Goal: Communication & Community: Answer question/provide support

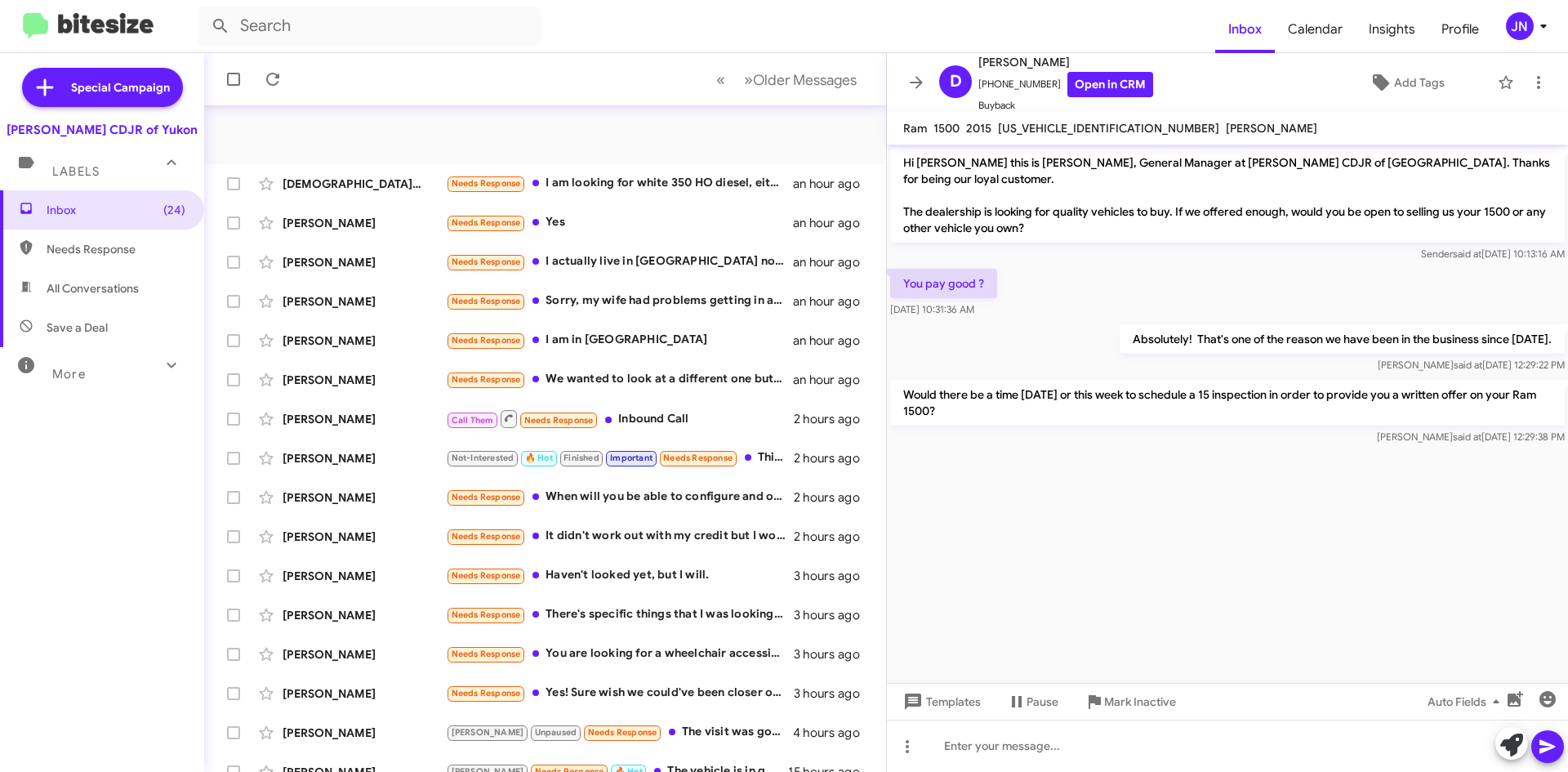
scroll to position [177, 0]
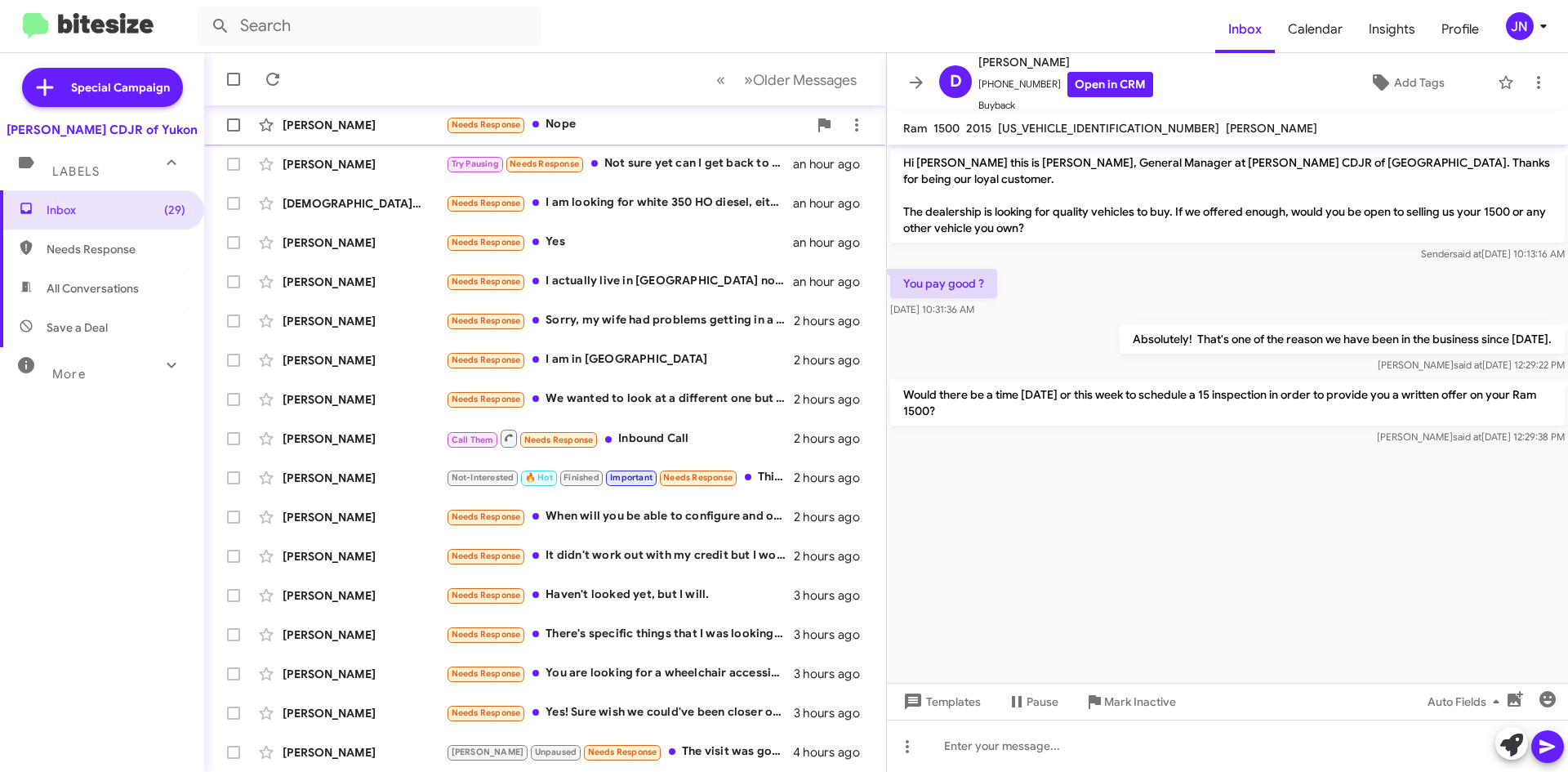
click at [603, 126] on div "Needs Response Nope" at bounding box center [627, 124] width 362 height 19
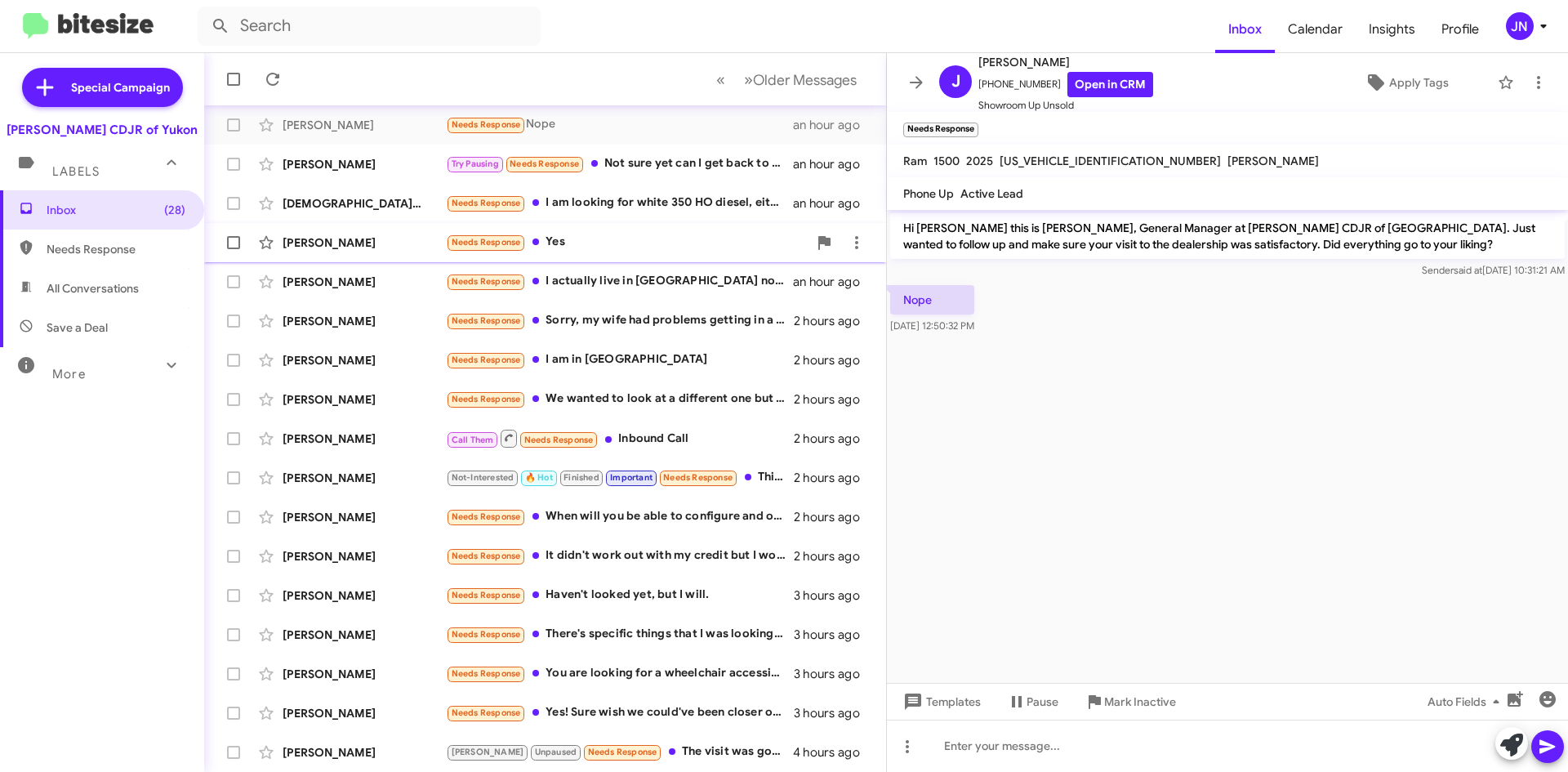
click at [589, 242] on div "Needs Response Yes" at bounding box center [627, 242] width 362 height 19
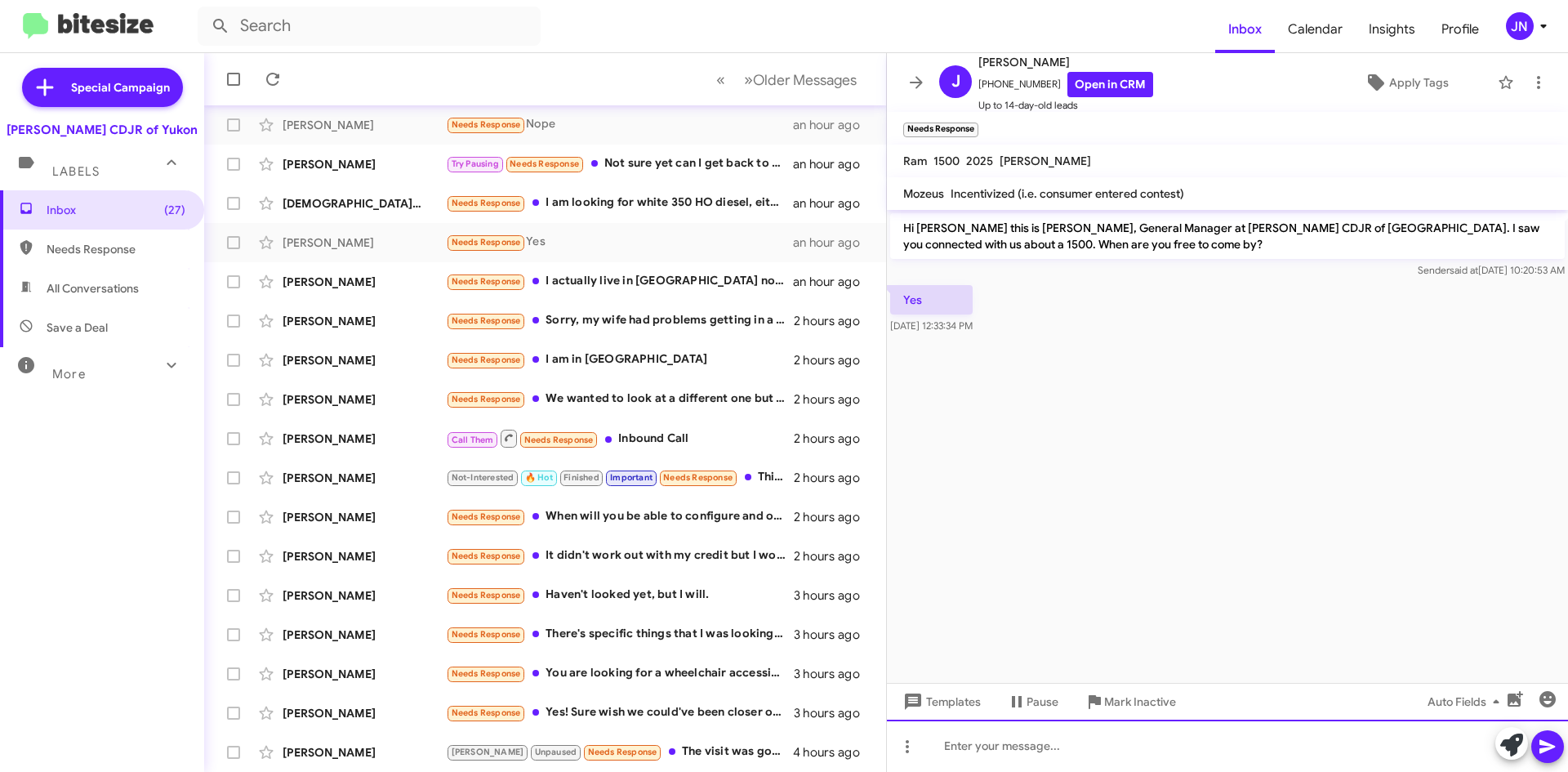
paste div
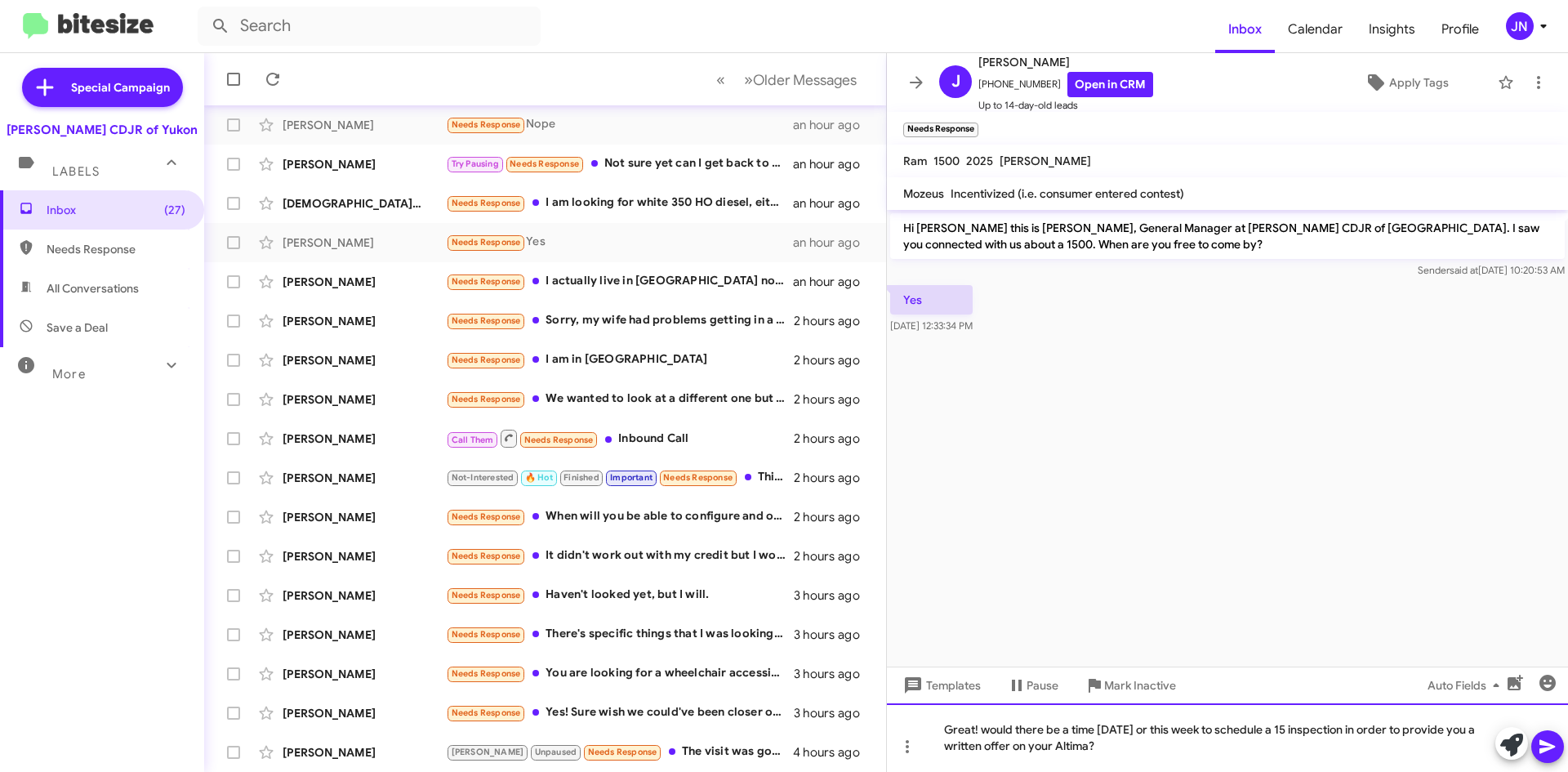
click at [987, 730] on div "Great! would there be a time today or this week to schedule a 15 inspection in …" at bounding box center [1227, 737] width 681 height 69
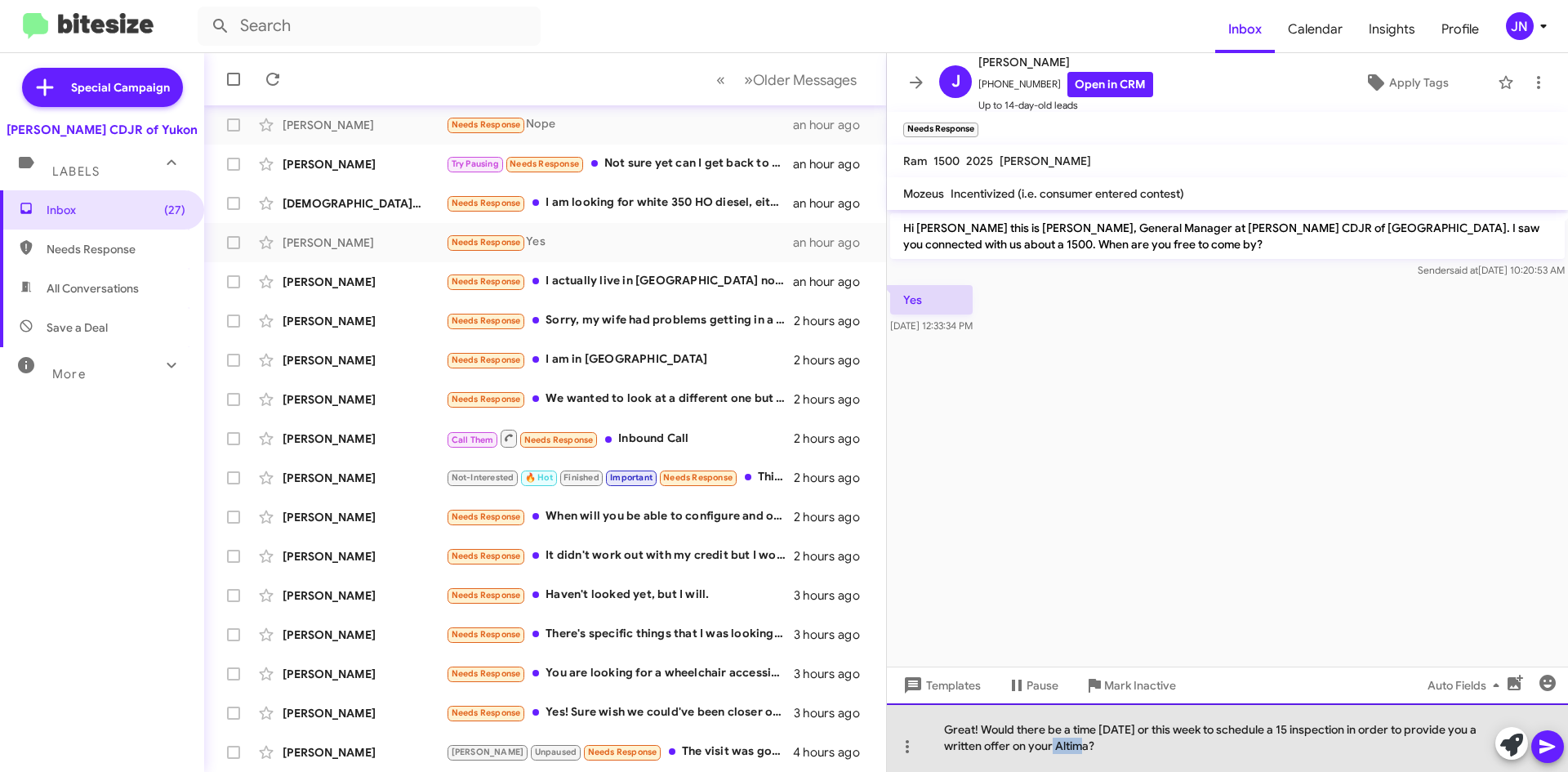
drag, startPoint x: 1089, startPoint y: 747, endPoint x: 1055, endPoint y: 745, distance: 34.1
click at [1055, 745] on div "Great! Would there be a time today or this week to schedule a 15 inspection in …" at bounding box center [1227, 737] width 681 height 69
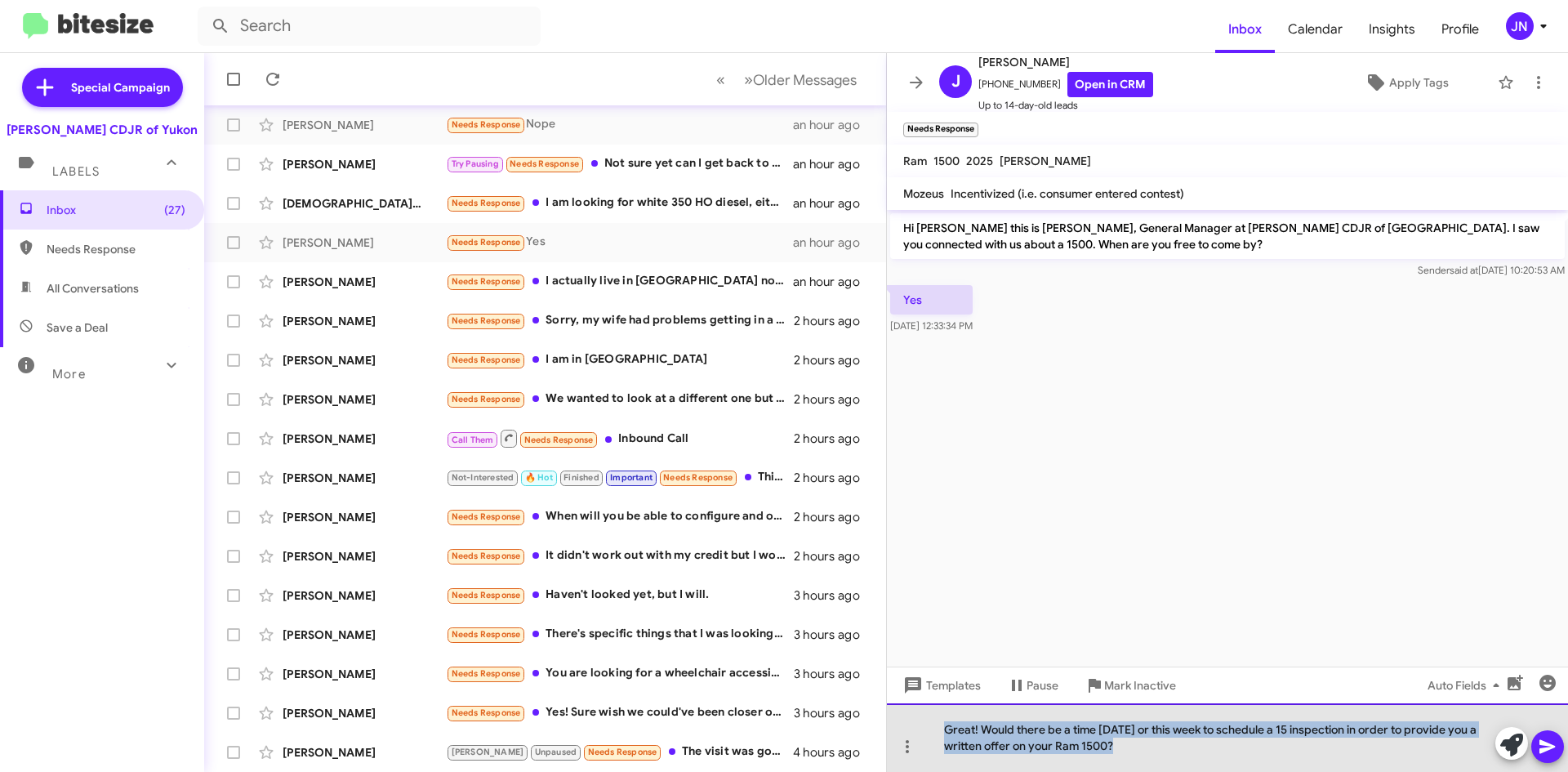
drag, startPoint x: 1156, startPoint y: 755, endPoint x: 1049, endPoint y: 745, distance: 107.5
click at [919, 715] on div "Great! Would there be a time [DATE] or this week to schedule a 15 inspection in…" at bounding box center [1227, 737] width 681 height 69
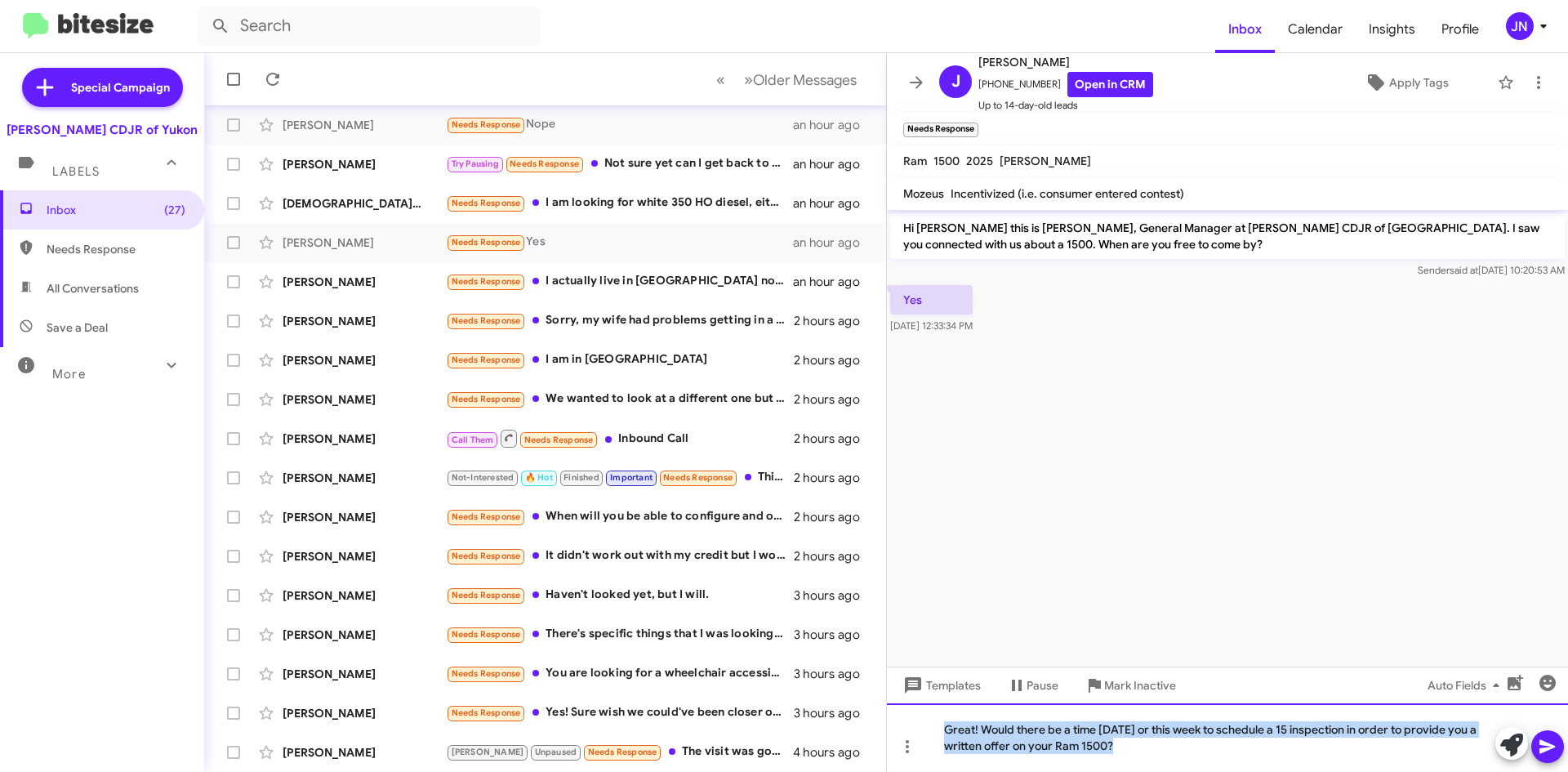
copy div "Great! Would there be a time [DATE] or this week to schedule a 15 inspection in…"
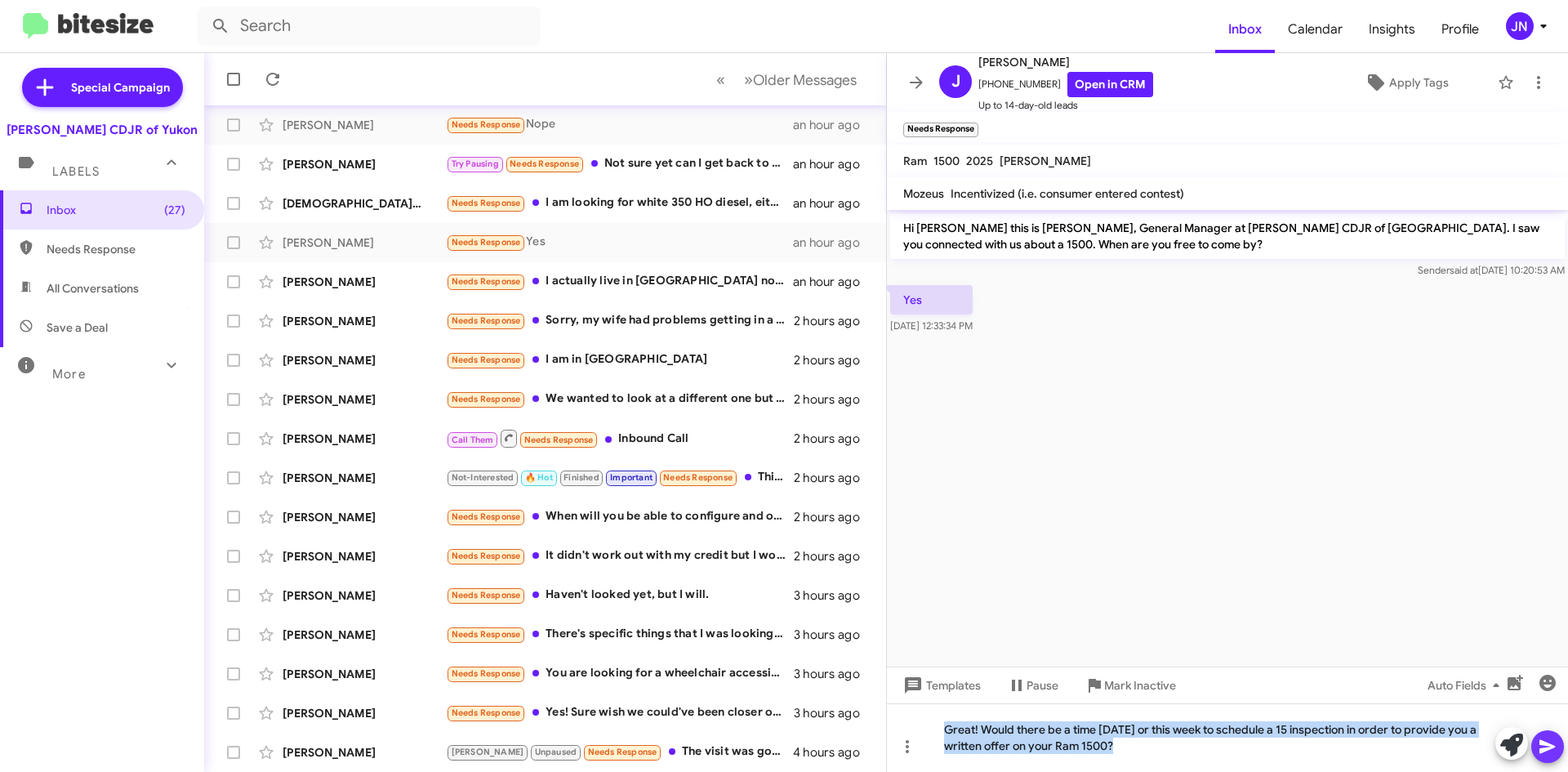
click at [1555, 751] on icon at bounding box center [1547, 746] width 19 height 19
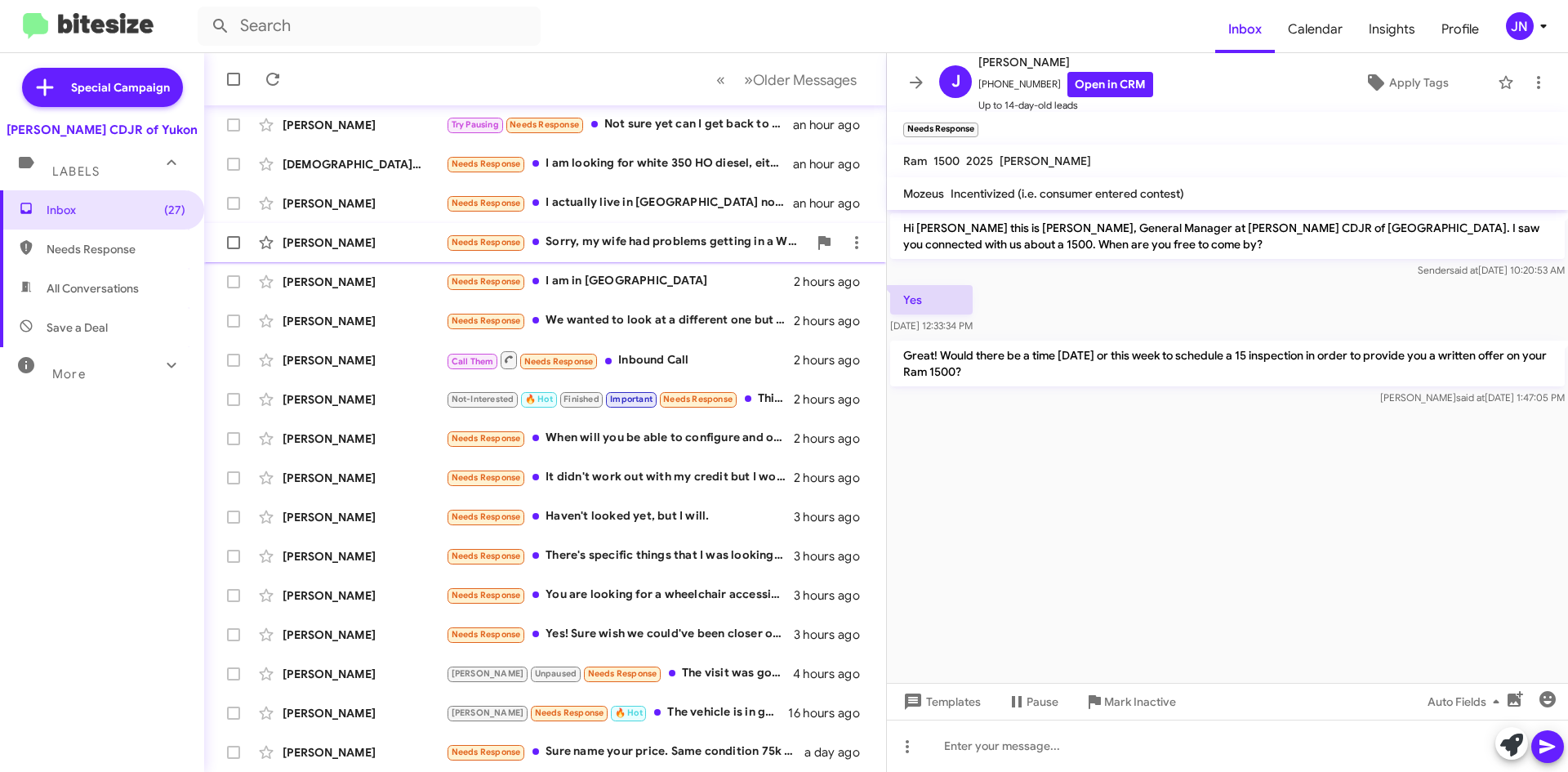
click at [650, 241] on div "Needs Response Sorry, my wife had problems getting in a Wrangler so we decided …" at bounding box center [627, 242] width 362 height 19
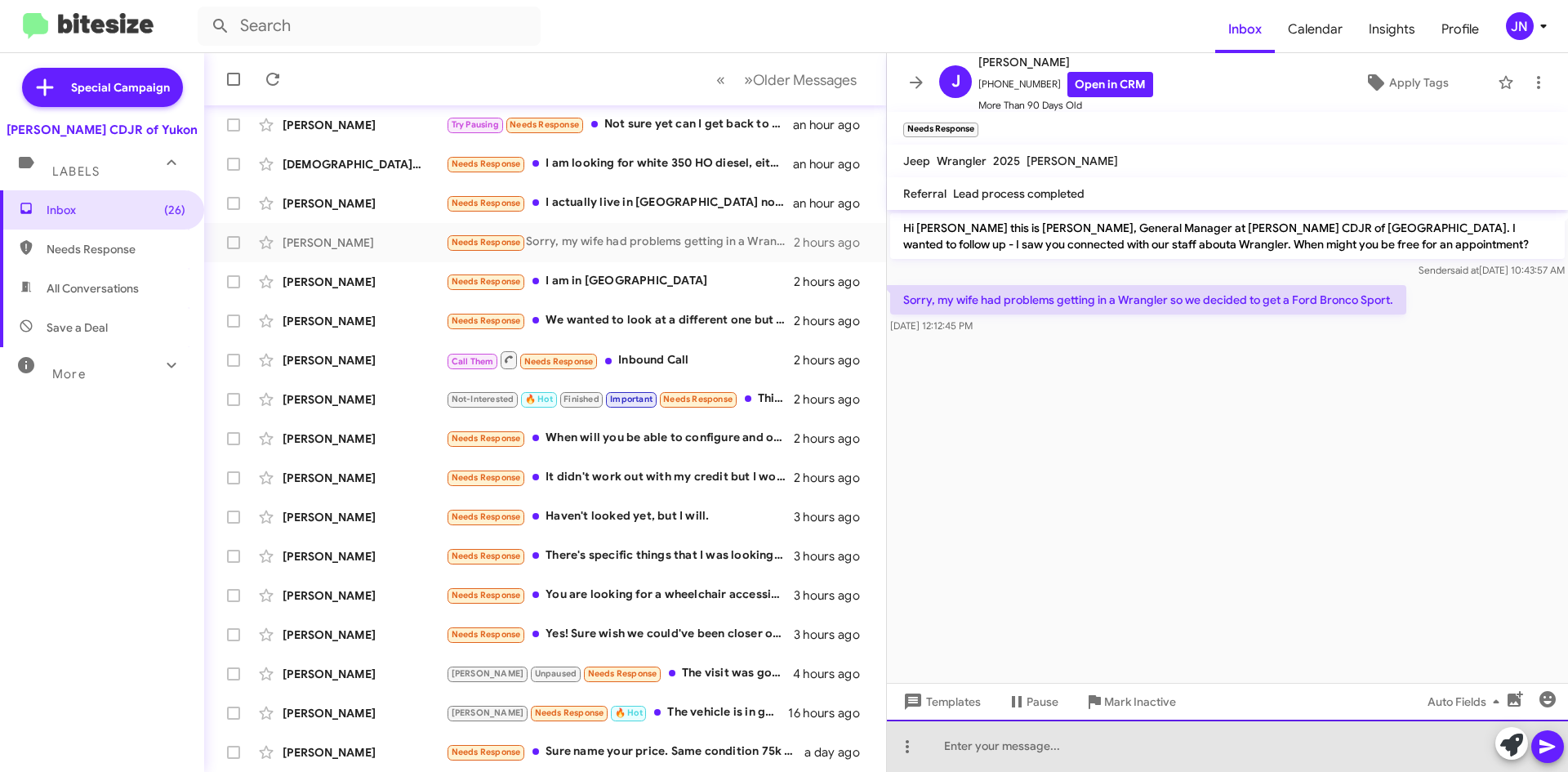
click at [1032, 752] on div at bounding box center [1227, 745] width 681 height 52
click at [1275, 743] on div "Completely understand. thank you for letting us know. Have abless day!" at bounding box center [1227, 745] width 681 height 52
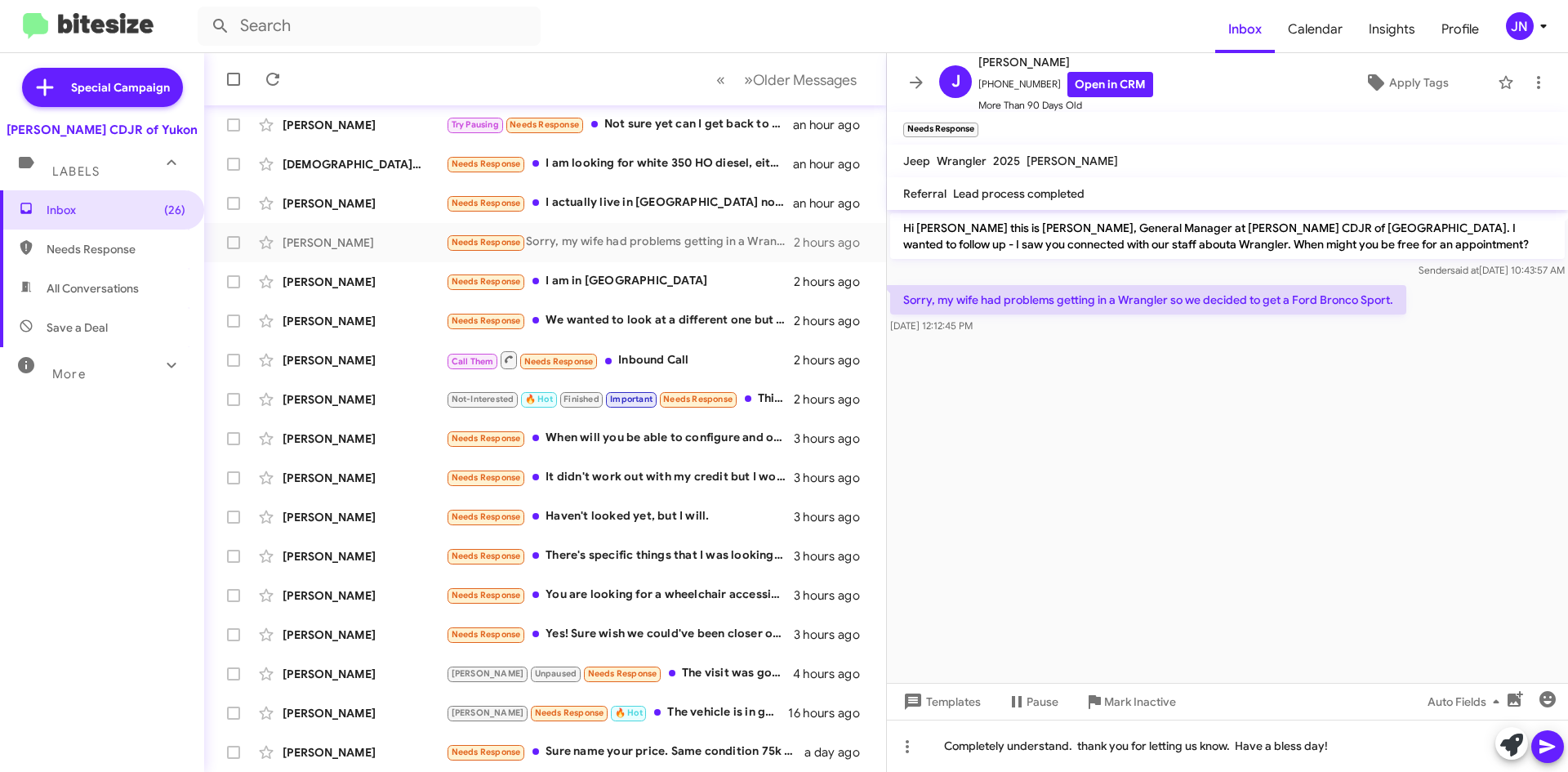
click at [1558, 742] on button at bounding box center [1548, 746] width 33 height 33
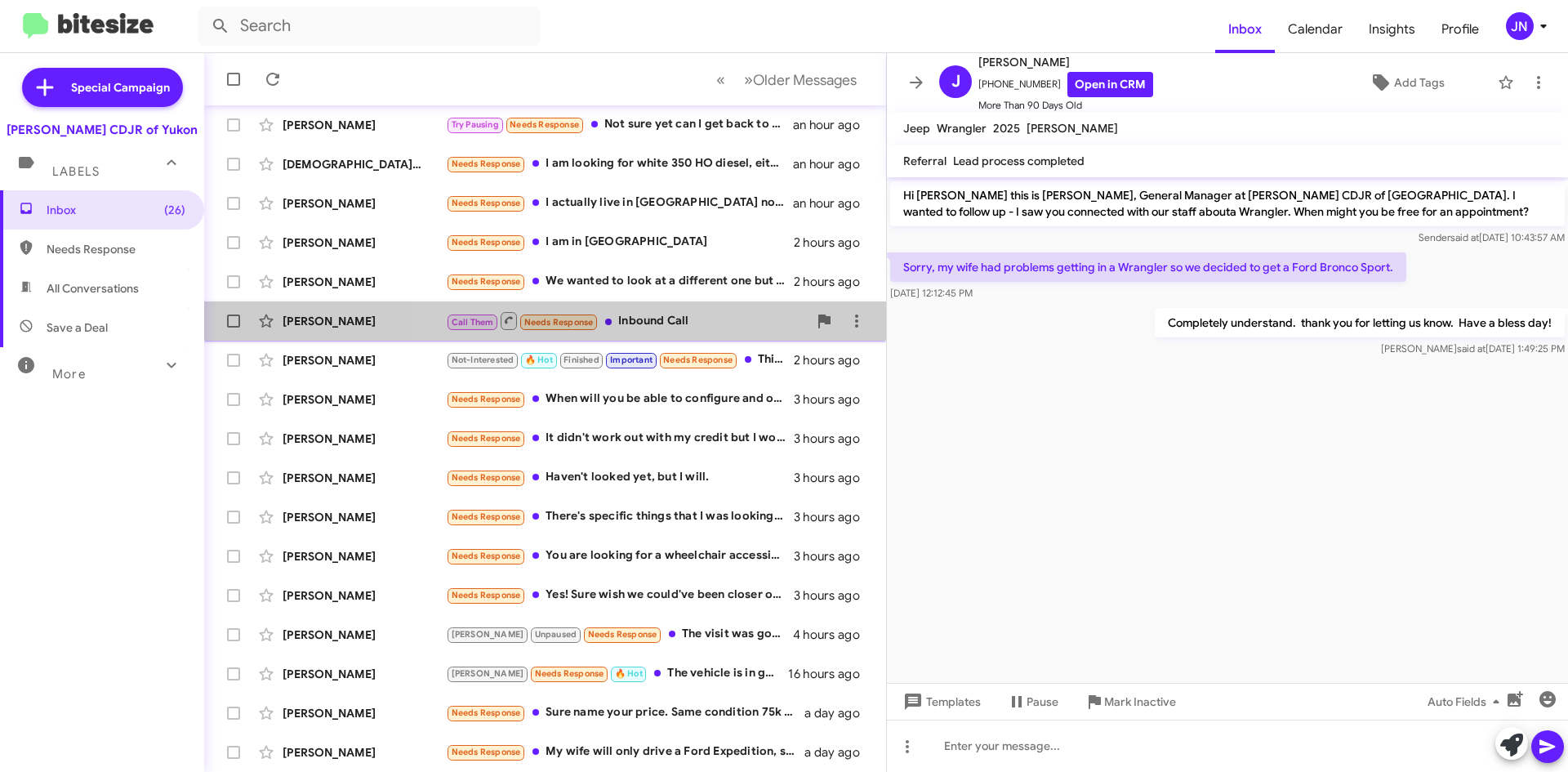
click at [660, 318] on div "Call Them Needs Response Inbound Call" at bounding box center [627, 320] width 362 height 20
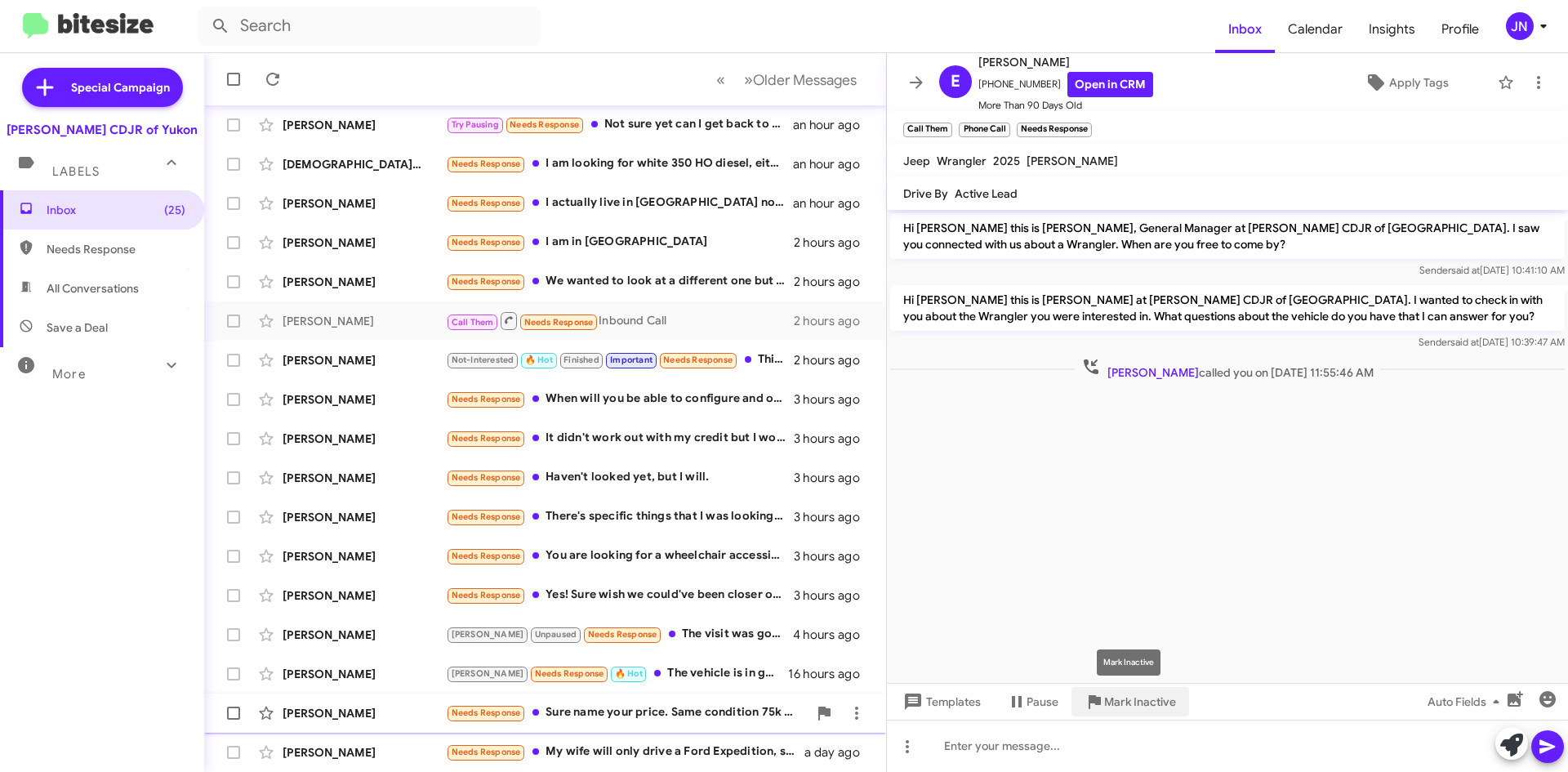
click at [1135, 707] on span "Mark Inactive" at bounding box center [1140, 702] width 72 height 29
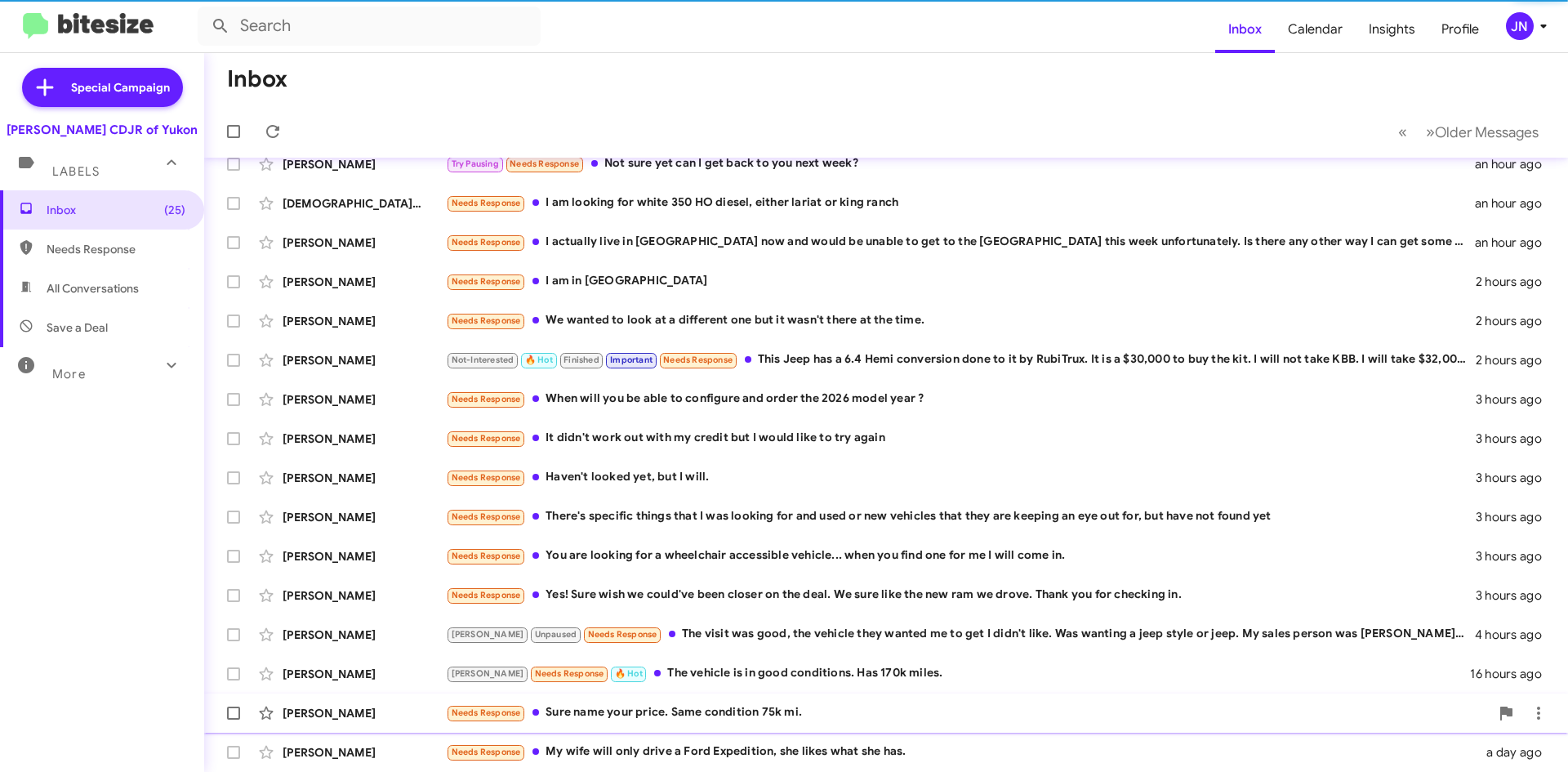
scroll to position [137, 0]
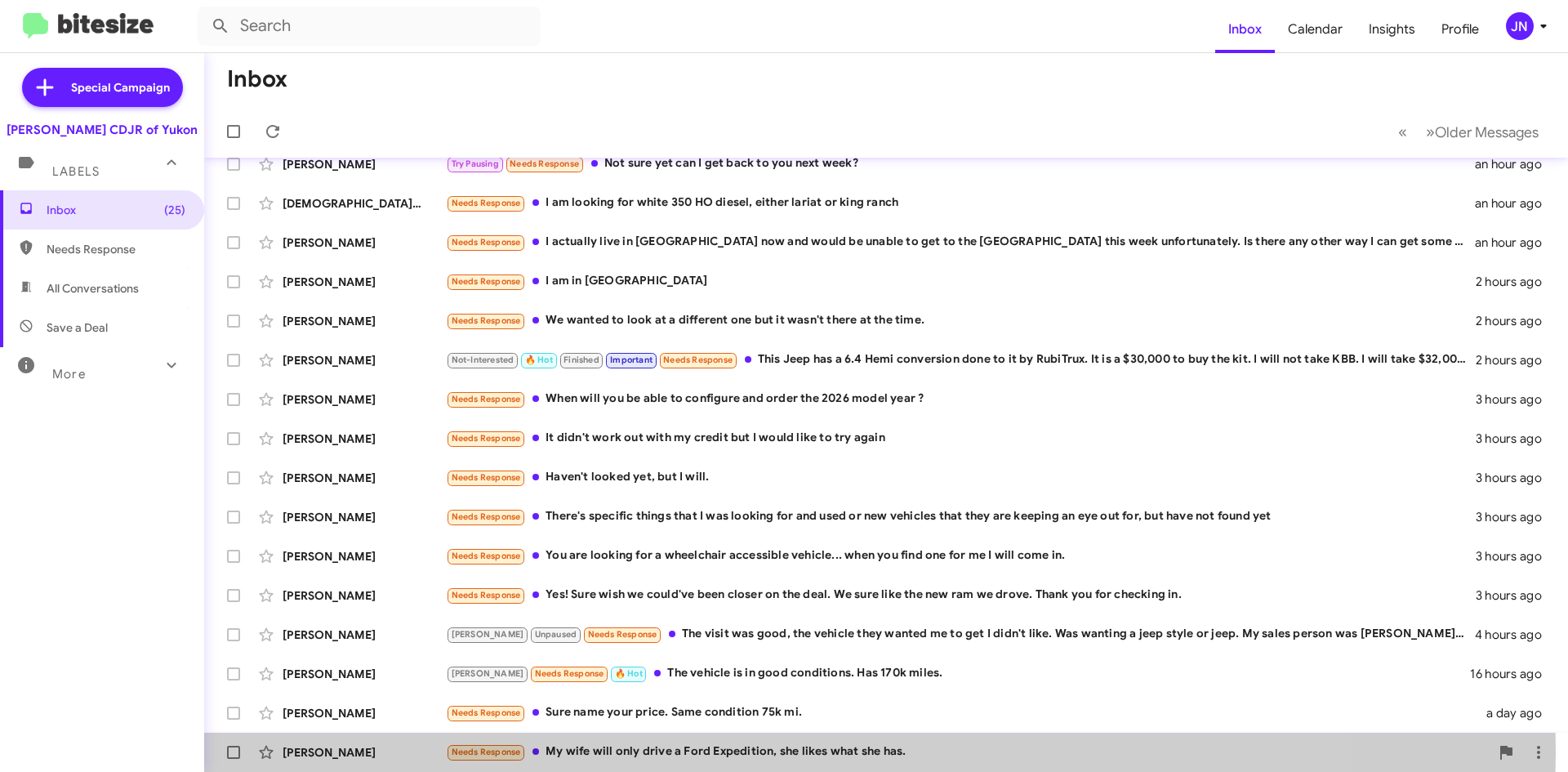
click at [727, 753] on div "Needs Response My wife will only drive a Ford Expedition, she likes what she ha…" at bounding box center [967, 752] width 1043 height 19
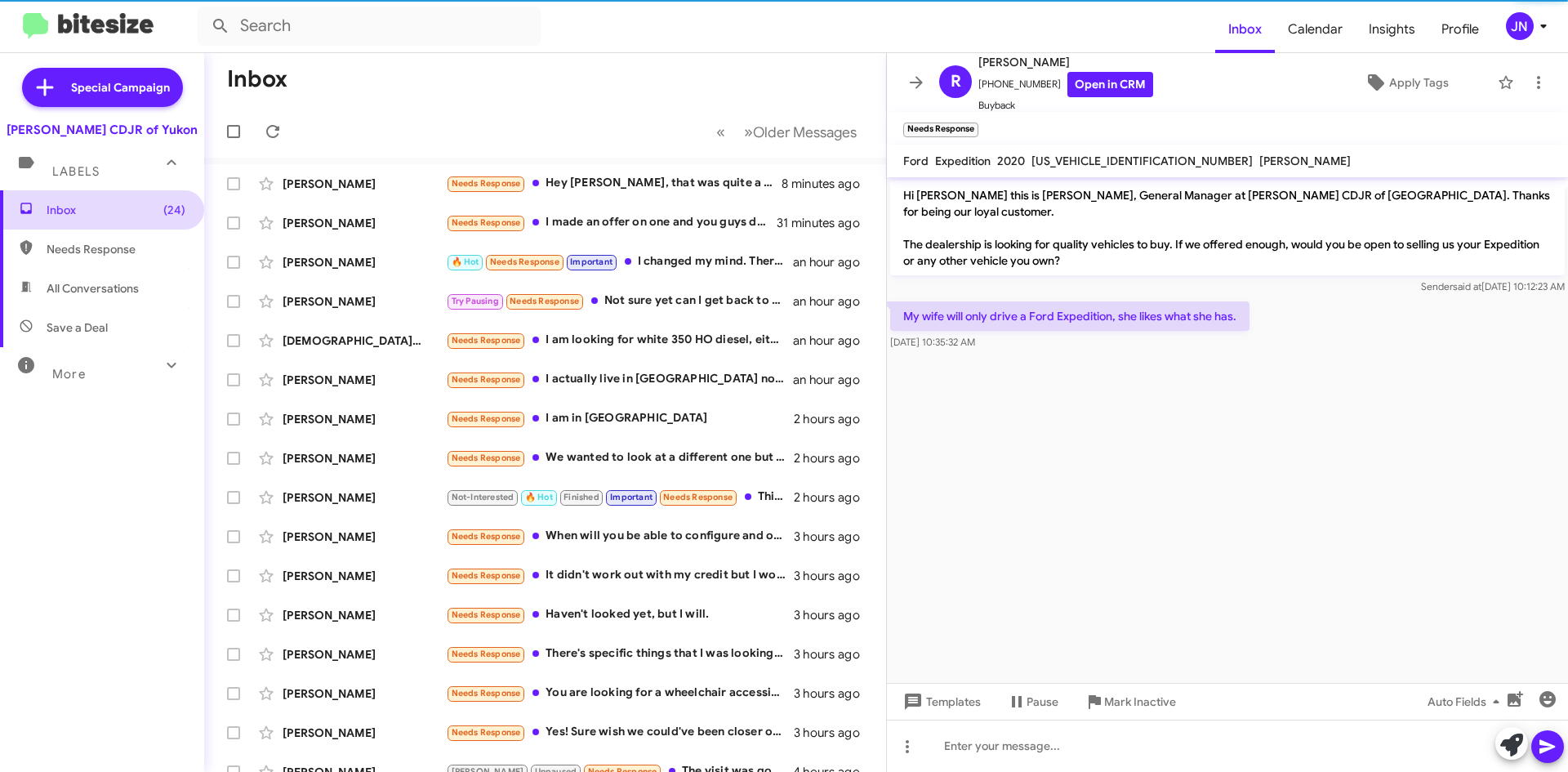
click at [120, 209] on span "Inbox (24)" at bounding box center [116, 210] width 139 height 16
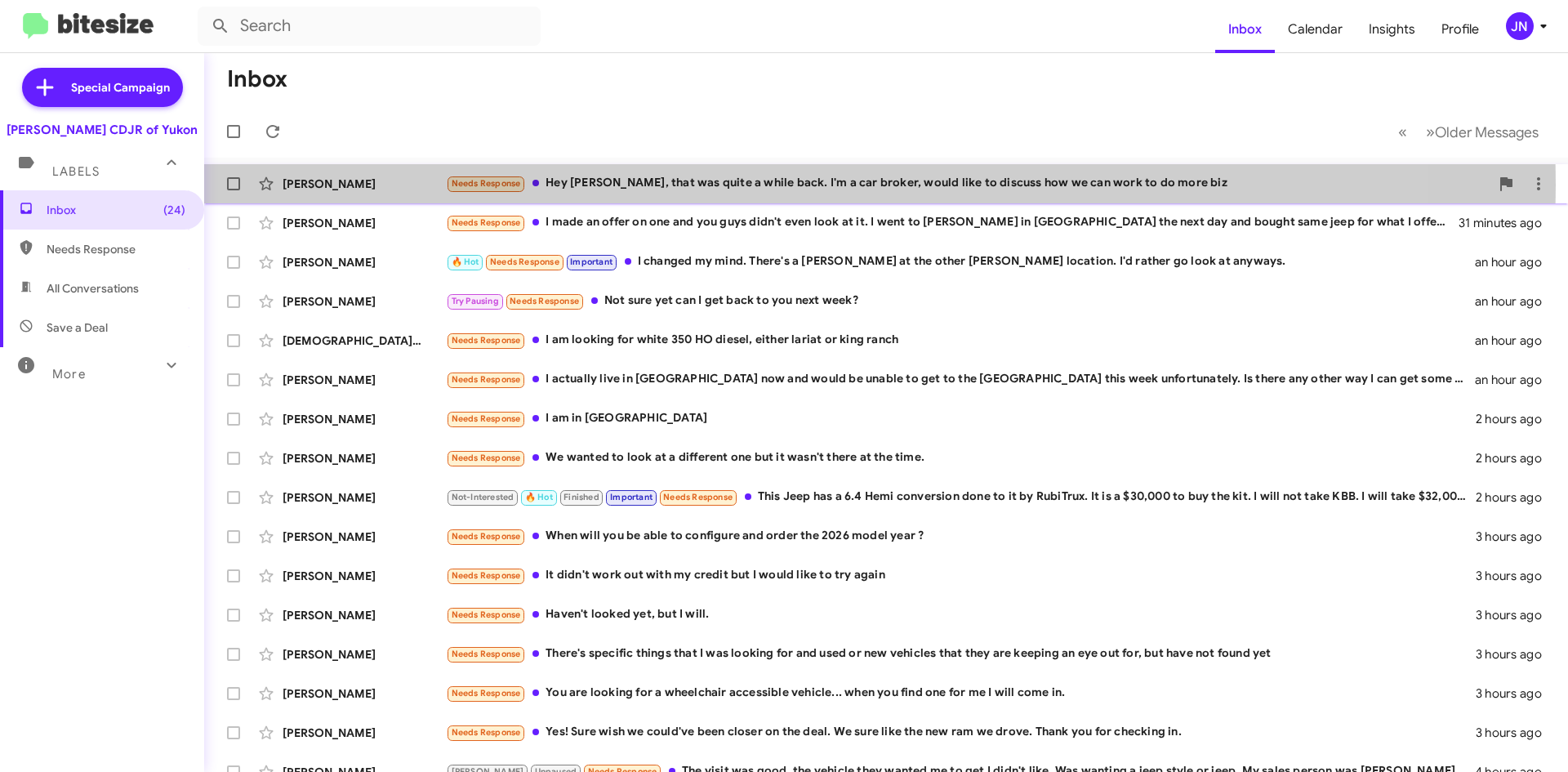
click at [765, 185] on div "Needs Response Hey [PERSON_NAME], that was quite a while back. I'm a car broker…" at bounding box center [967, 183] width 1043 height 19
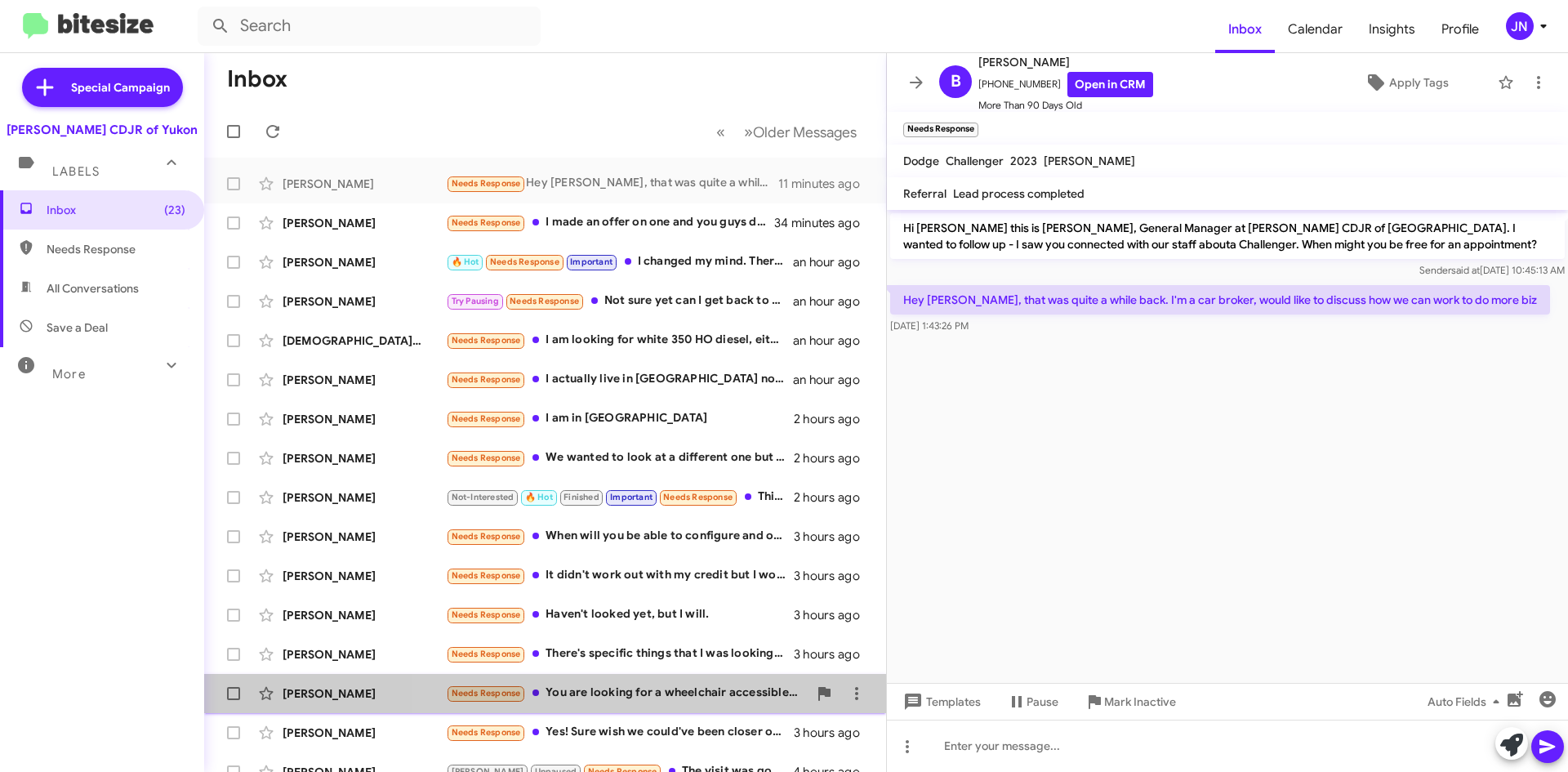
click at [720, 691] on div "Needs Response You are looking for a wheelchair accessible vehicle... when you …" at bounding box center [627, 693] width 362 height 19
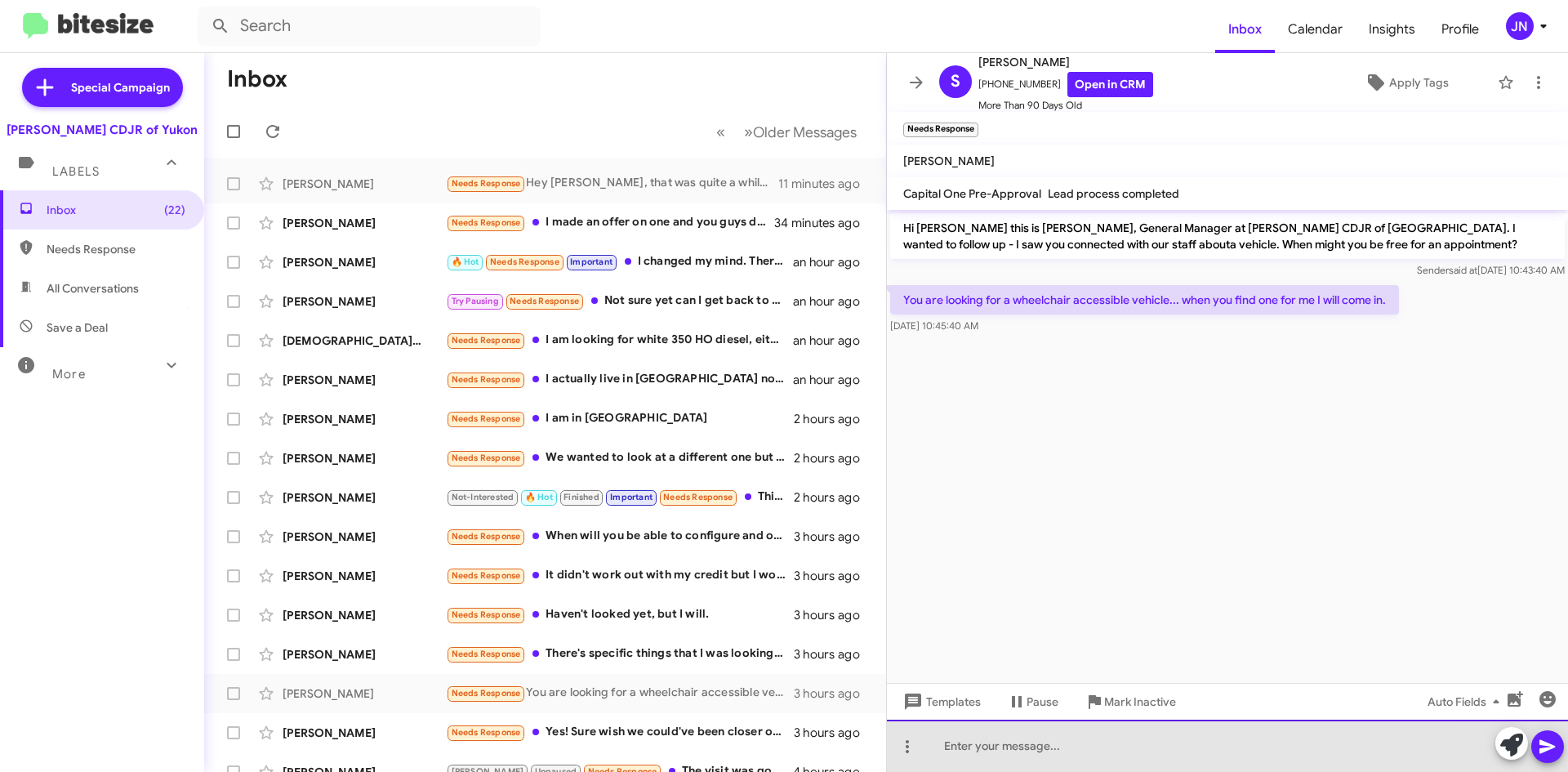
click at [995, 752] on div at bounding box center [1227, 745] width 681 height 52
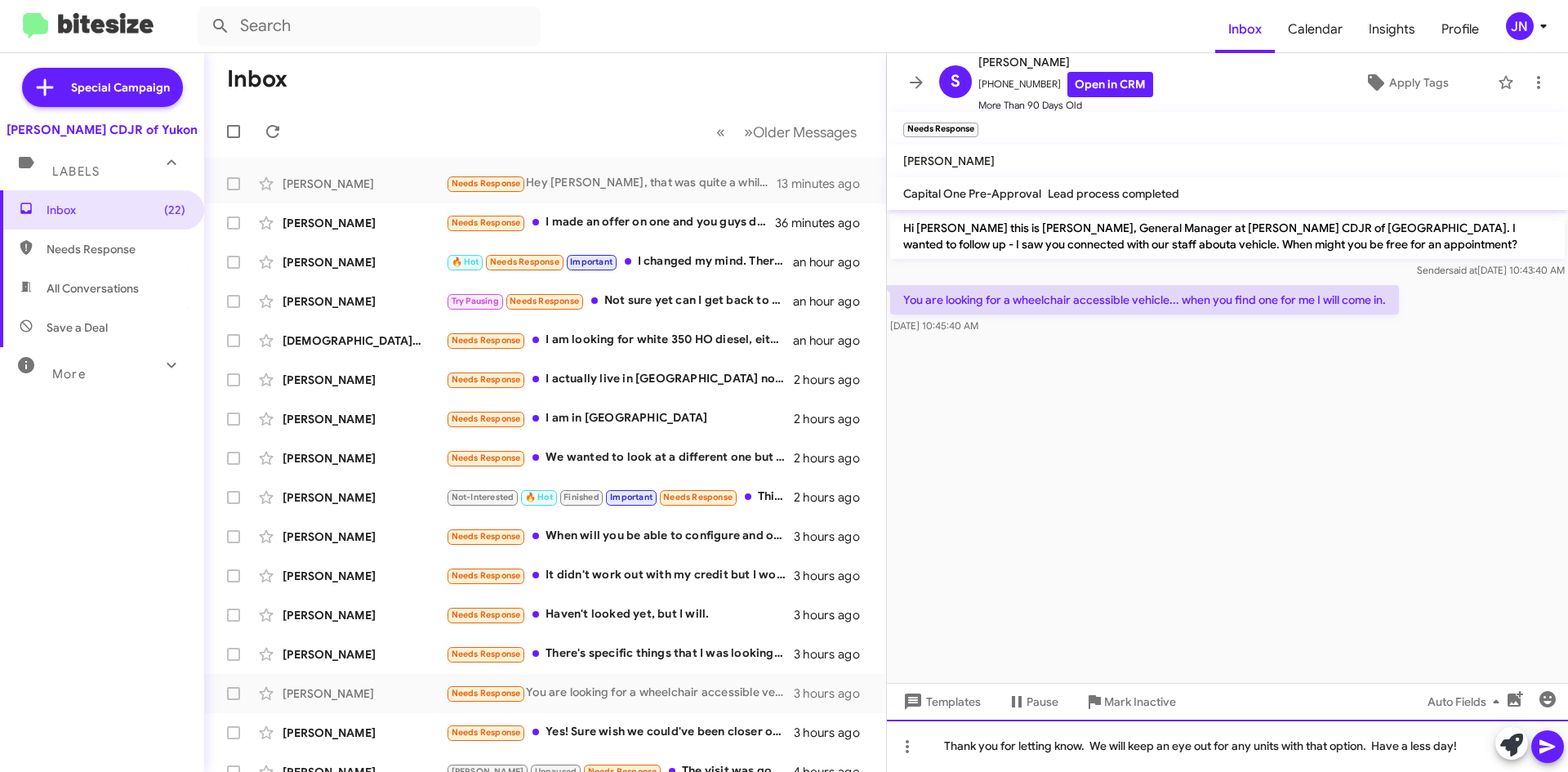
click at [1414, 742] on div "Thank you for letting know. We will keep an eye out for any units with that opt…" at bounding box center [1227, 745] width 681 height 52
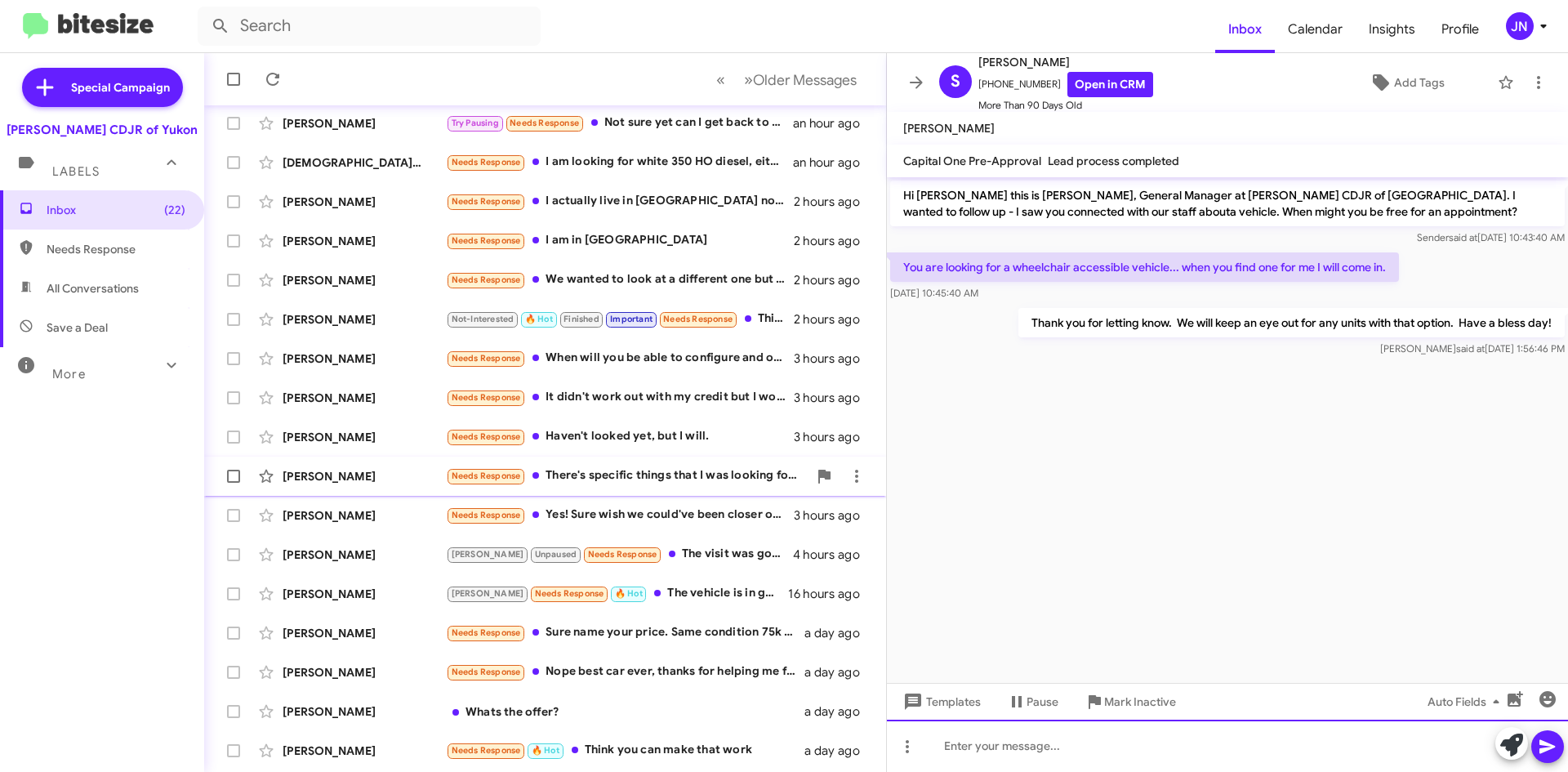
scroll to position [177, 0]
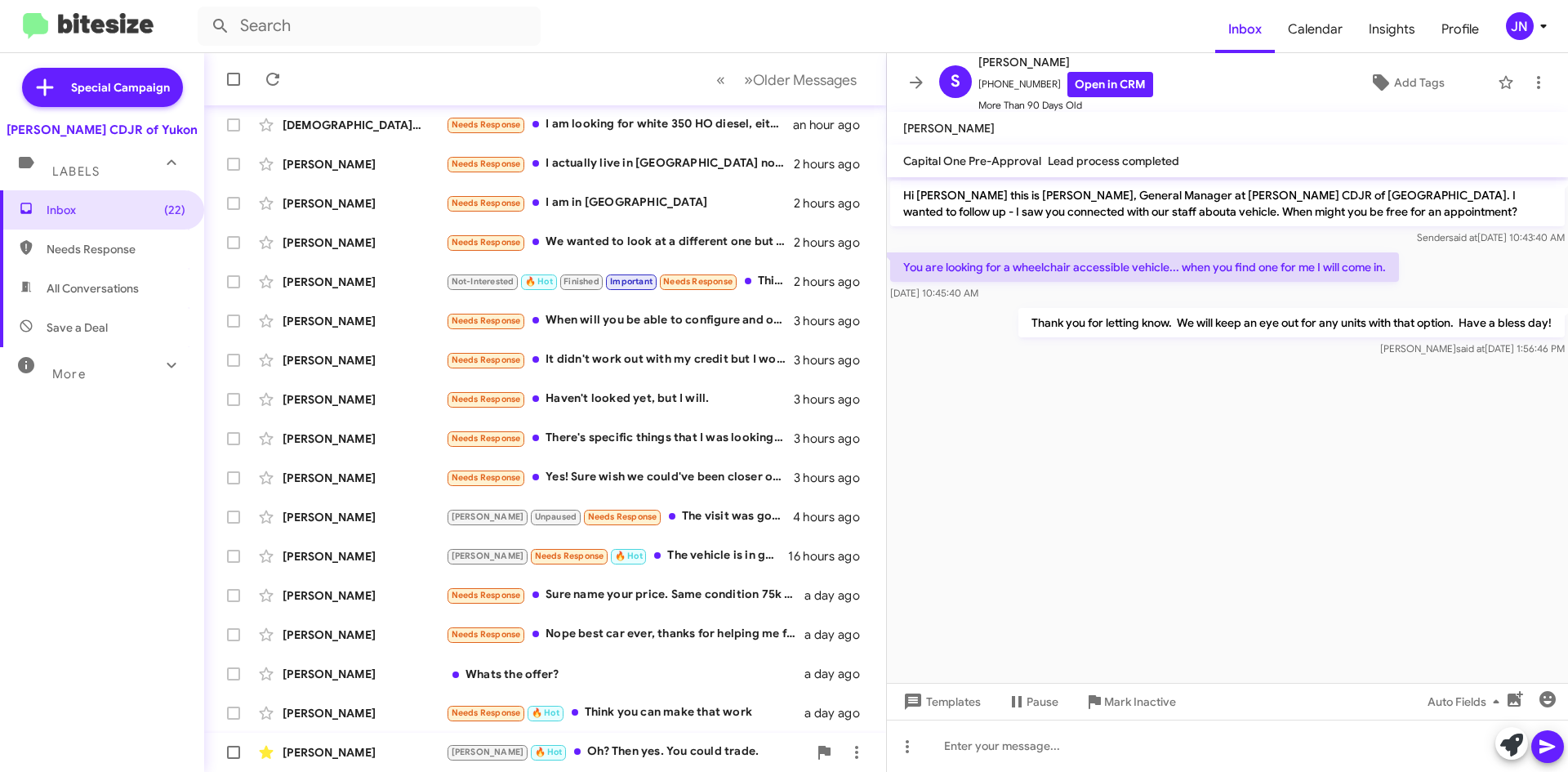
click at [651, 755] on div "[PERSON_NAME] 🔥 Hot Oh? Then yes. You could trade." at bounding box center [627, 752] width 362 height 19
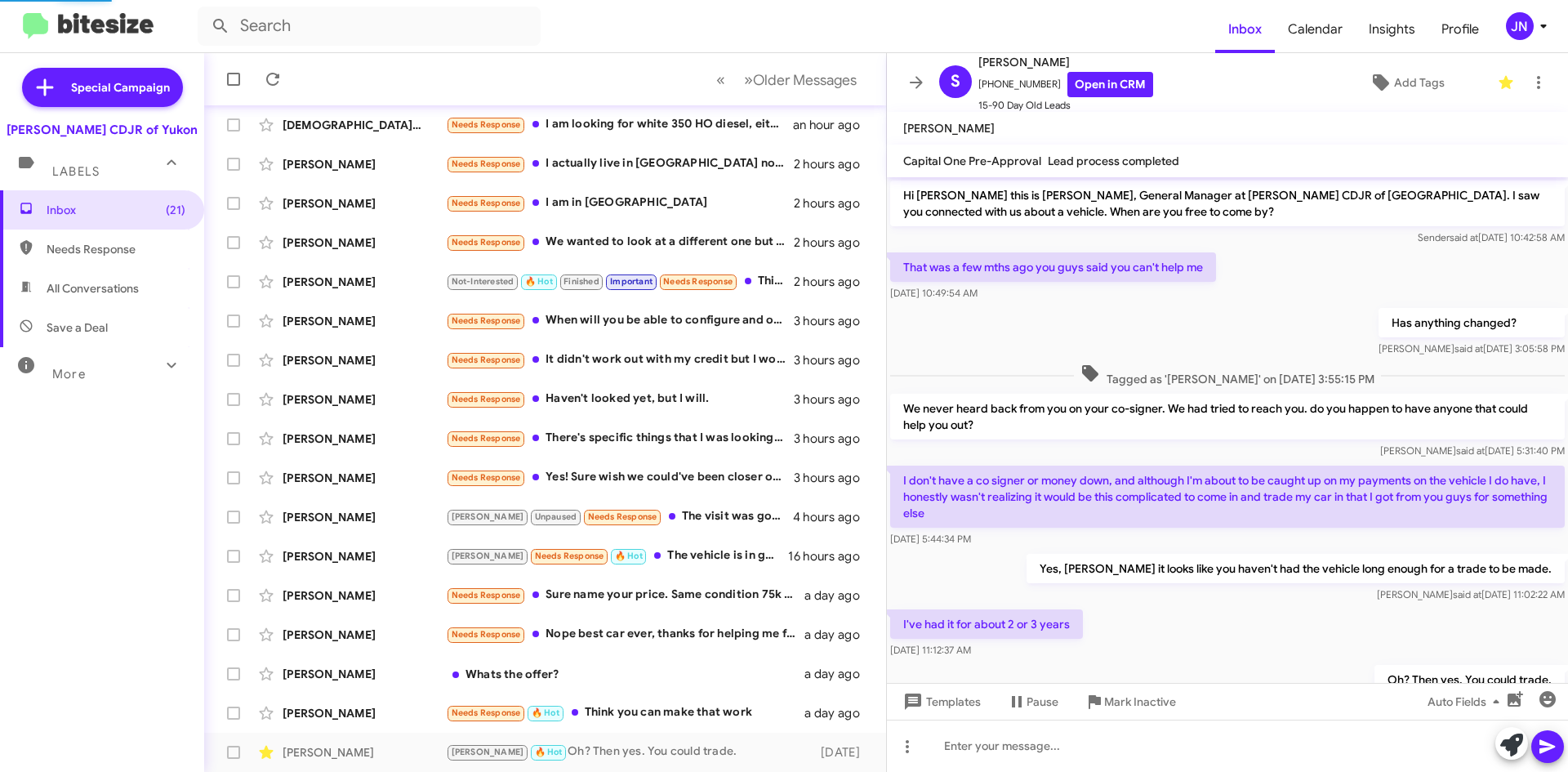
scroll to position [71, 0]
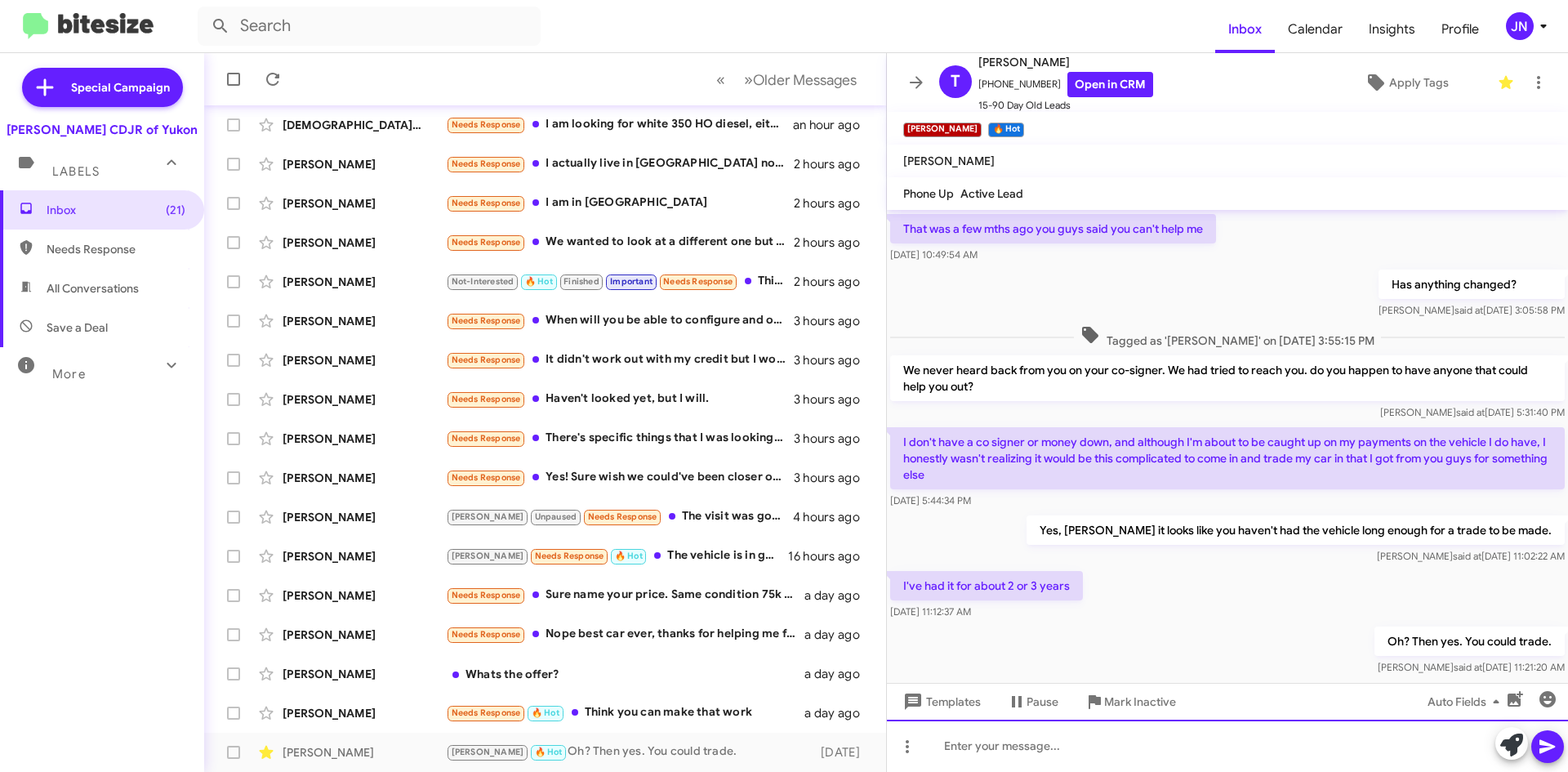
click at [1010, 745] on div at bounding box center [1227, 745] width 681 height 52
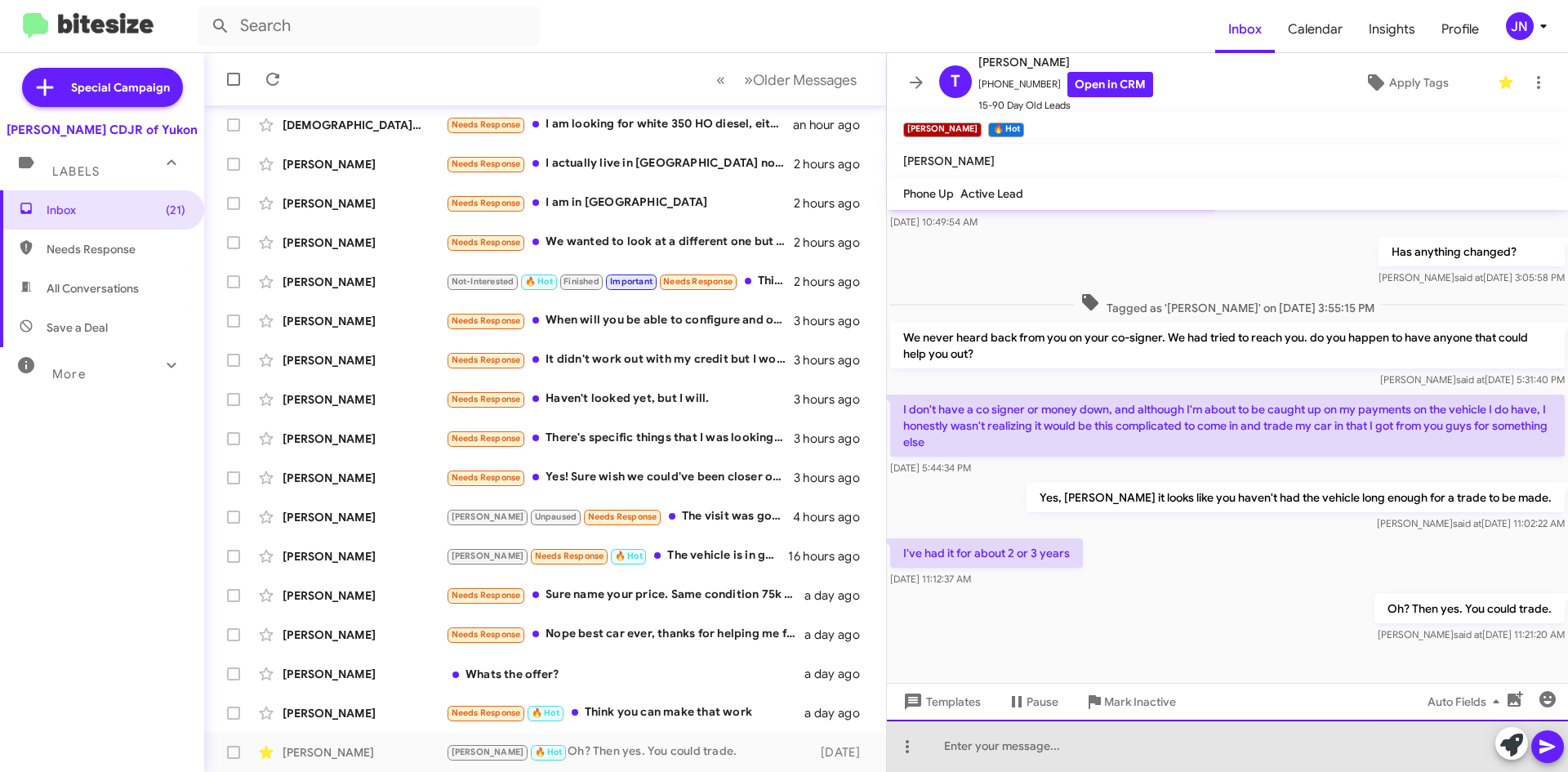
click at [1058, 753] on div at bounding box center [1227, 745] width 681 height 52
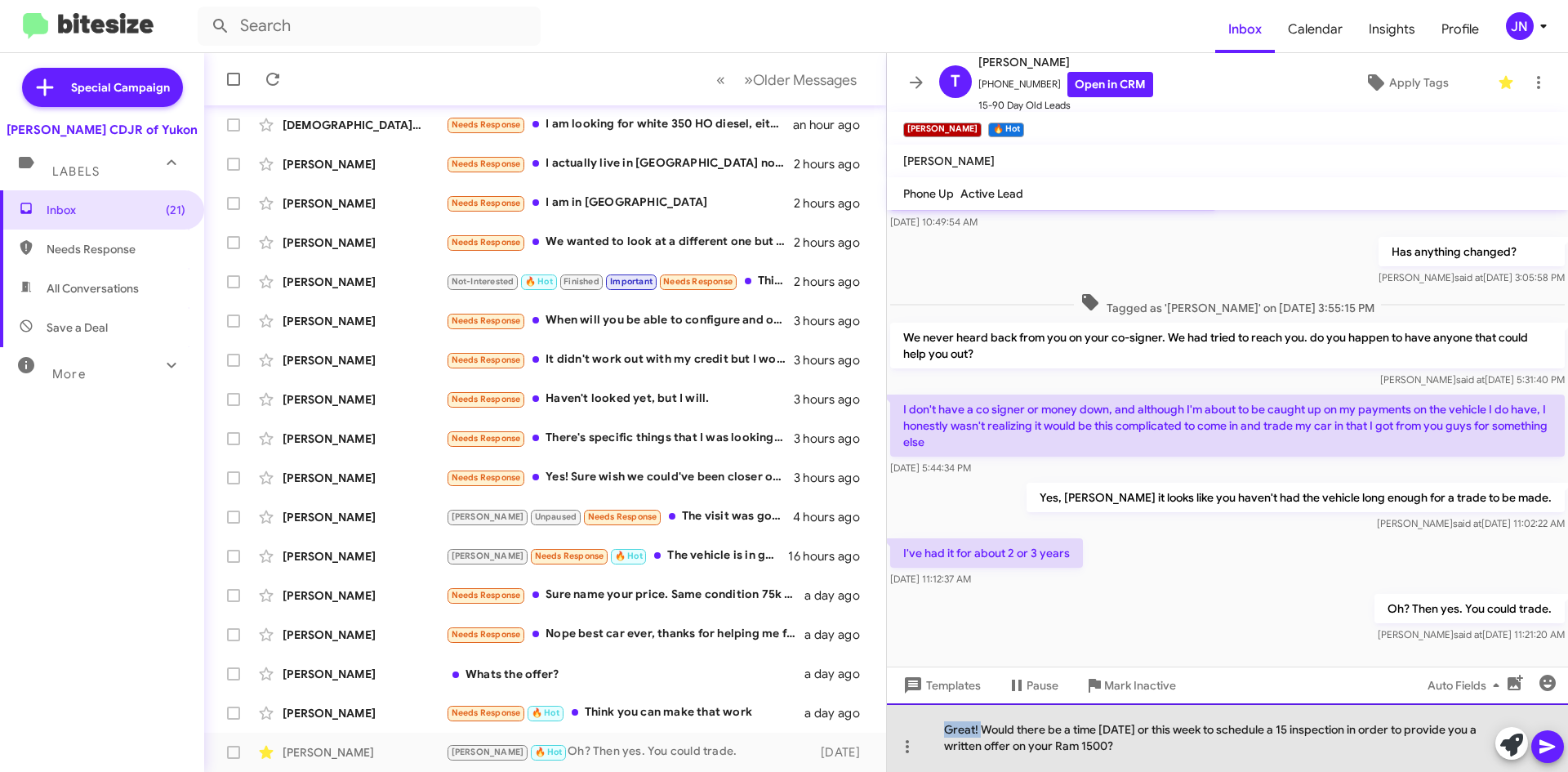
drag, startPoint x: 983, startPoint y: 730, endPoint x: 932, endPoint y: 726, distance: 51.2
click at [932, 726] on div "Great! Would there be a time [DATE] or this week to schedule a 15 inspection in…" at bounding box center [1227, 737] width 681 height 69
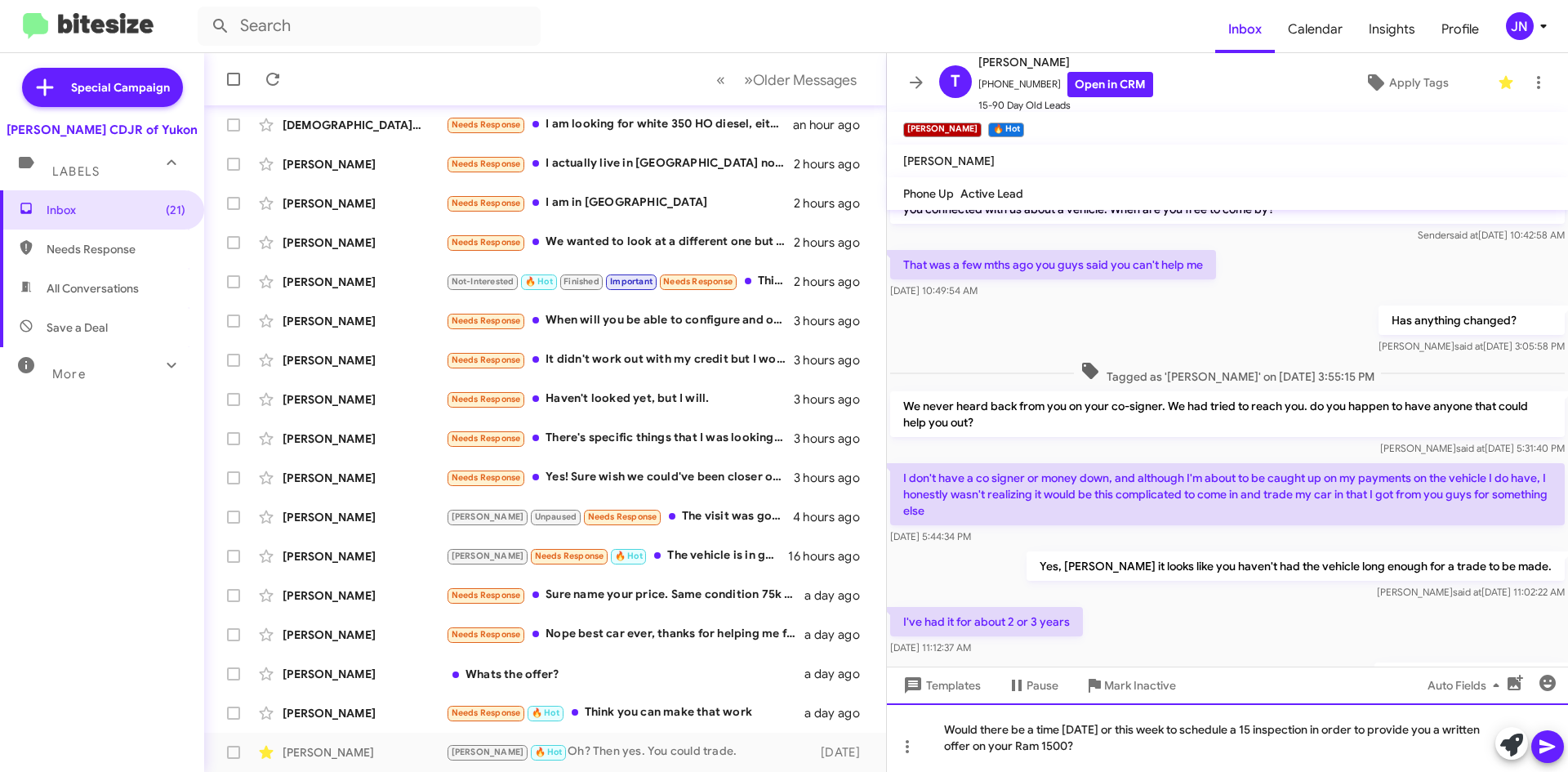
scroll to position [0, 0]
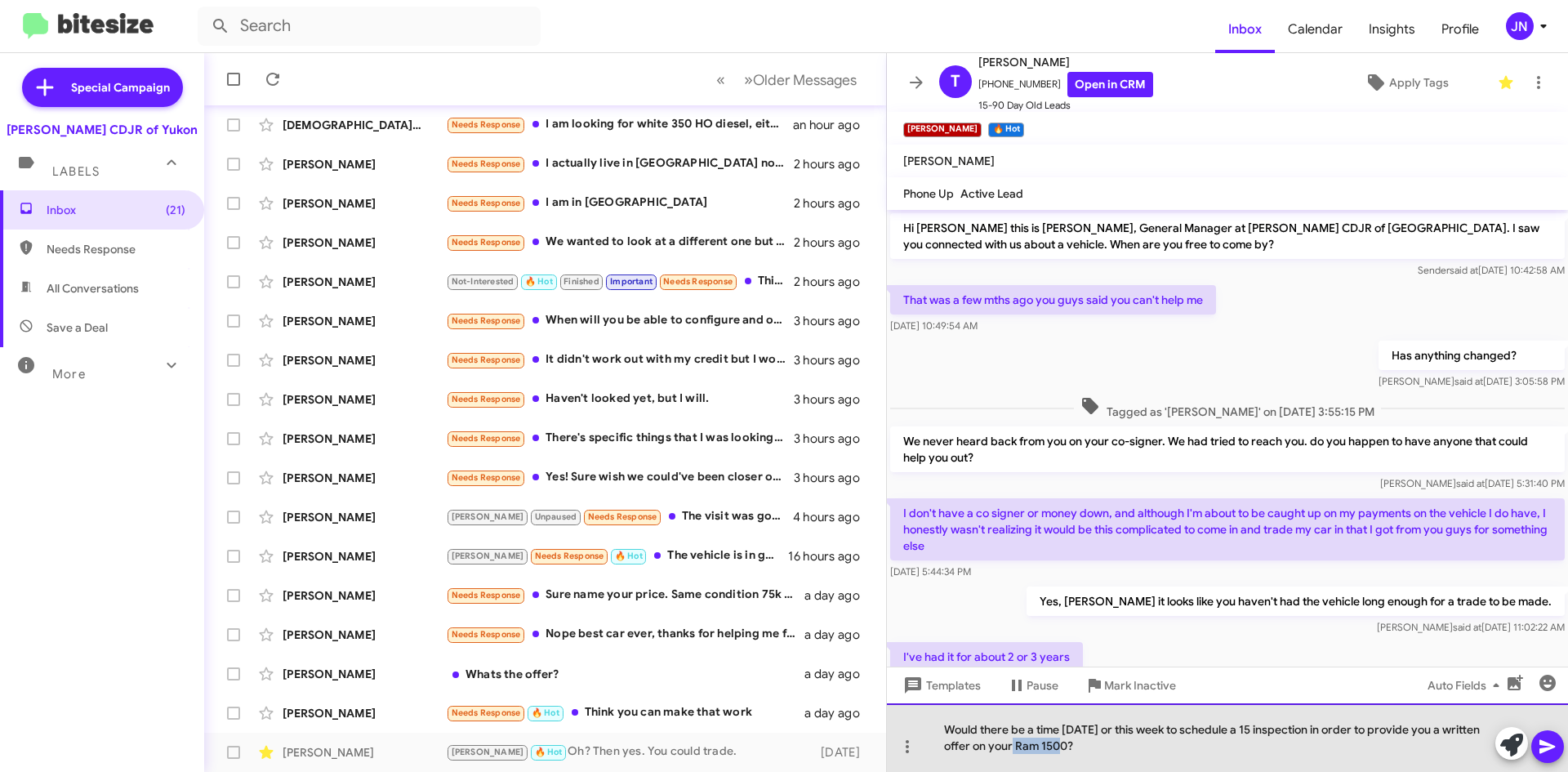
drag, startPoint x: 1066, startPoint y: 745, endPoint x: 1016, endPoint y: 746, distance: 50.0
click at [1016, 746] on div "Would there be a time [DATE] or this week to schedule a 15 inspection in order …" at bounding box center [1227, 737] width 681 height 69
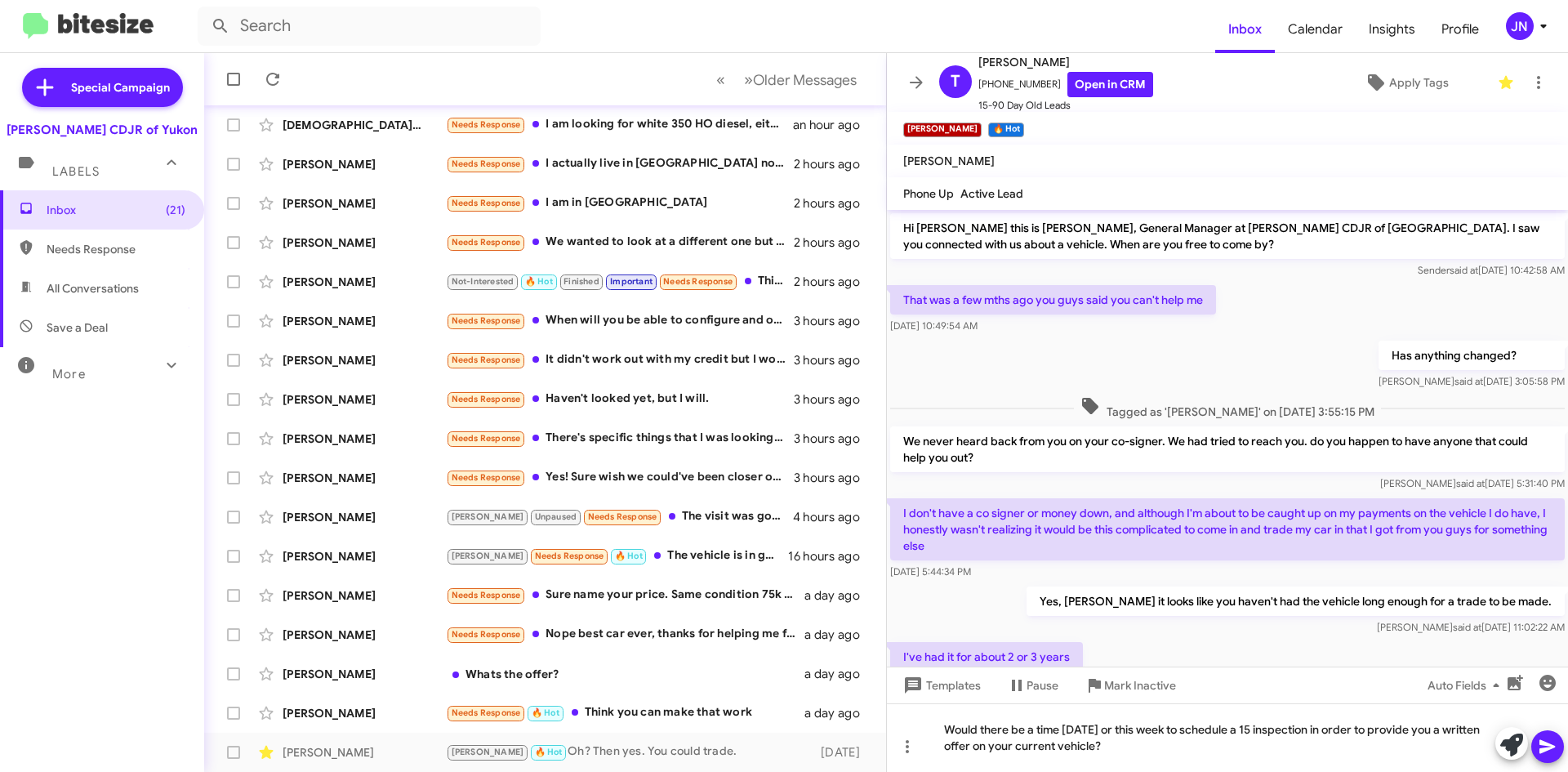
click at [1541, 741] on icon at bounding box center [1547, 746] width 16 height 14
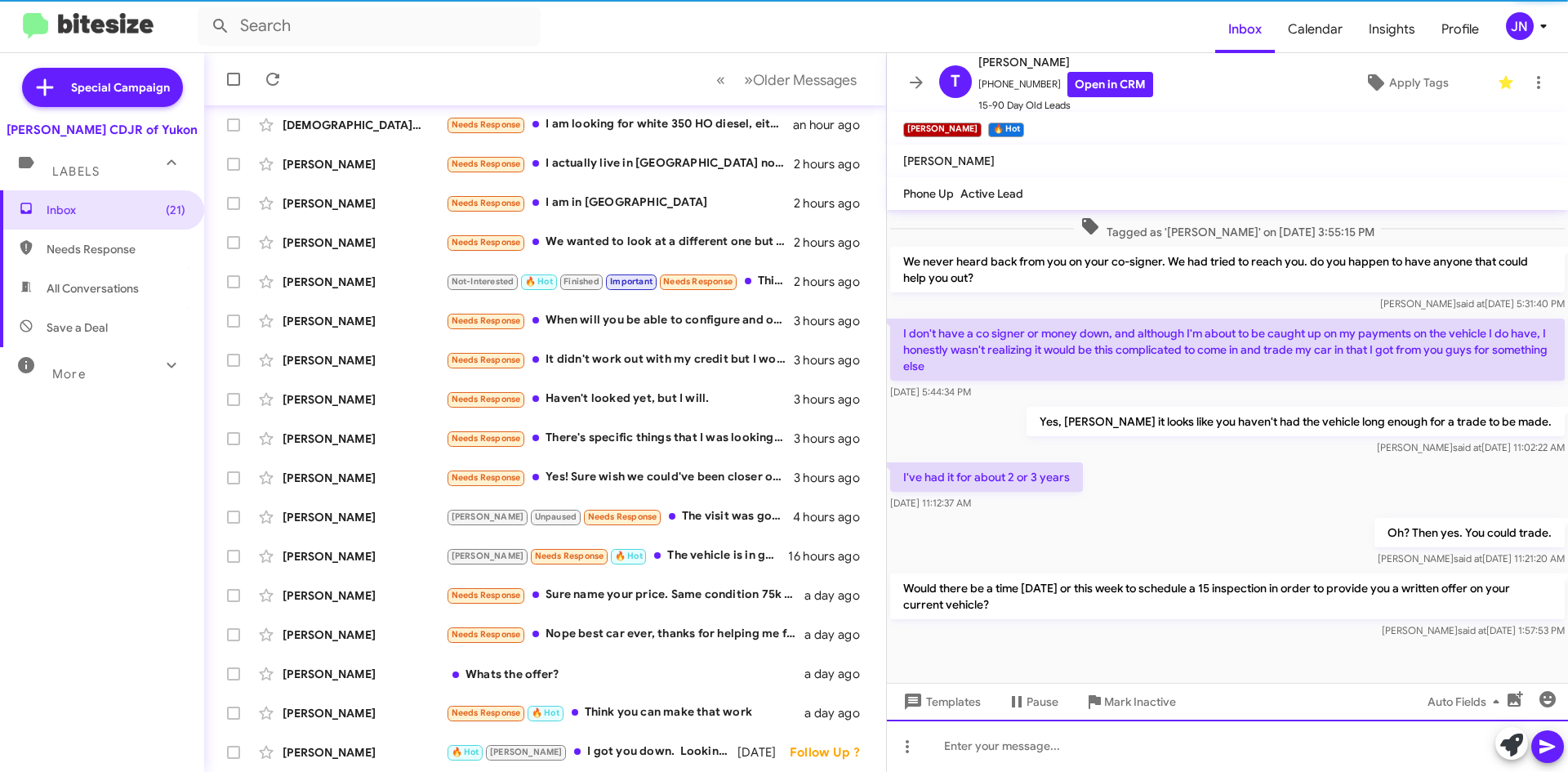
scroll to position [179, 0]
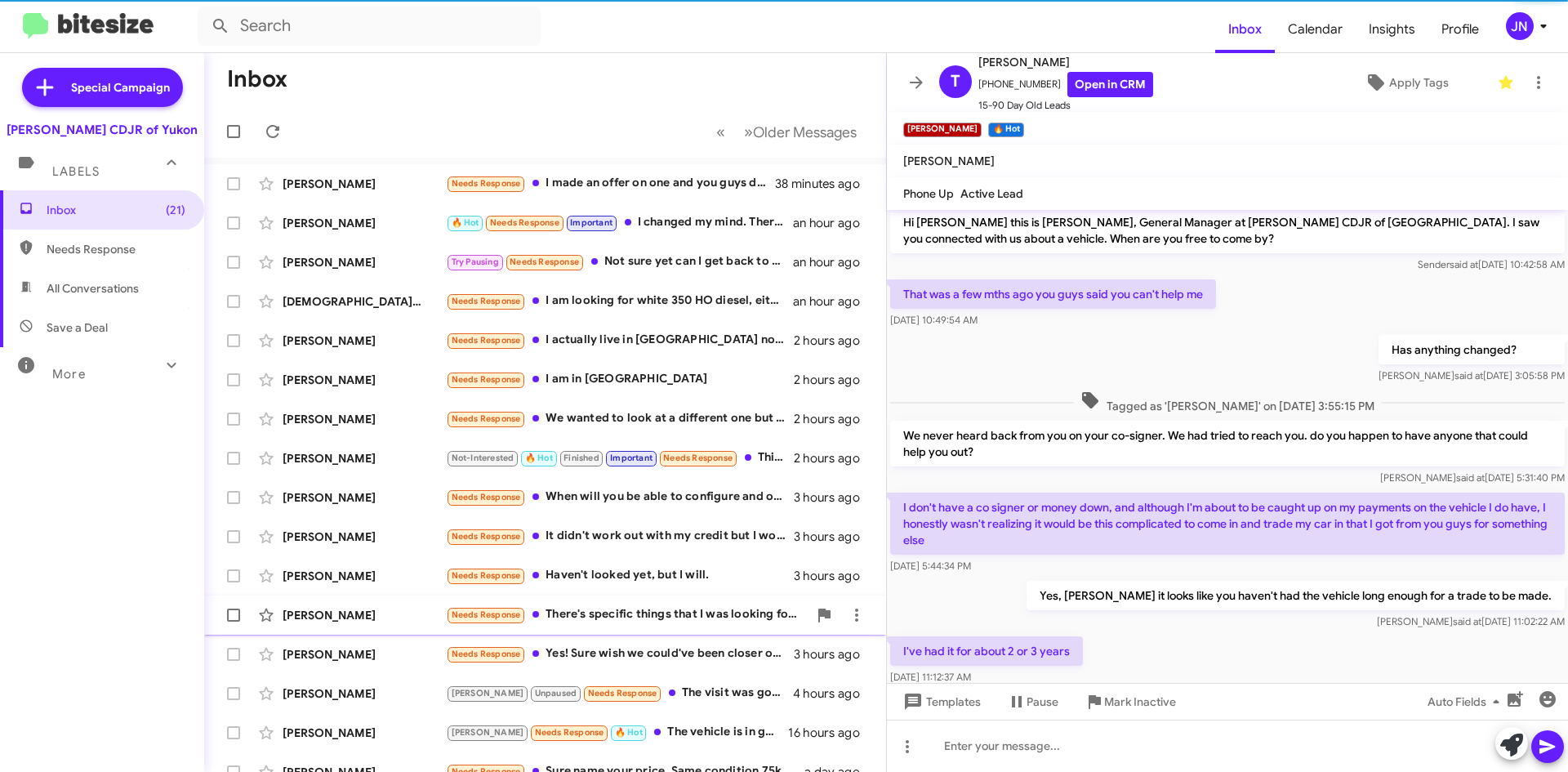
scroll to position [177, 0]
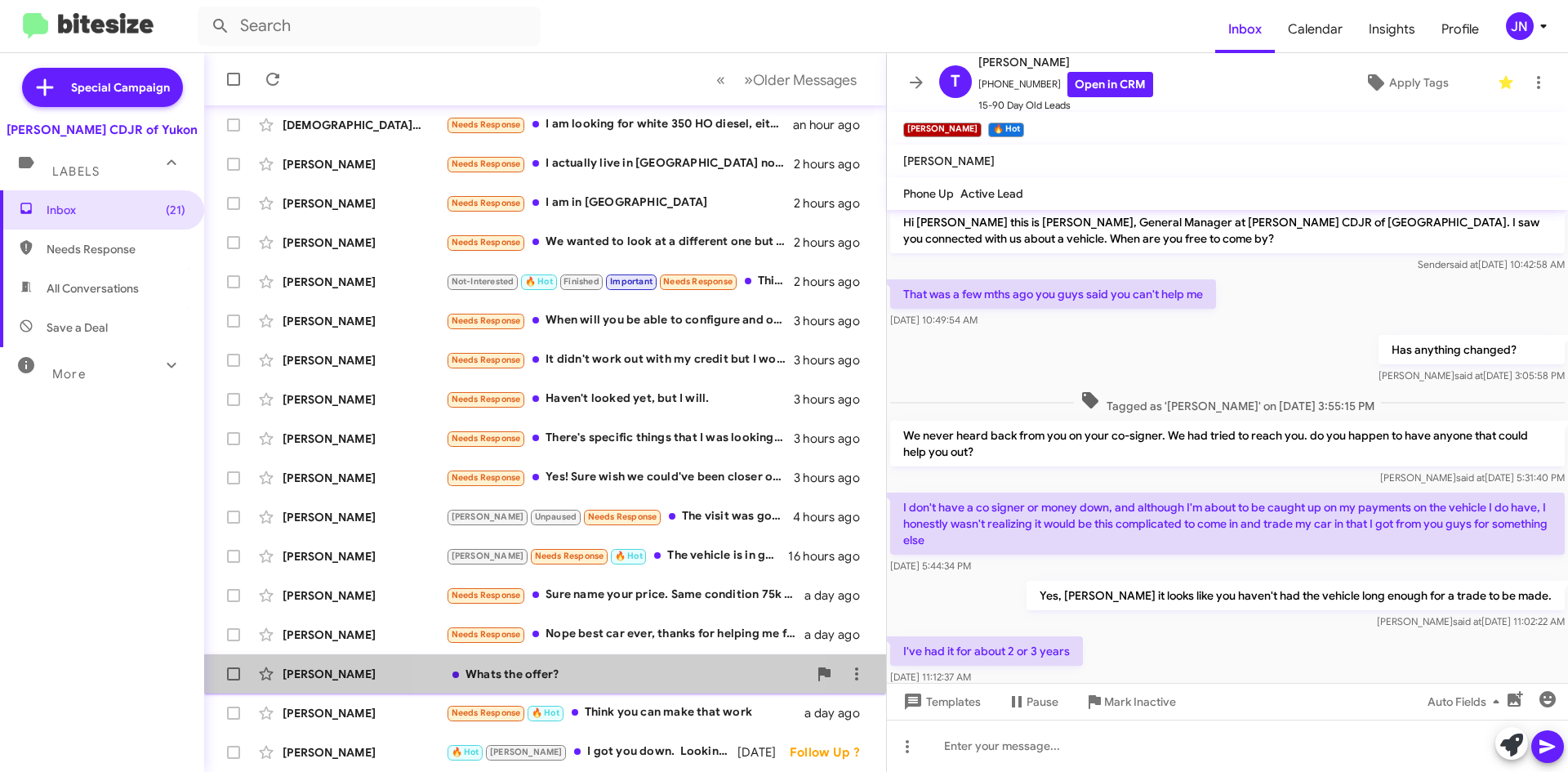
click at [639, 679] on div "Whats the offer?" at bounding box center [627, 674] width 362 height 16
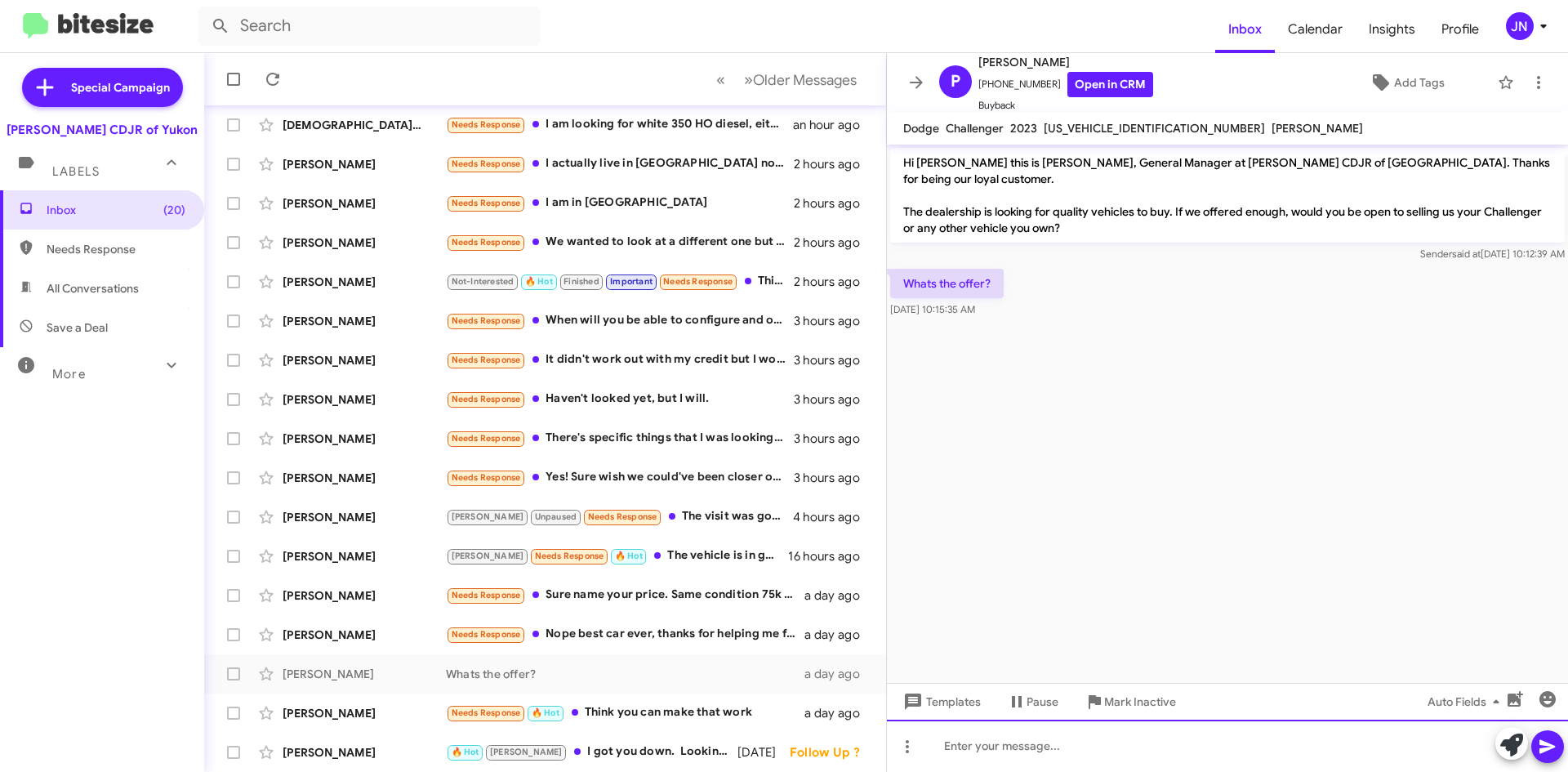
paste div
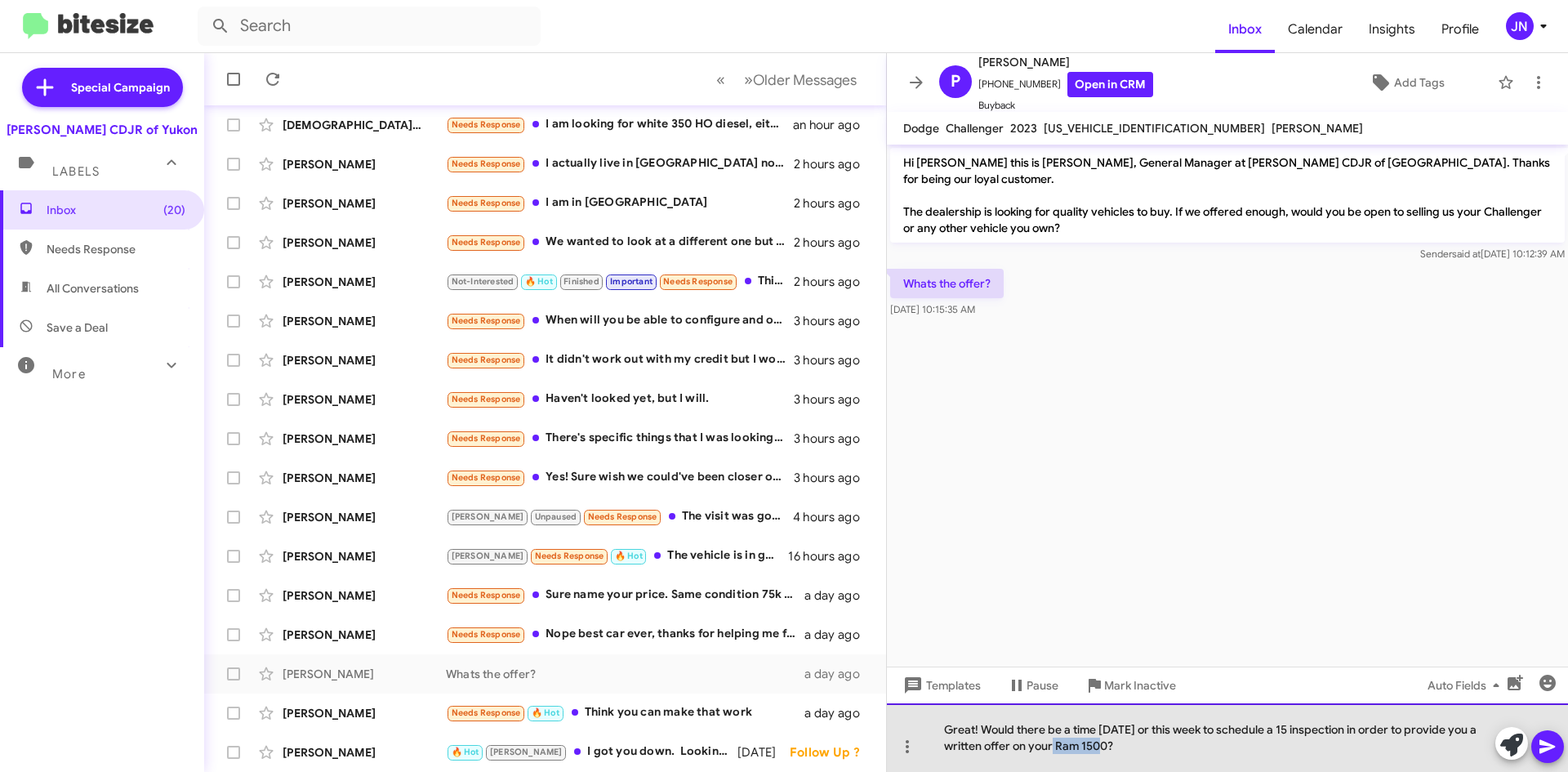
drag, startPoint x: 1108, startPoint y: 745, endPoint x: 1056, endPoint y: 746, distance: 52.0
click at [1056, 746] on div "Great! Would there be a time [DATE] or this week to schedule a 15 inspection in…" at bounding box center [1227, 737] width 681 height 69
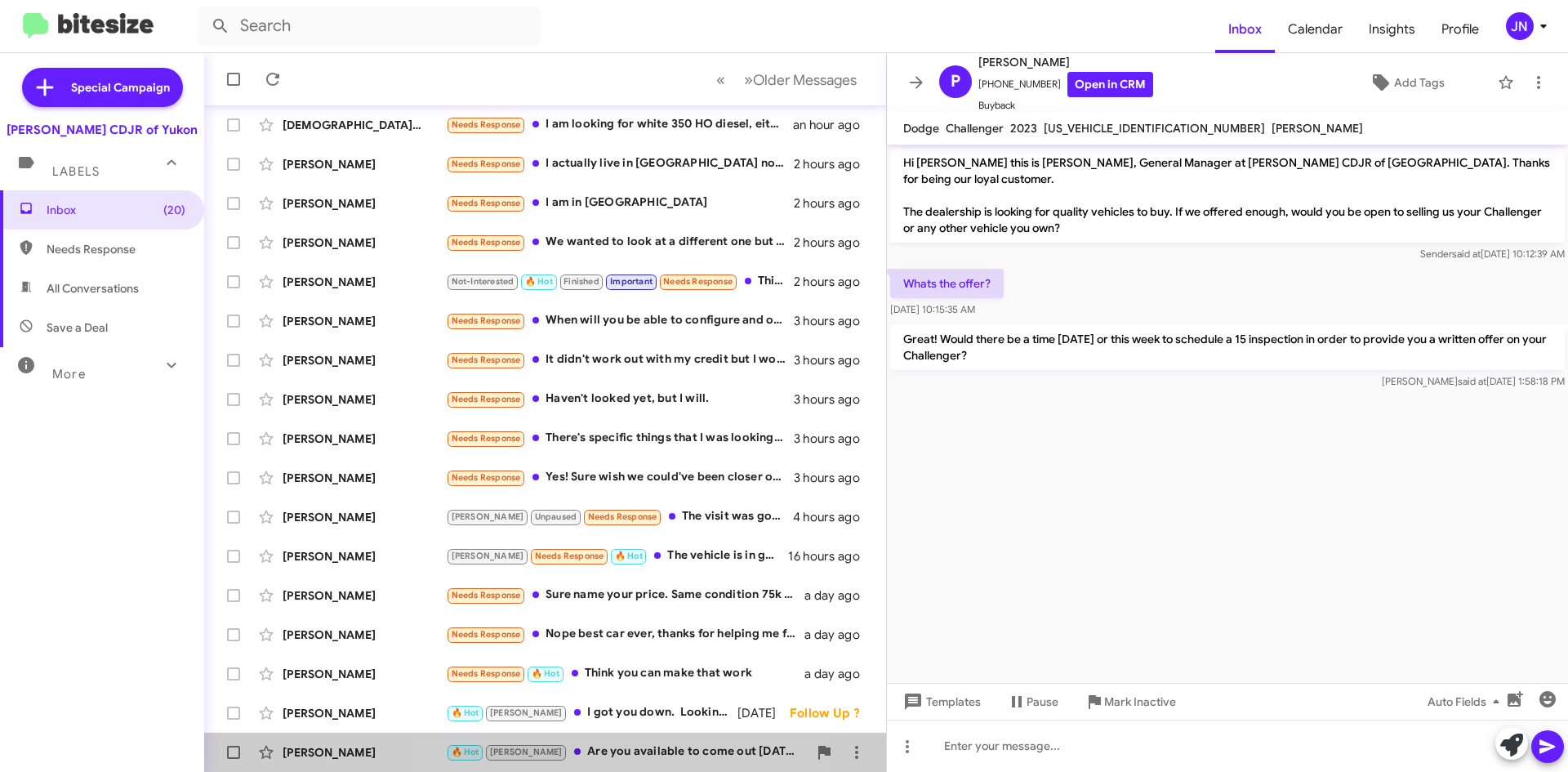
click at [629, 748] on div "🔥 Hot Kristy Are you available to come out today or tomorrow?" at bounding box center [627, 752] width 362 height 19
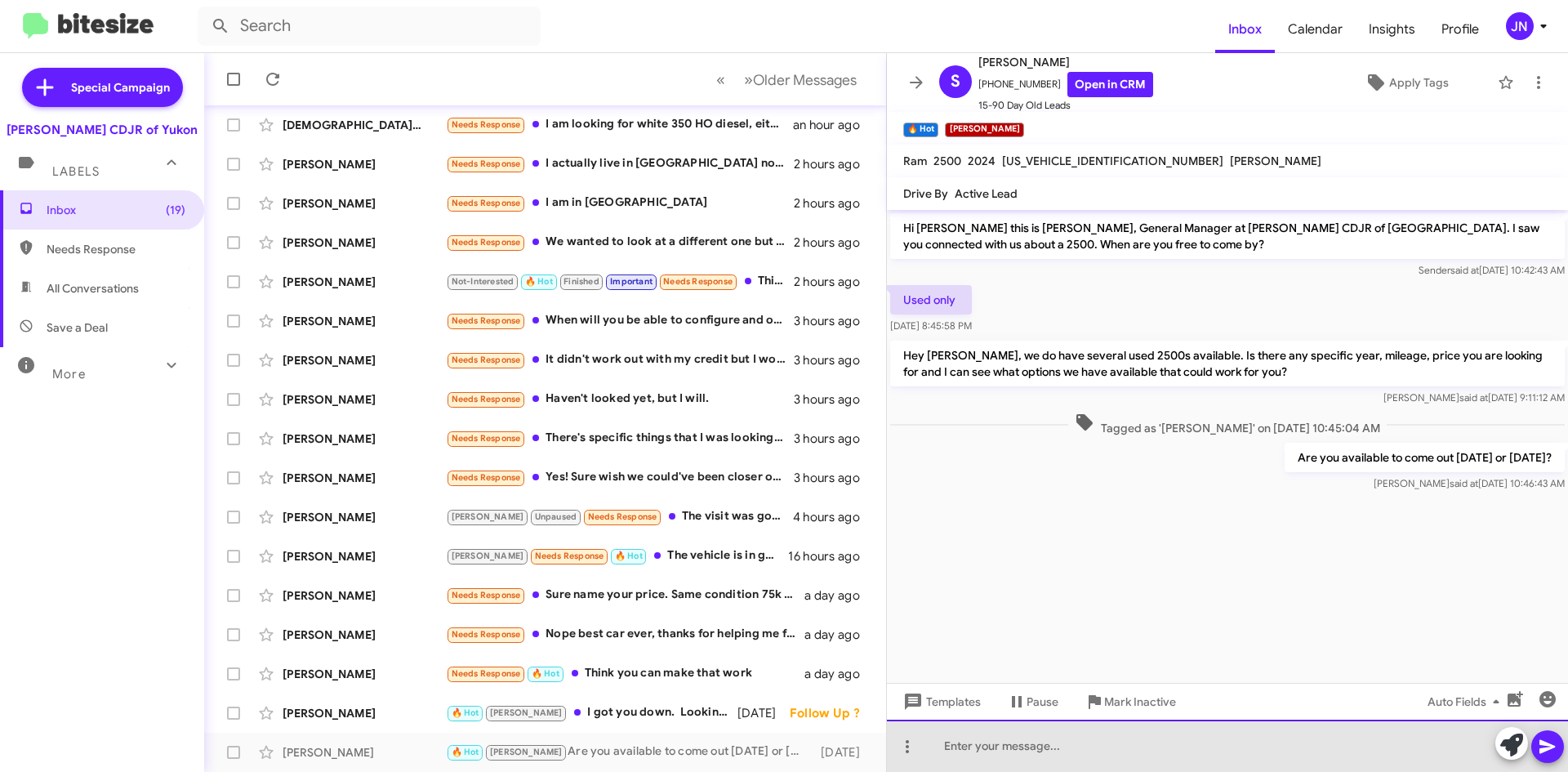
click at [1011, 745] on div at bounding box center [1227, 745] width 681 height 52
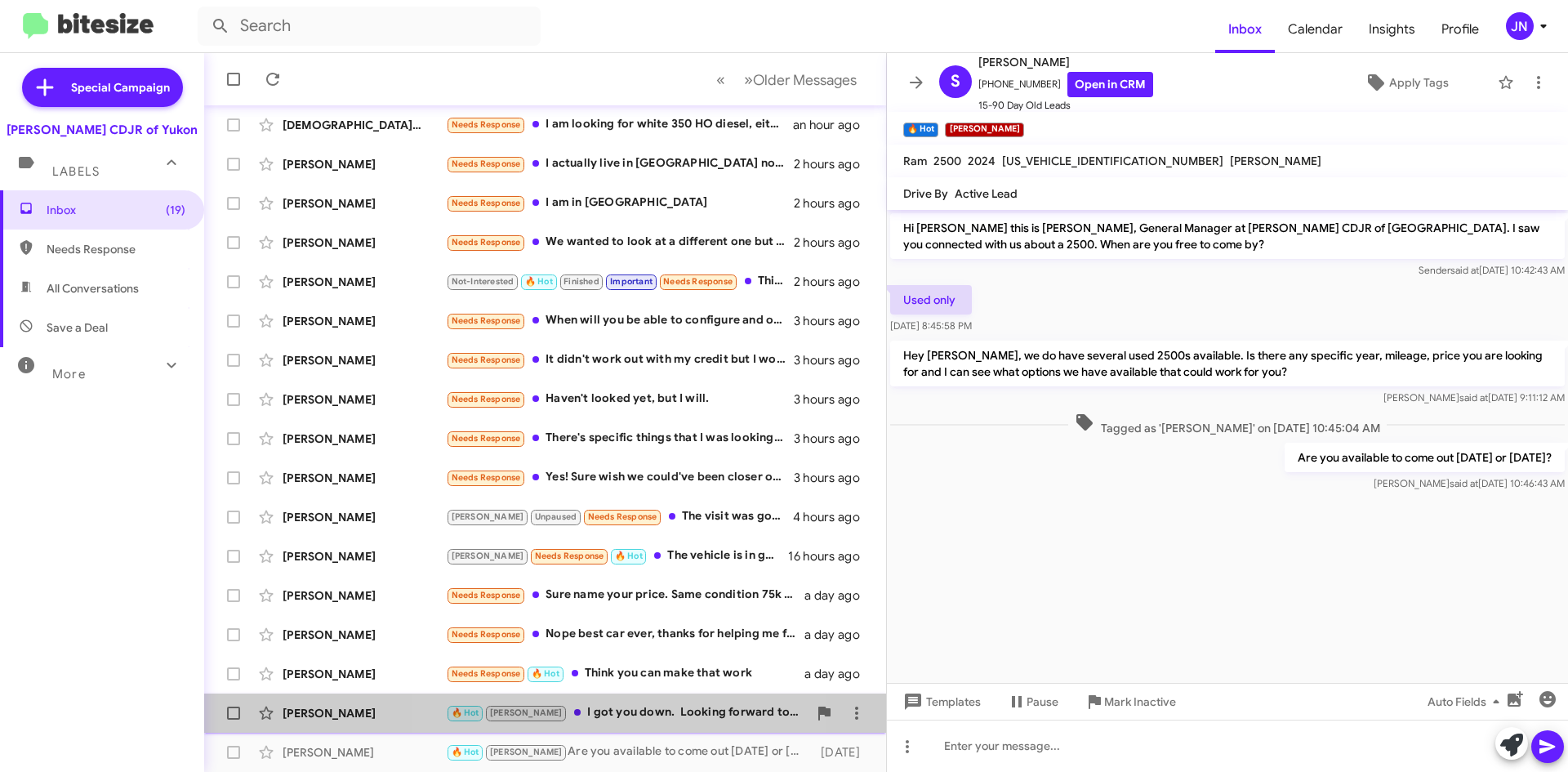
click at [623, 713] on div "🔥 Hot Taylor I got you down. Looking forward to visiting with you Saturday!" at bounding box center [627, 713] width 362 height 19
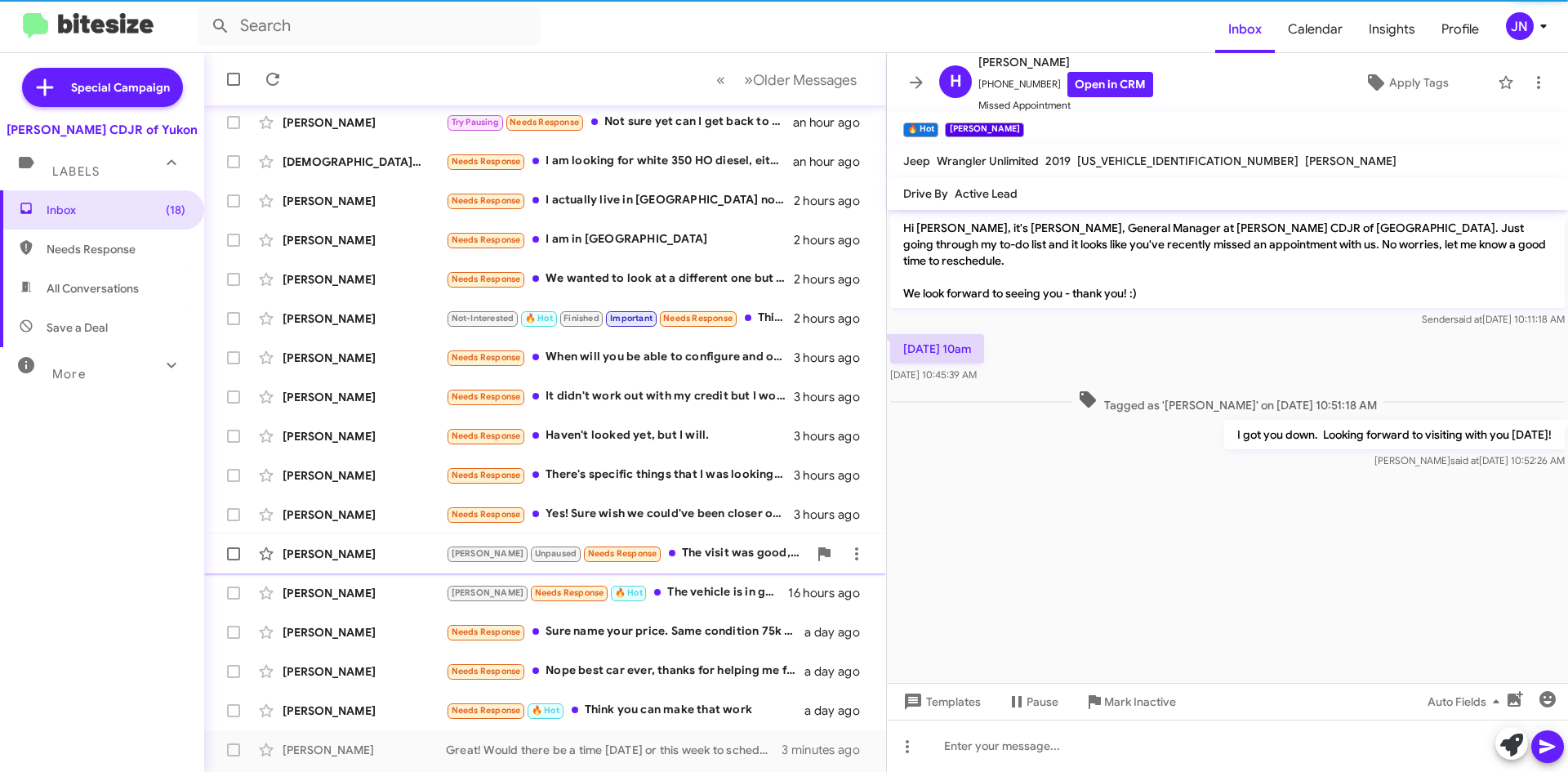
scroll to position [177, 0]
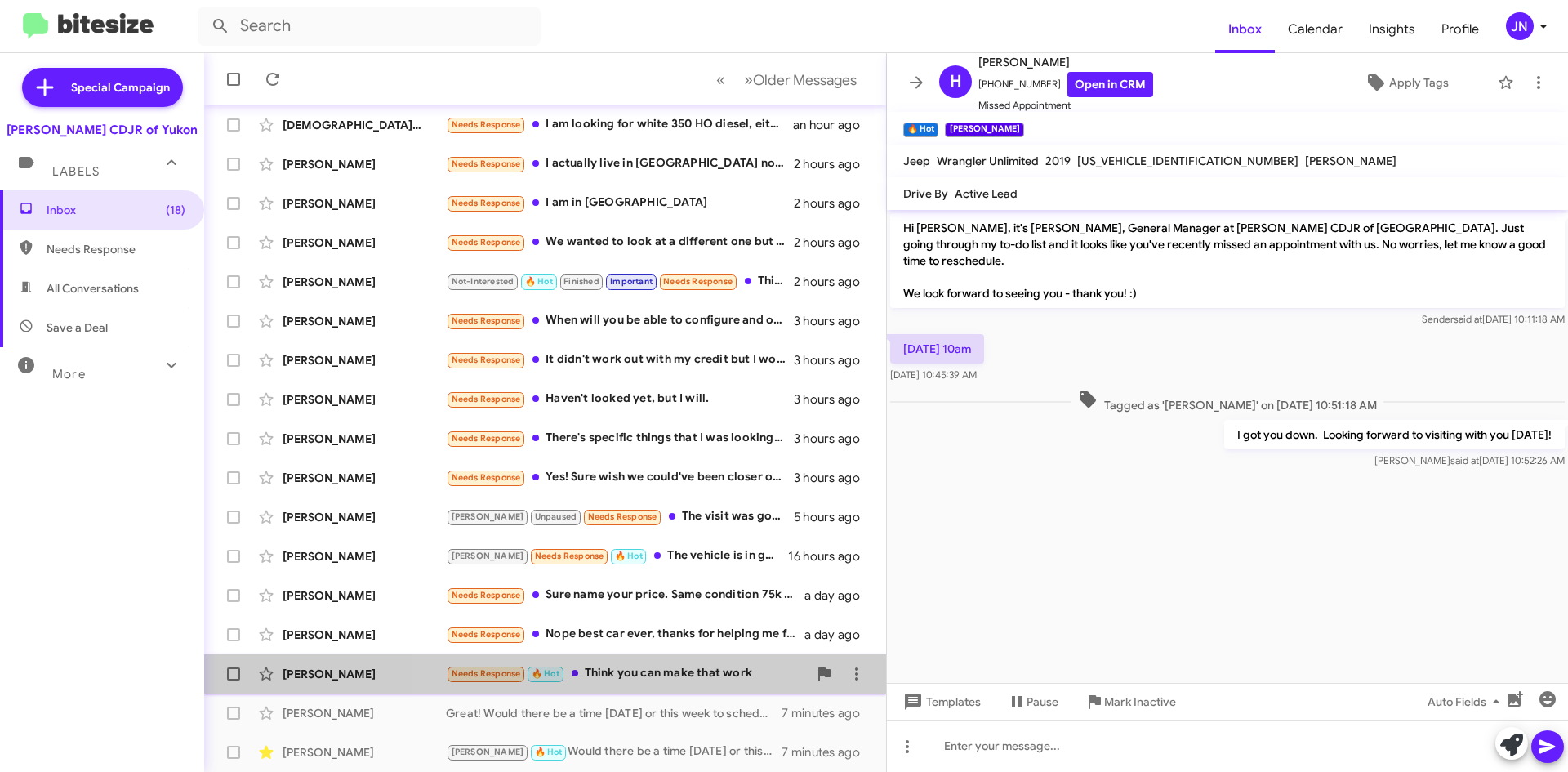
click at [654, 670] on div "Needs Response 🔥 Hot Think you can make that work" at bounding box center [627, 673] width 362 height 19
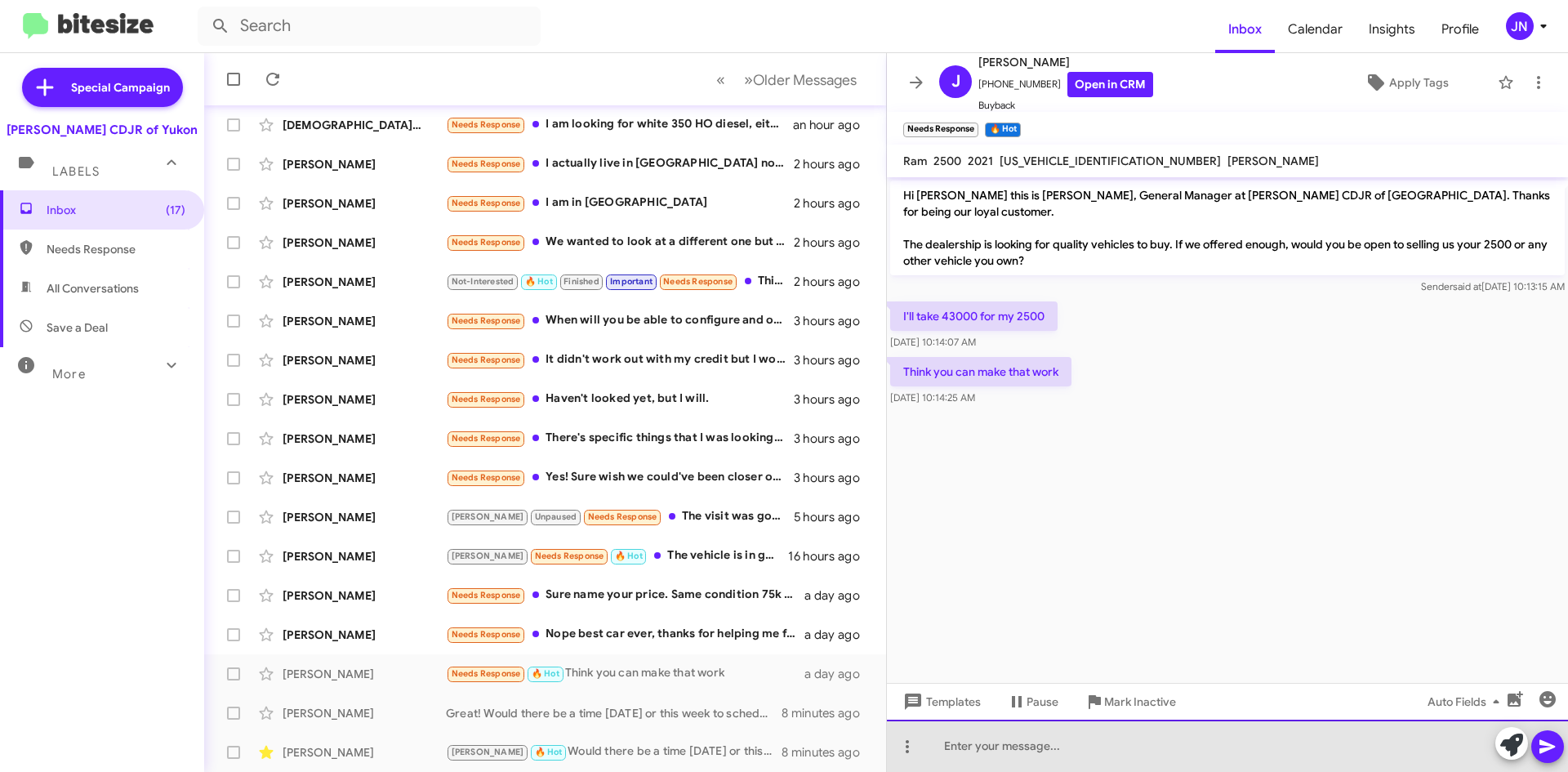
click at [997, 747] on div at bounding box center [1227, 745] width 681 height 52
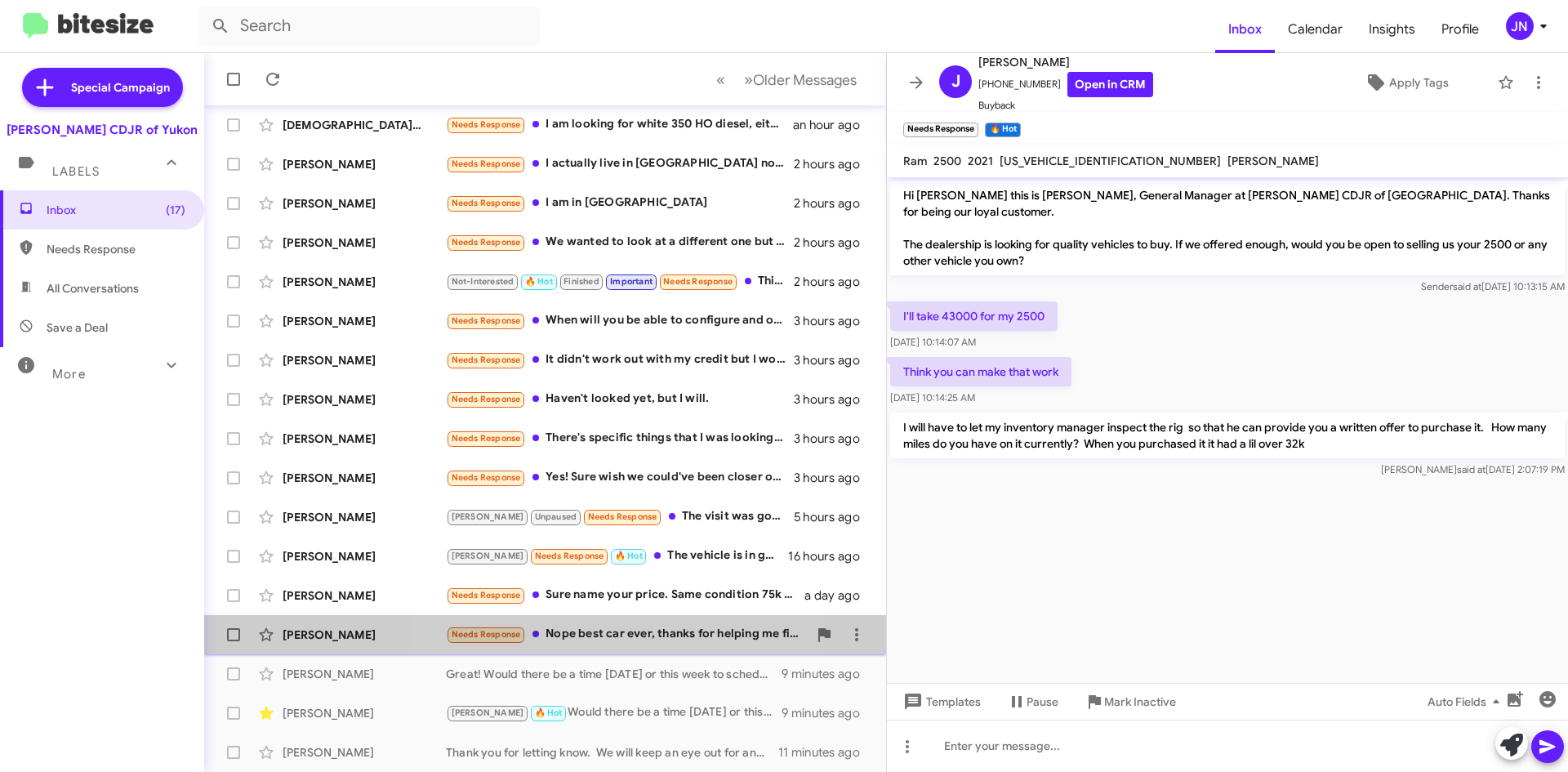
click at [631, 631] on div "Needs Response Nope best car ever, thanks for helping me find her!" at bounding box center [627, 634] width 362 height 19
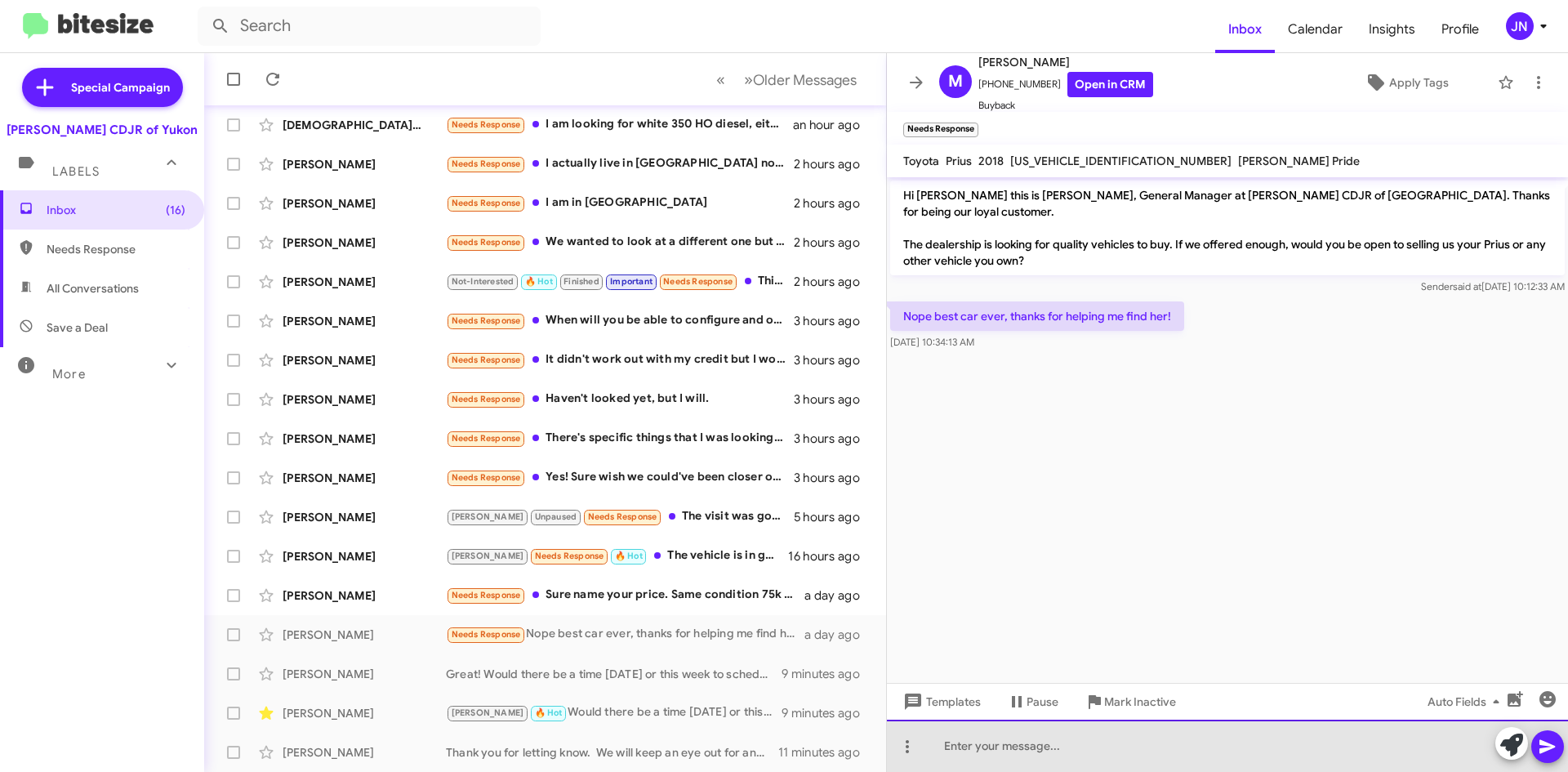
click at [1053, 751] on div at bounding box center [1227, 745] width 681 height 52
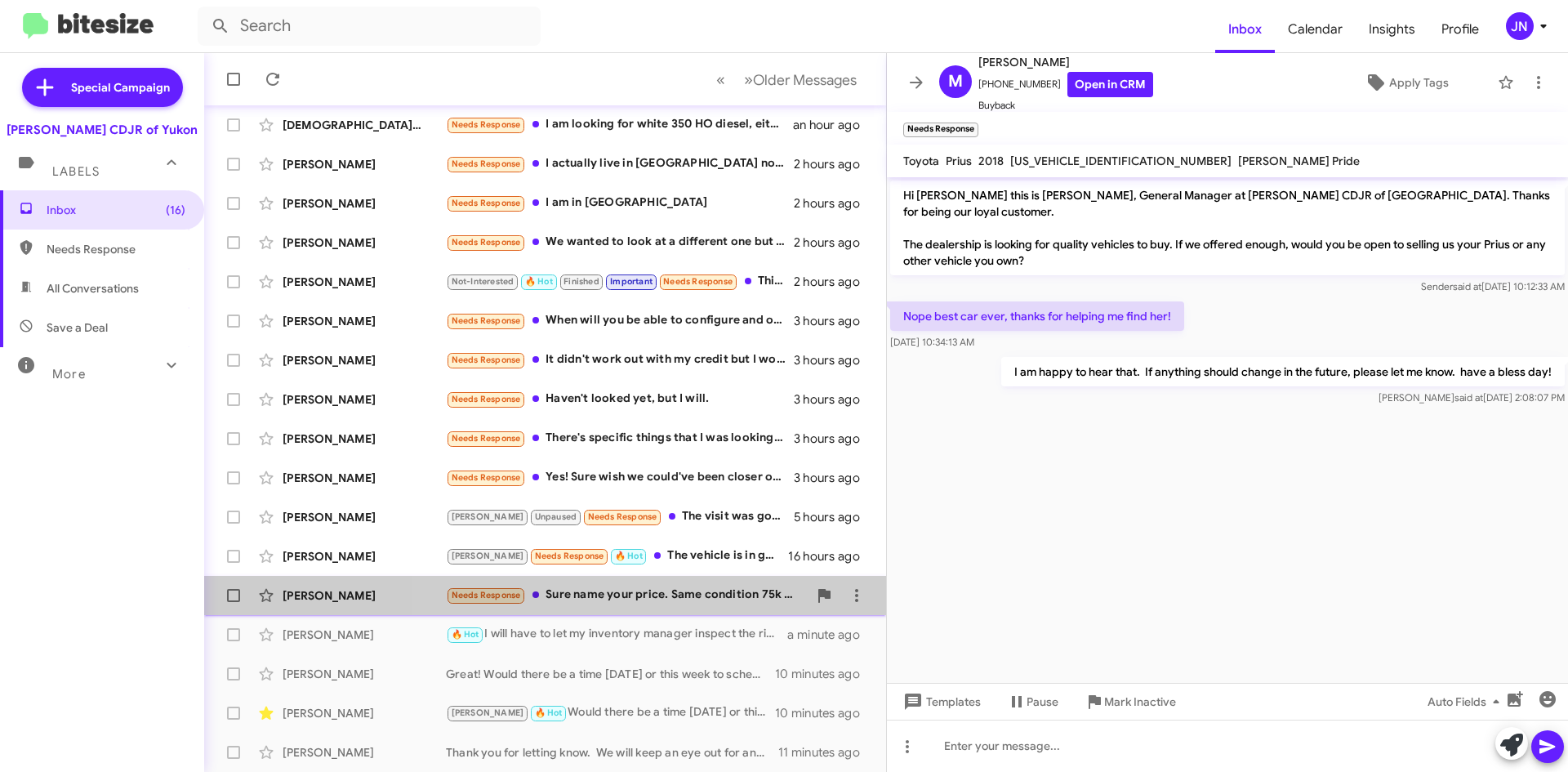
click at [711, 600] on div "Needs Response Sure name your price. Same condition 75k mi." at bounding box center [627, 595] width 362 height 19
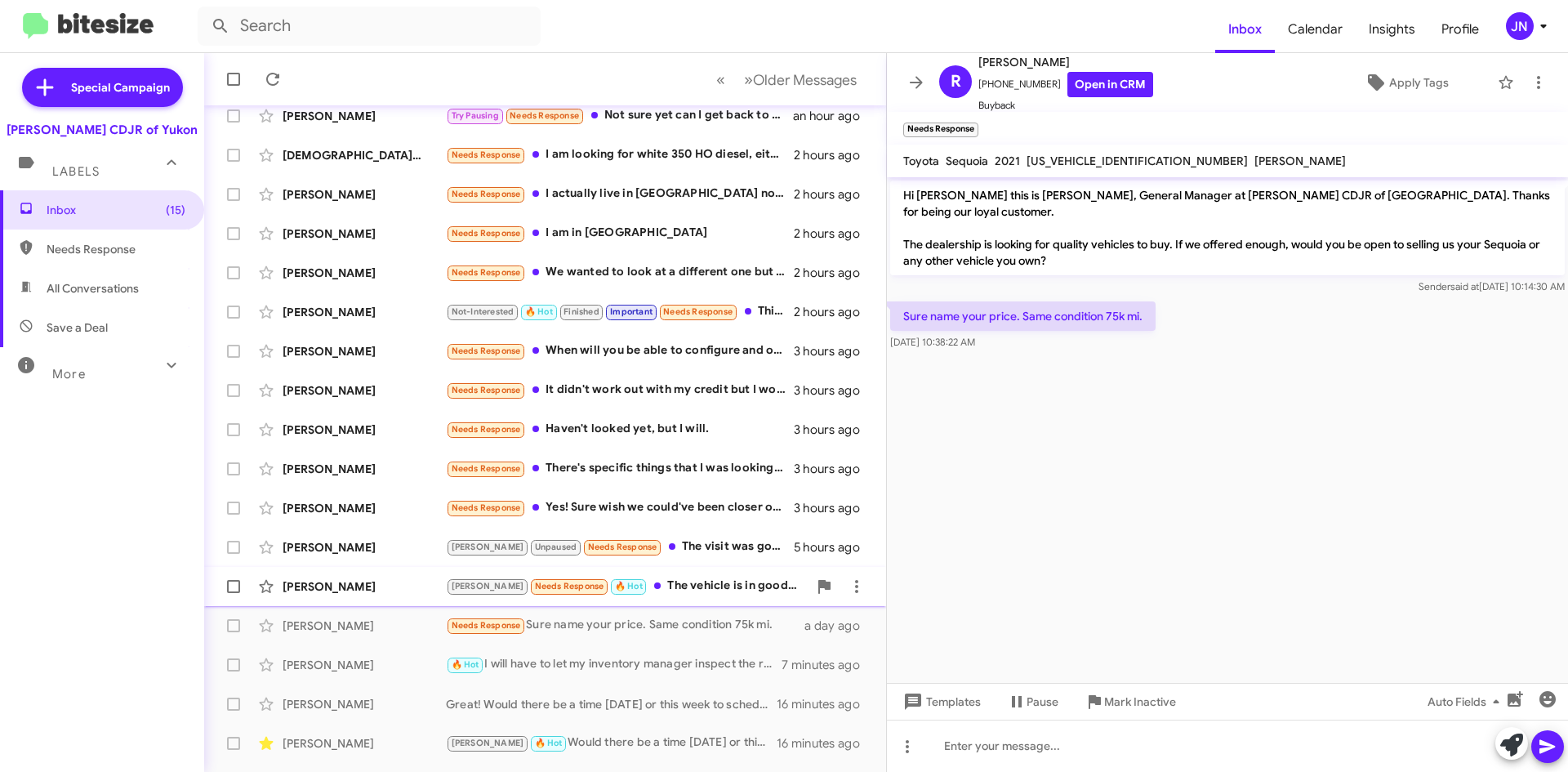
scroll to position [177, 0]
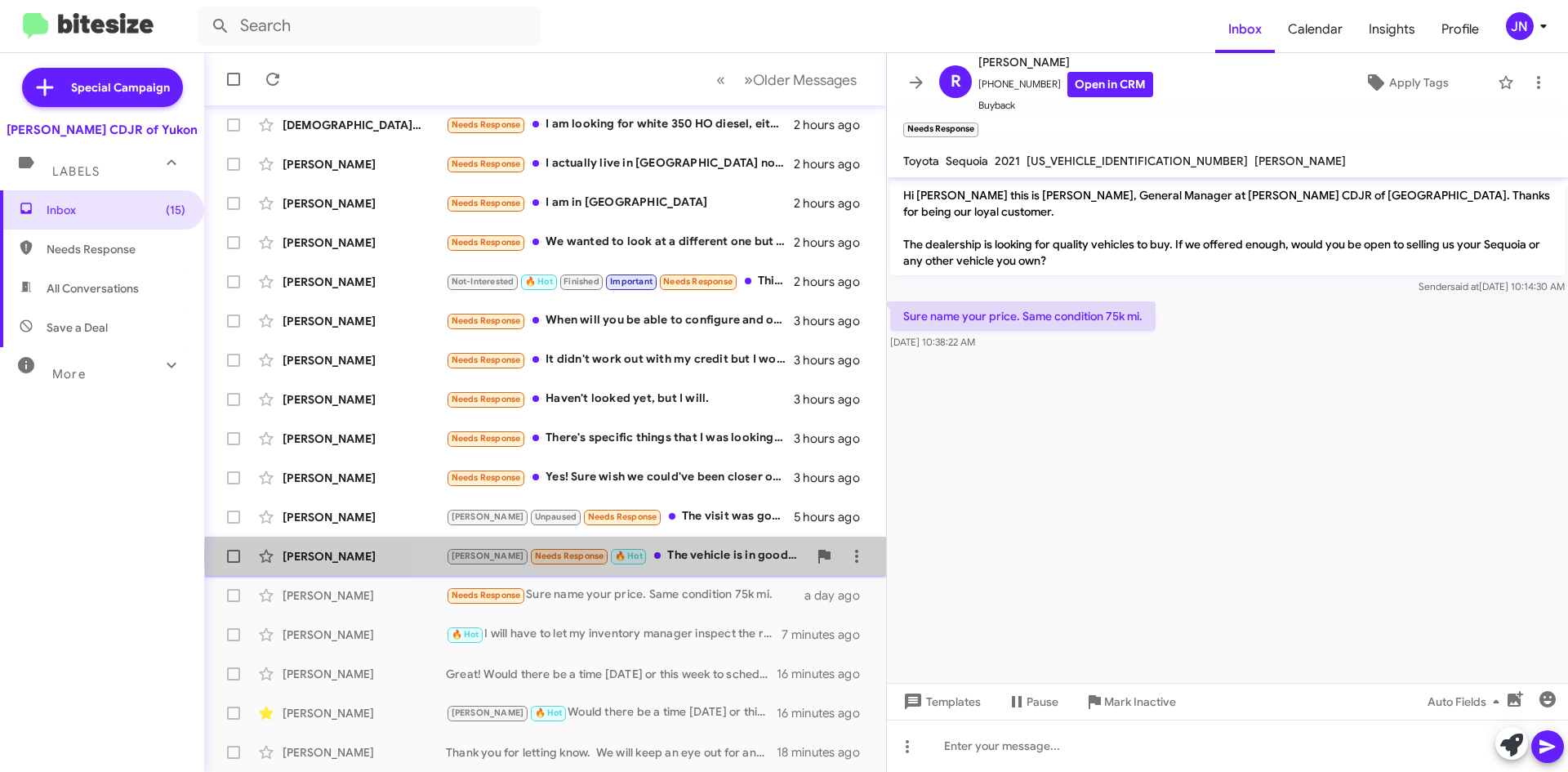
click at [699, 556] on div "Kristy Needs Response 🔥 Hot The vehicle is in good conditions. Has 170k miles." at bounding box center [627, 556] width 362 height 19
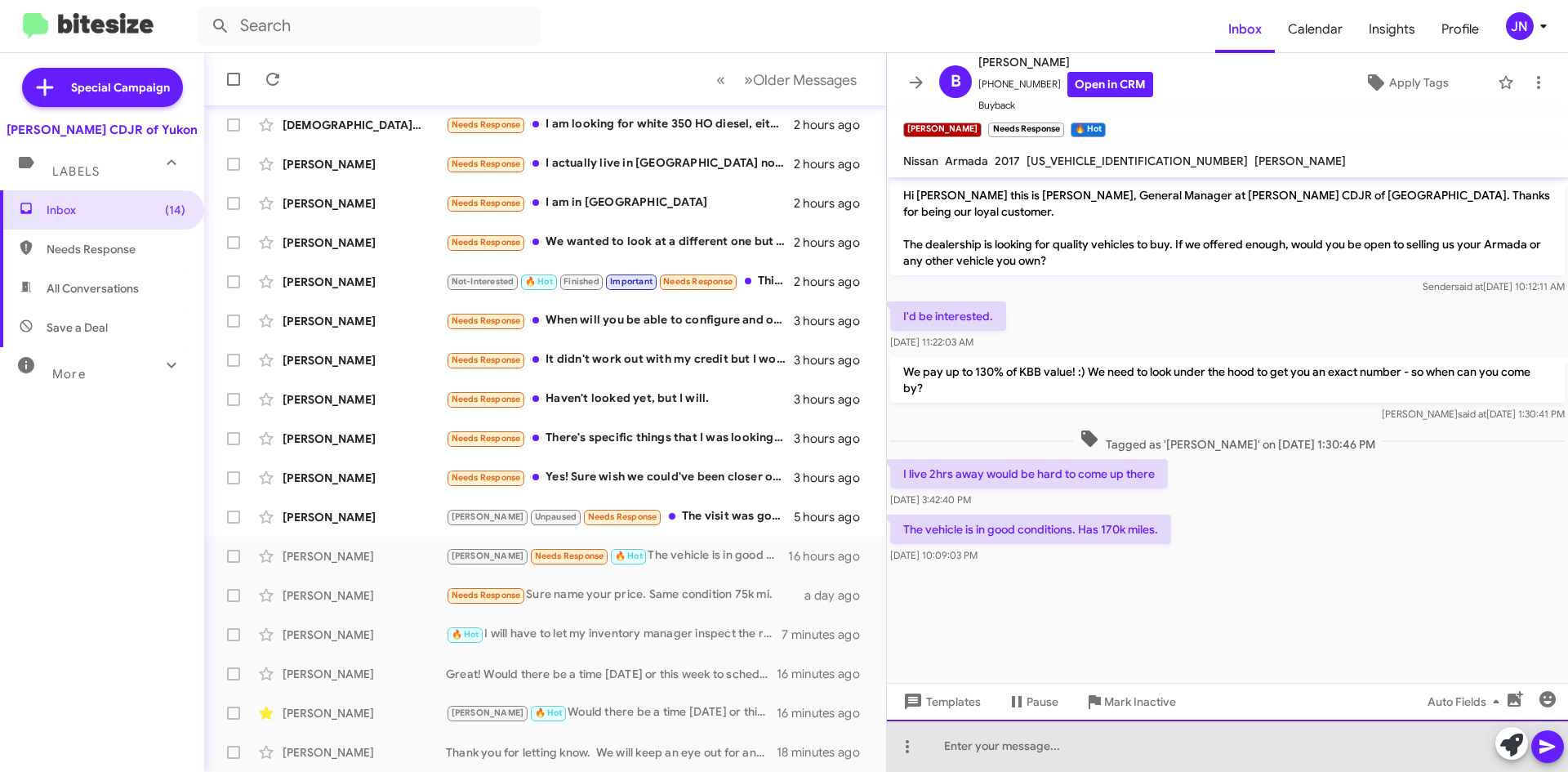
click at [1011, 741] on div at bounding box center [1227, 745] width 681 height 52
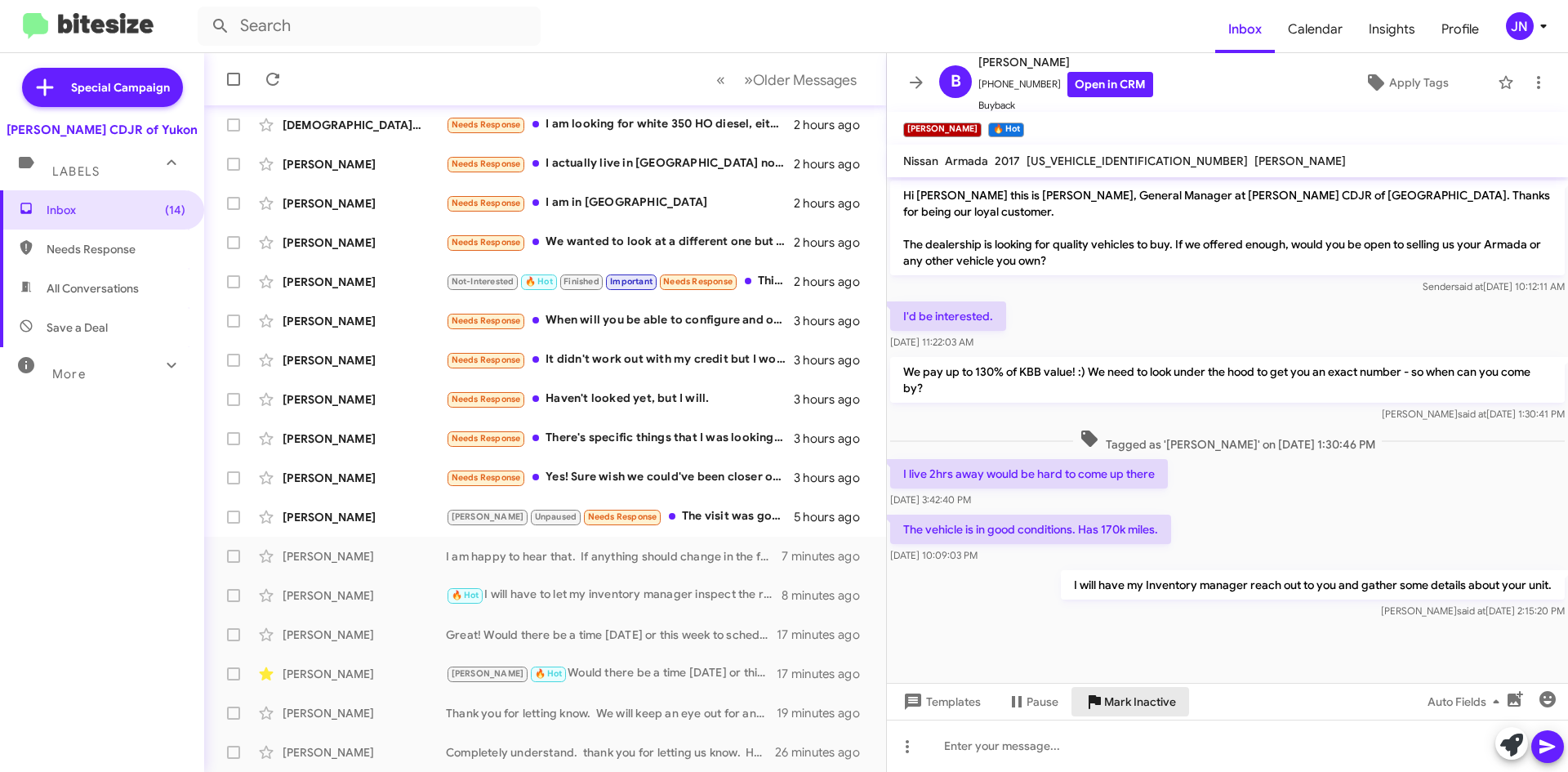
click at [1125, 696] on span "Mark Inactive" at bounding box center [1140, 702] width 72 height 29
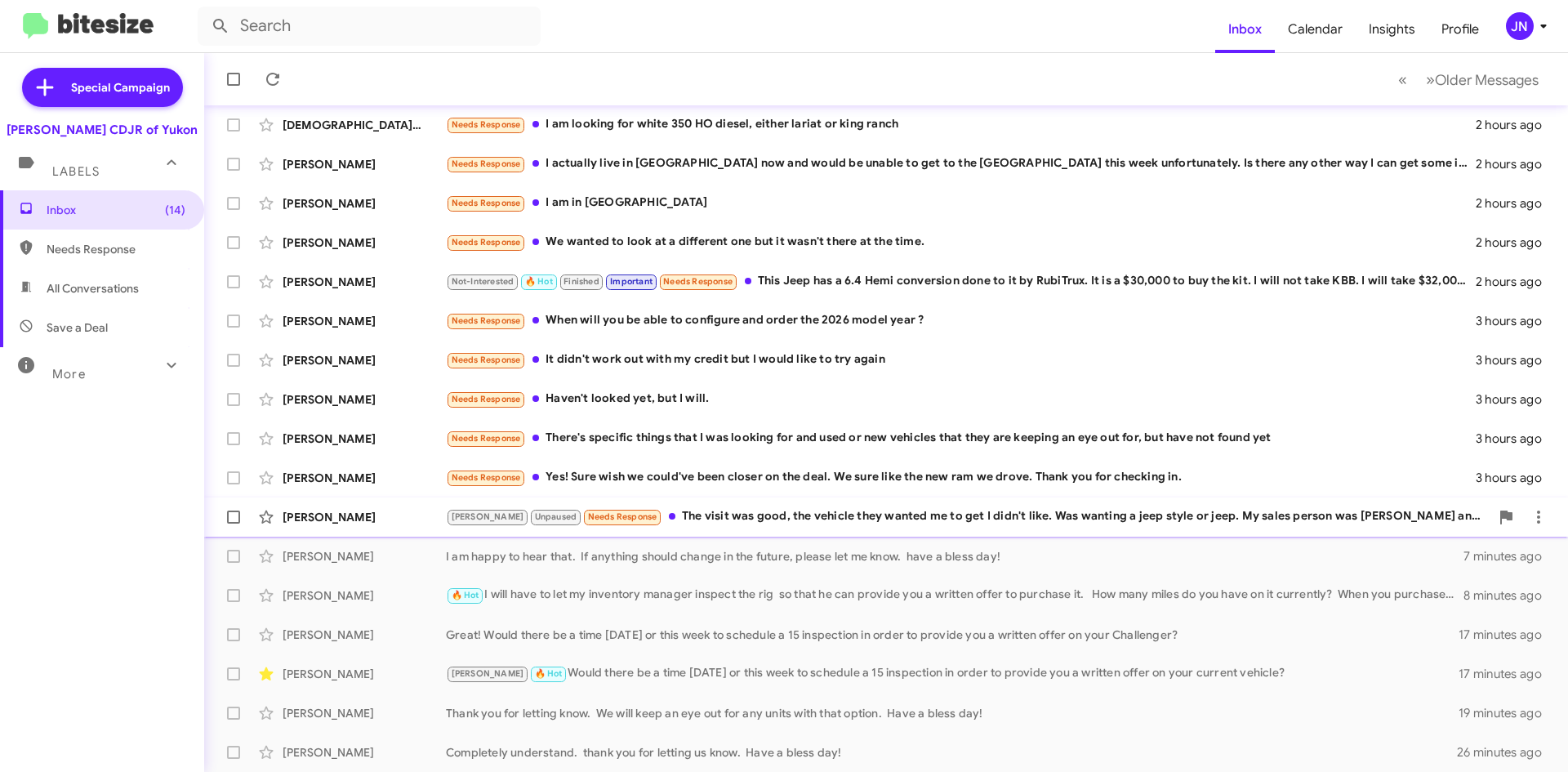
click at [717, 522] on div "Kristy Unpaused Needs Response The visit was good, the vehicle they wanted me t…" at bounding box center [967, 517] width 1043 height 19
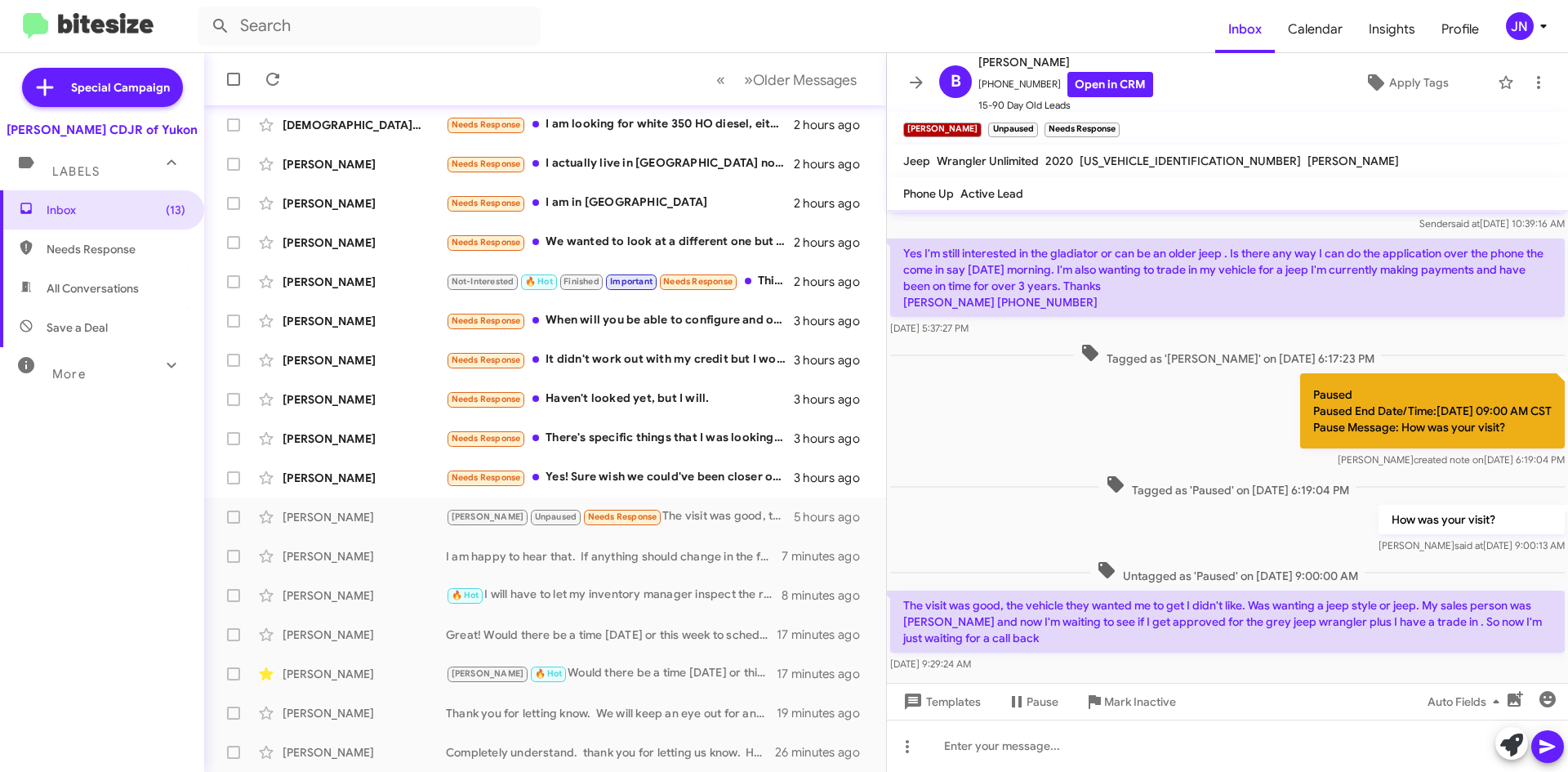
scroll to position [72, 0]
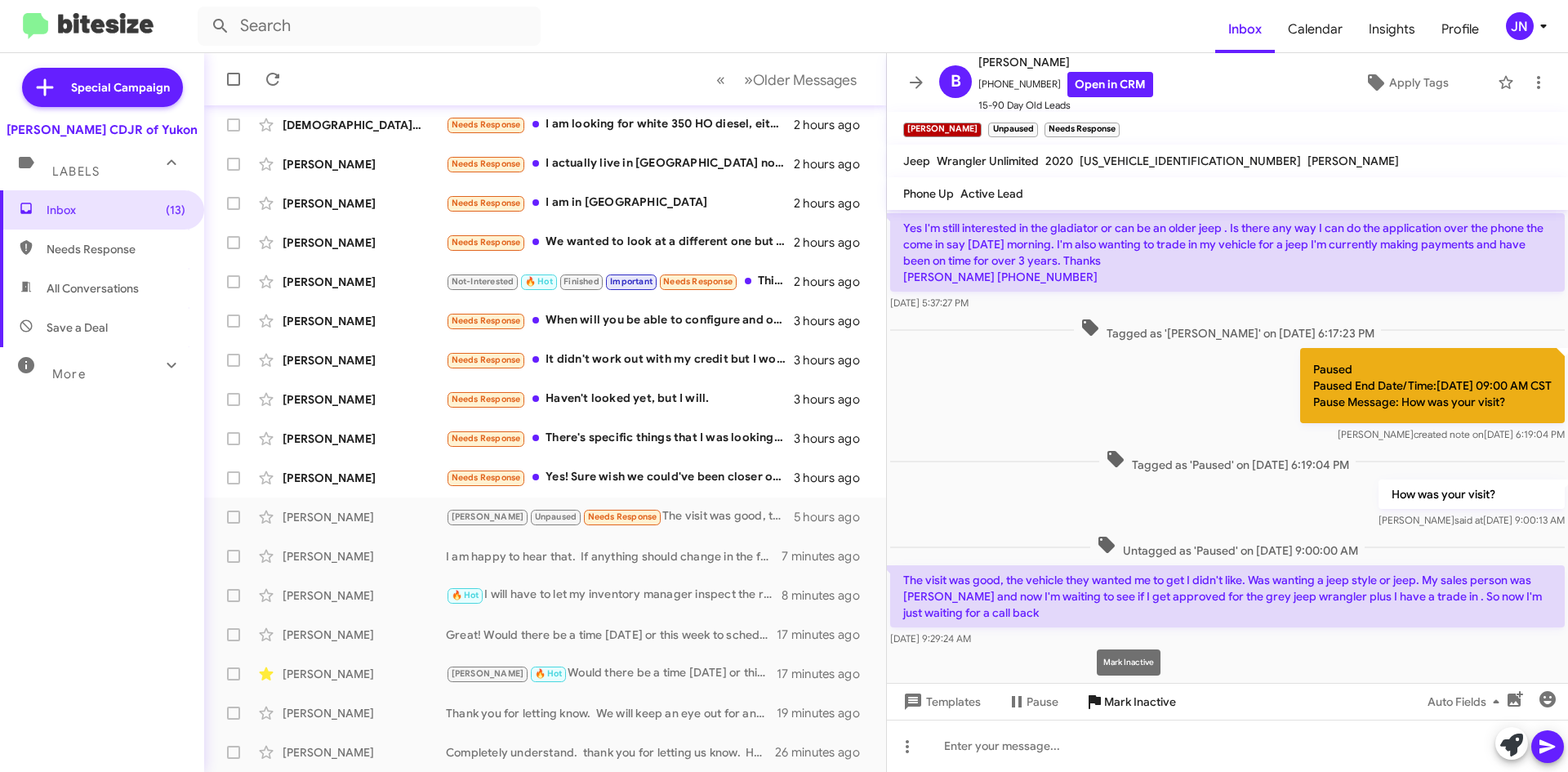
click at [1142, 702] on span "Mark Inactive" at bounding box center [1140, 702] width 72 height 29
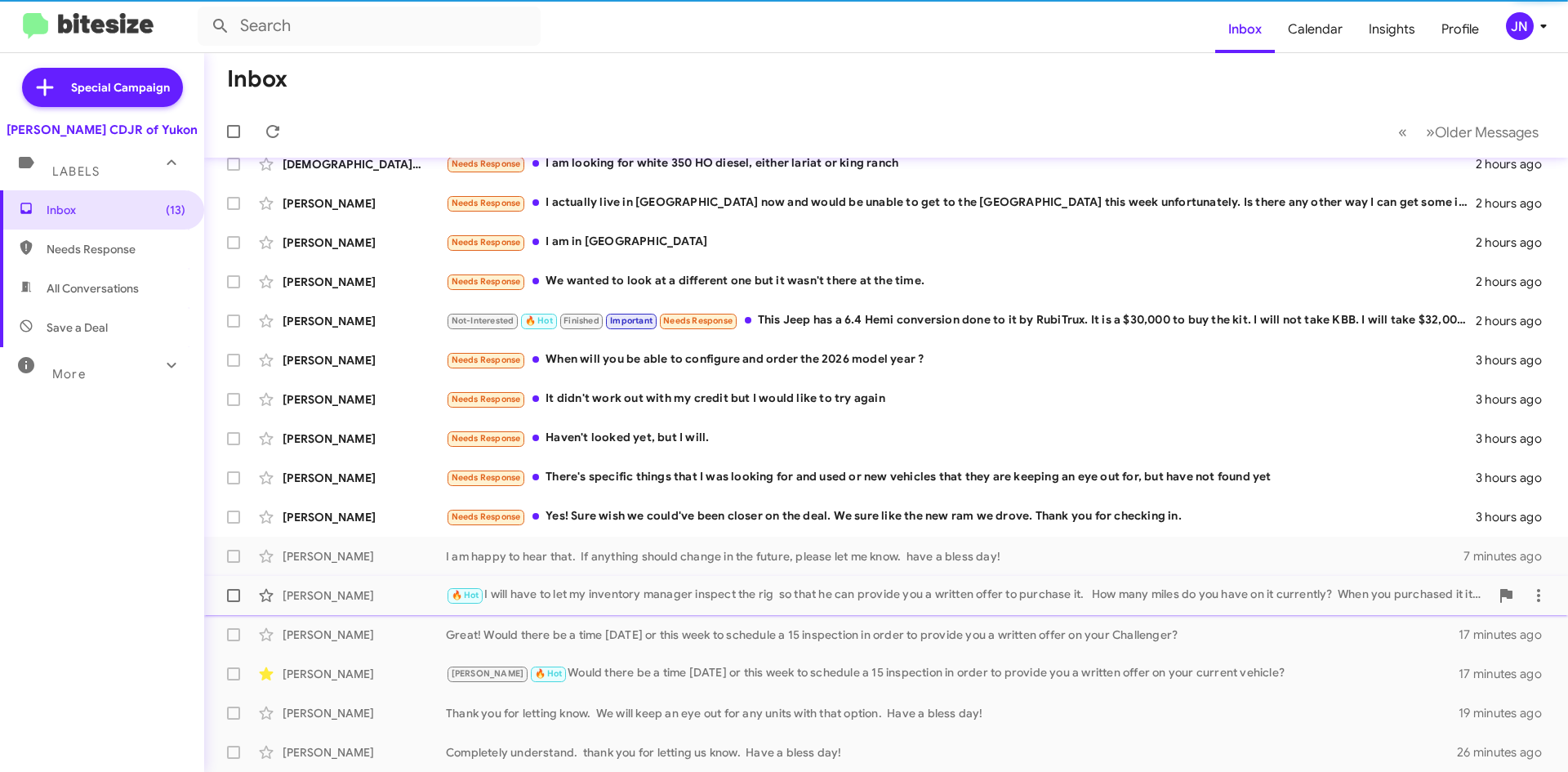
scroll to position [137, 0]
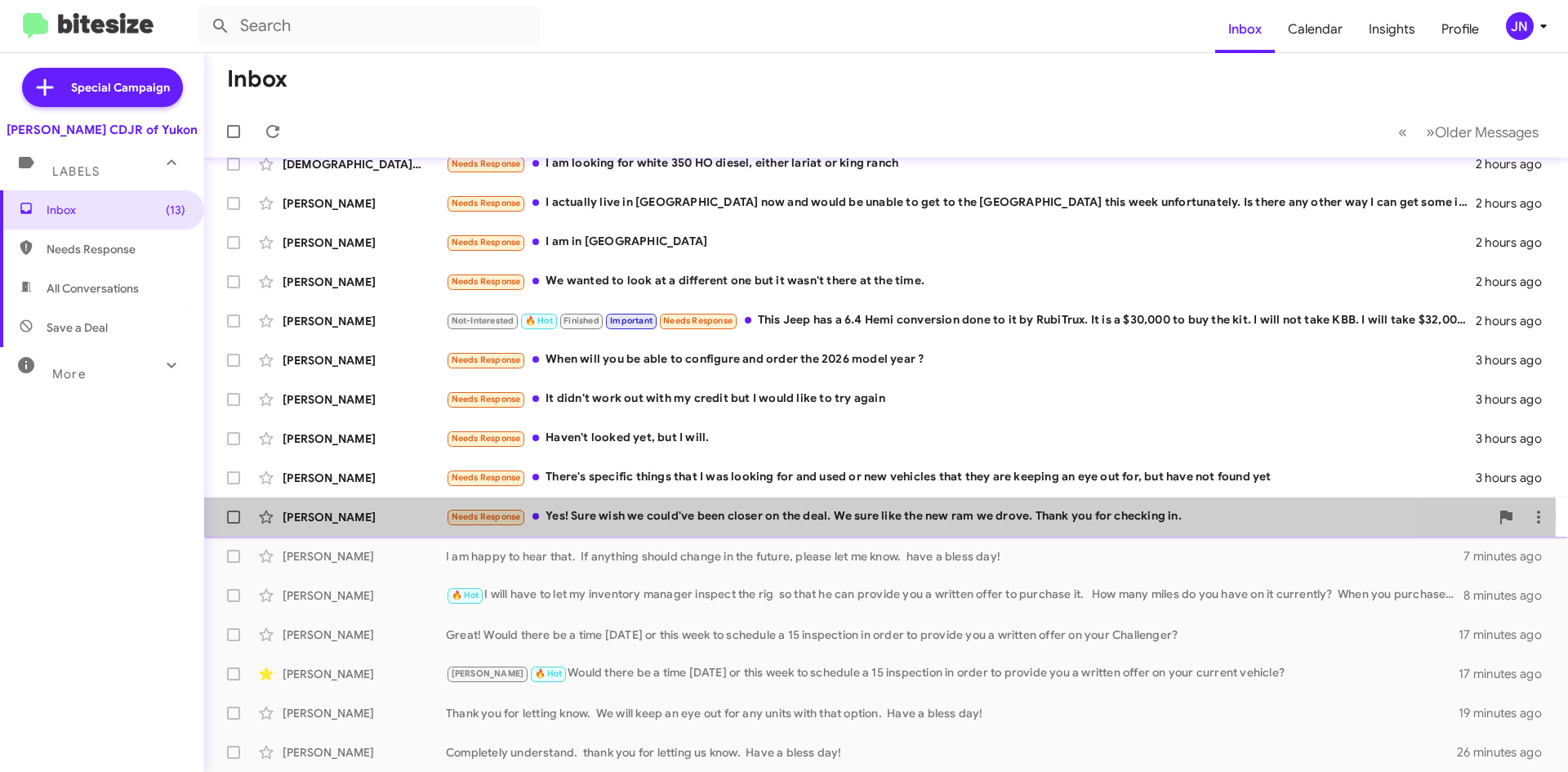
click at [657, 515] on div "Needs Response Yes! Sure wish we could've been closer on the deal. We sure like…" at bounding box center [967, 517] width 1043 height 19
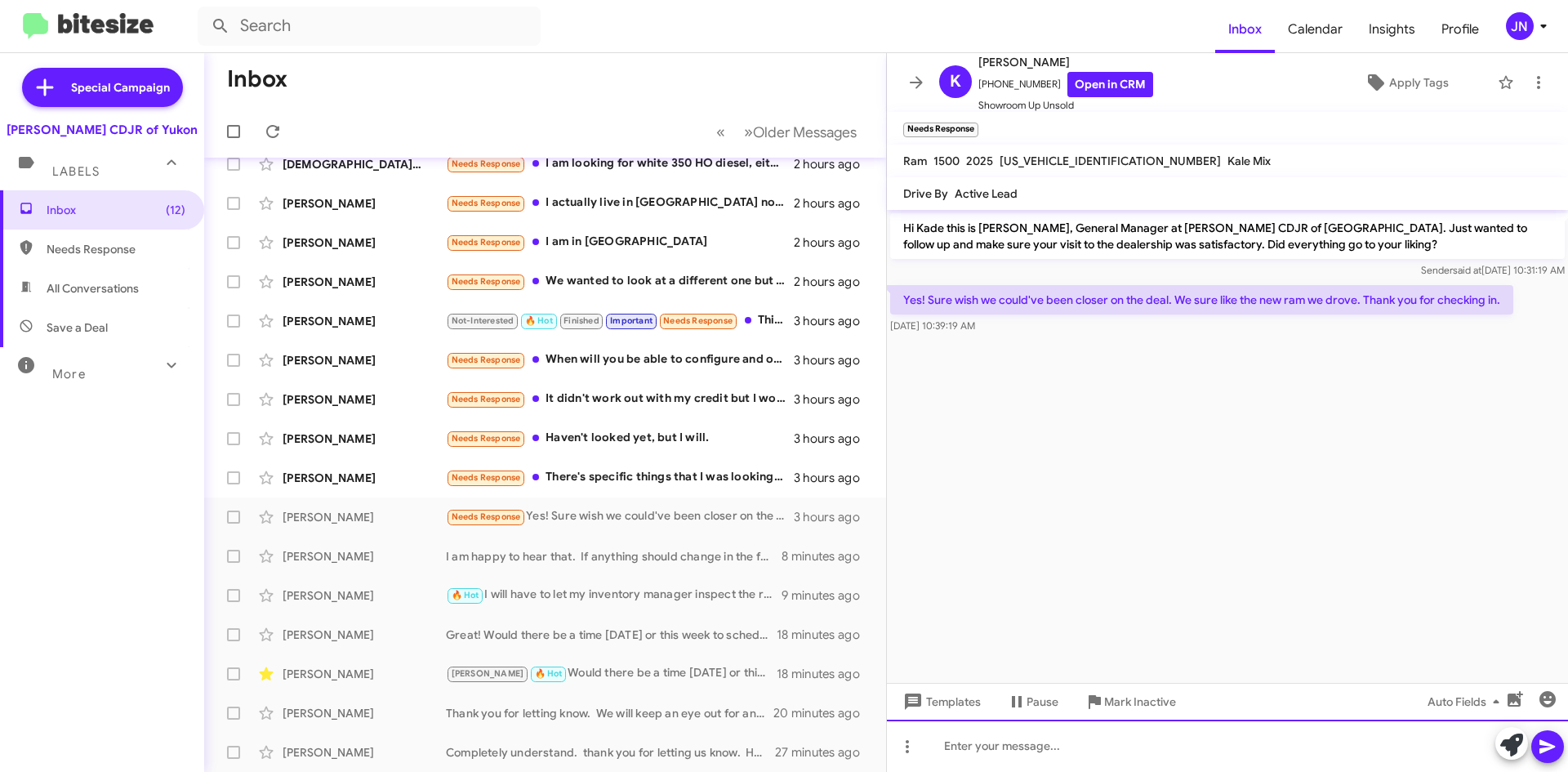
click at [990, 746] on div at bounding box center [1227, 745] width 681 height 52
click at [1027, 751] on div at bounding box center [1227, 745] width 681 height 52
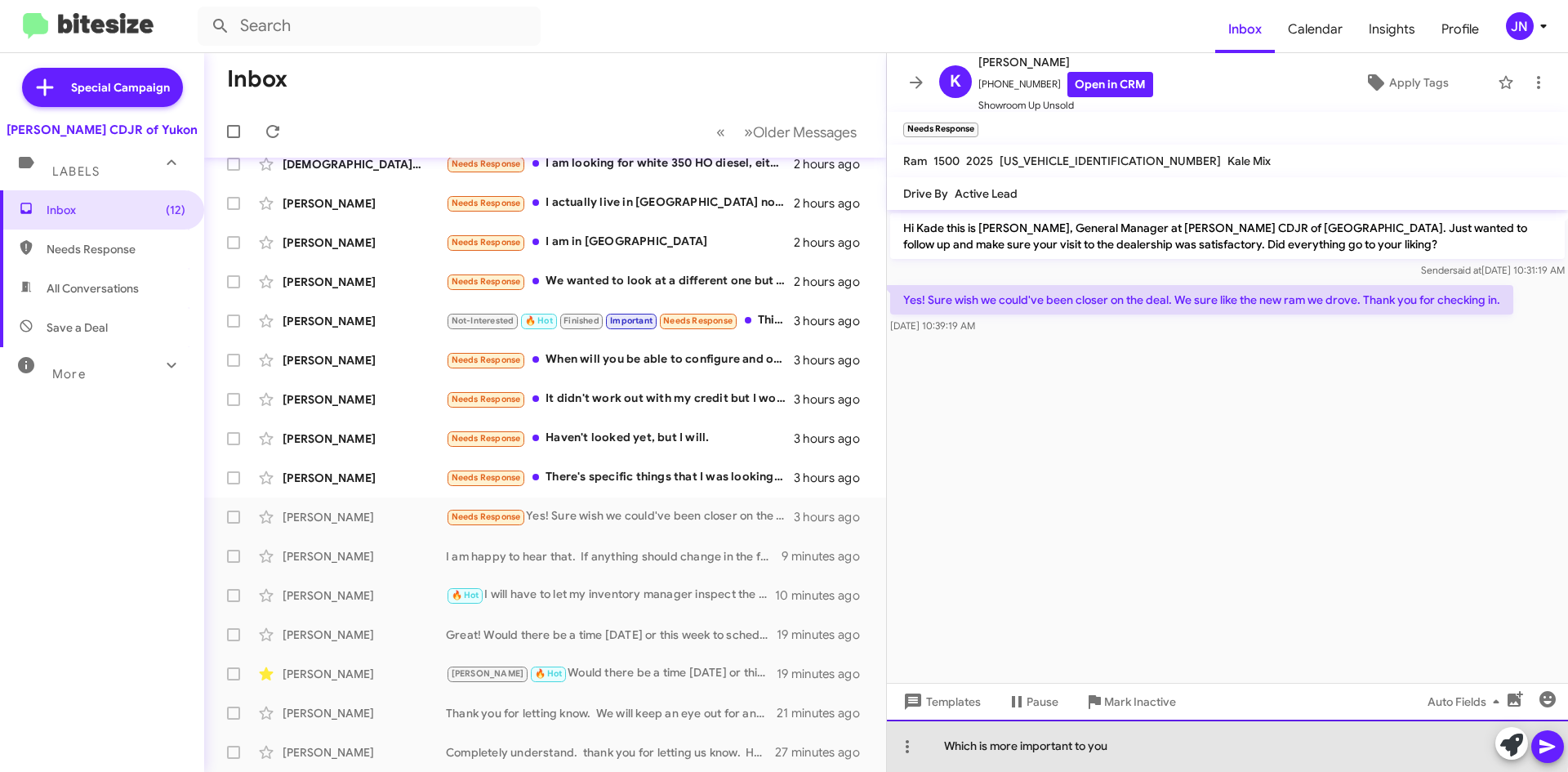
click at [1133, 741] on div "Which is more important to you" at bounding box center [1227, 745] width 681 height 52
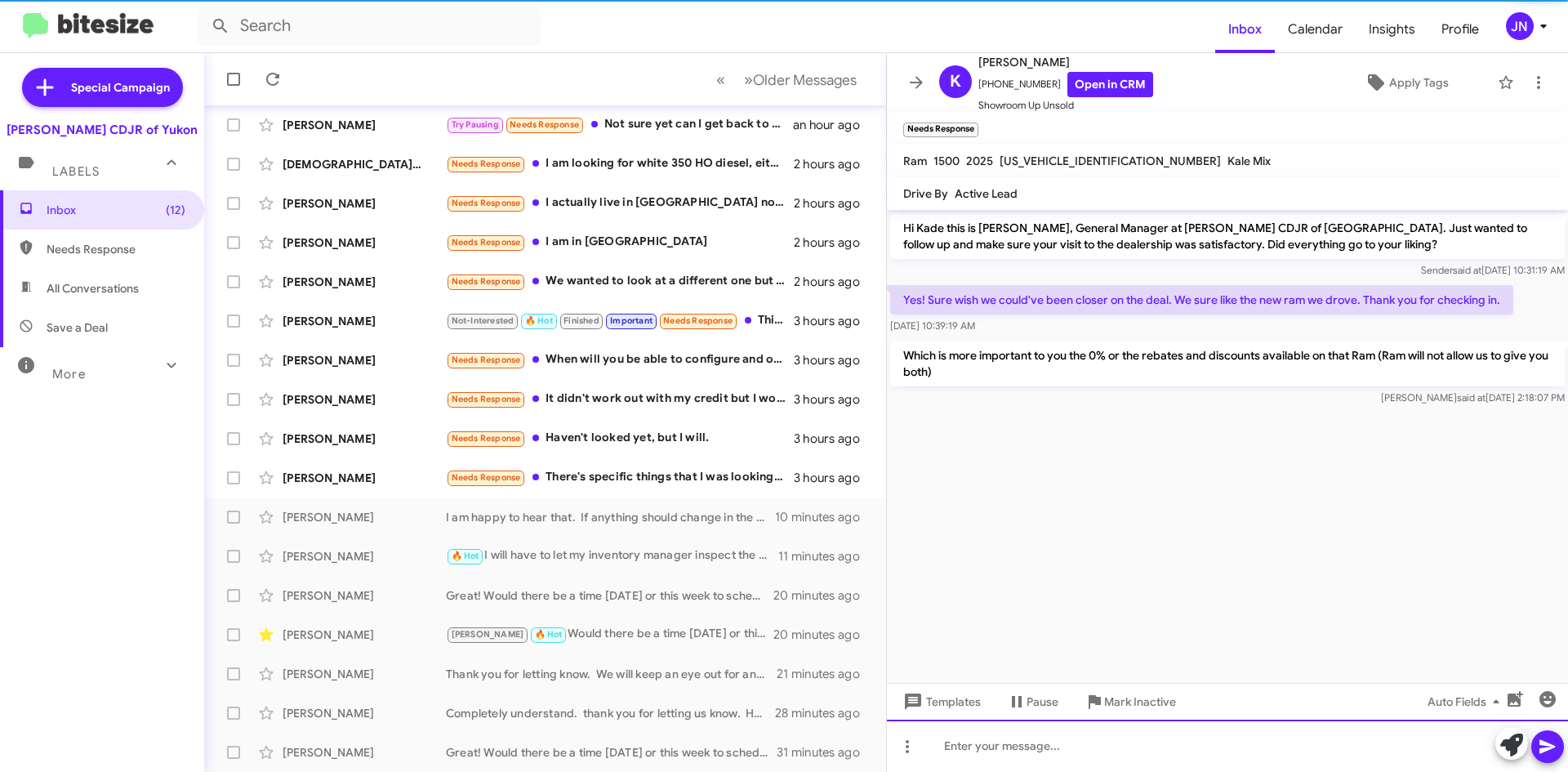
scroll to position [177, 0]
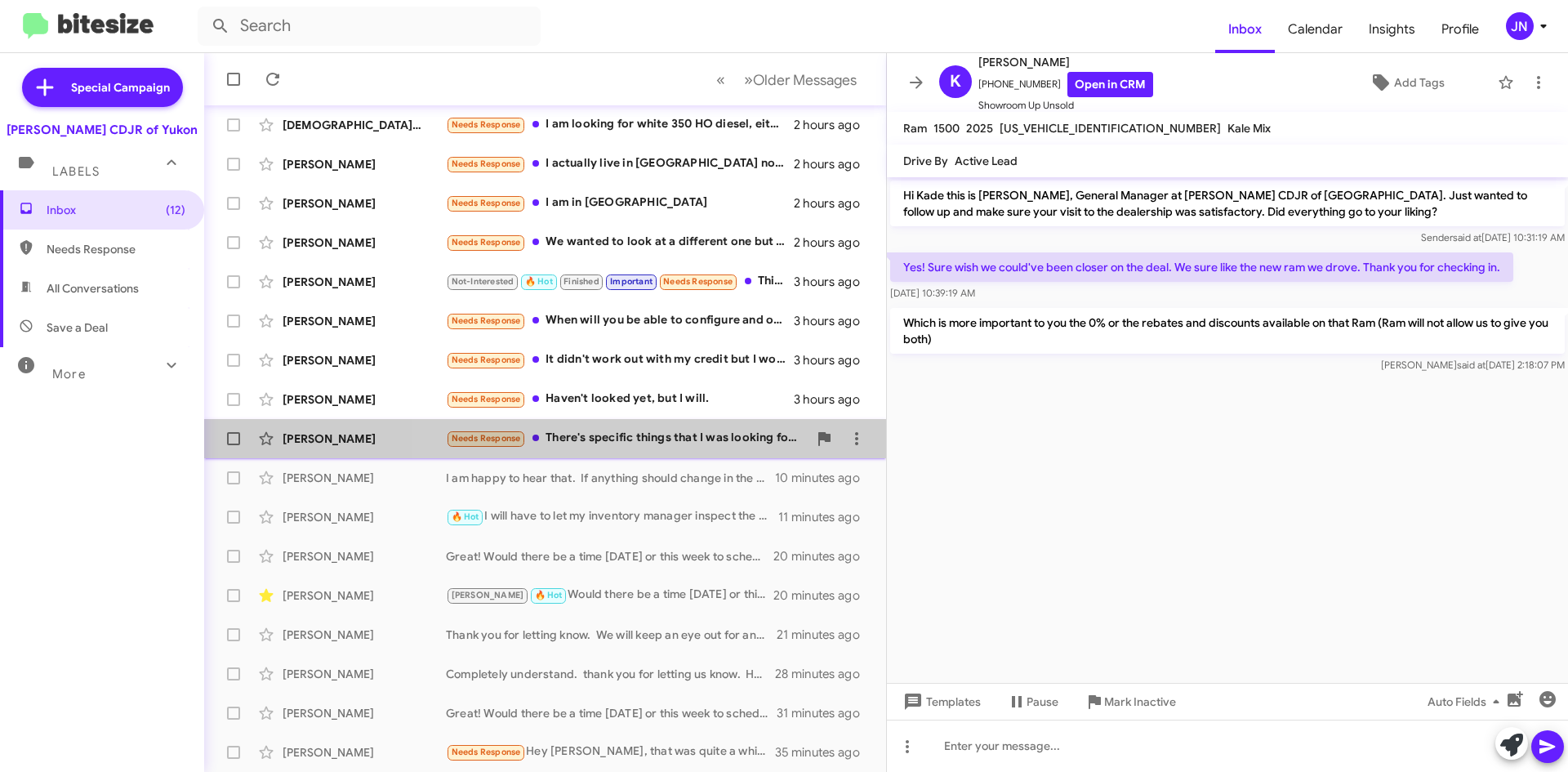
click at [682, 434] on div "Needs Response There's specific things that I was looking for and used or new v…" at bounding box center [627, 438] width 362 height 19
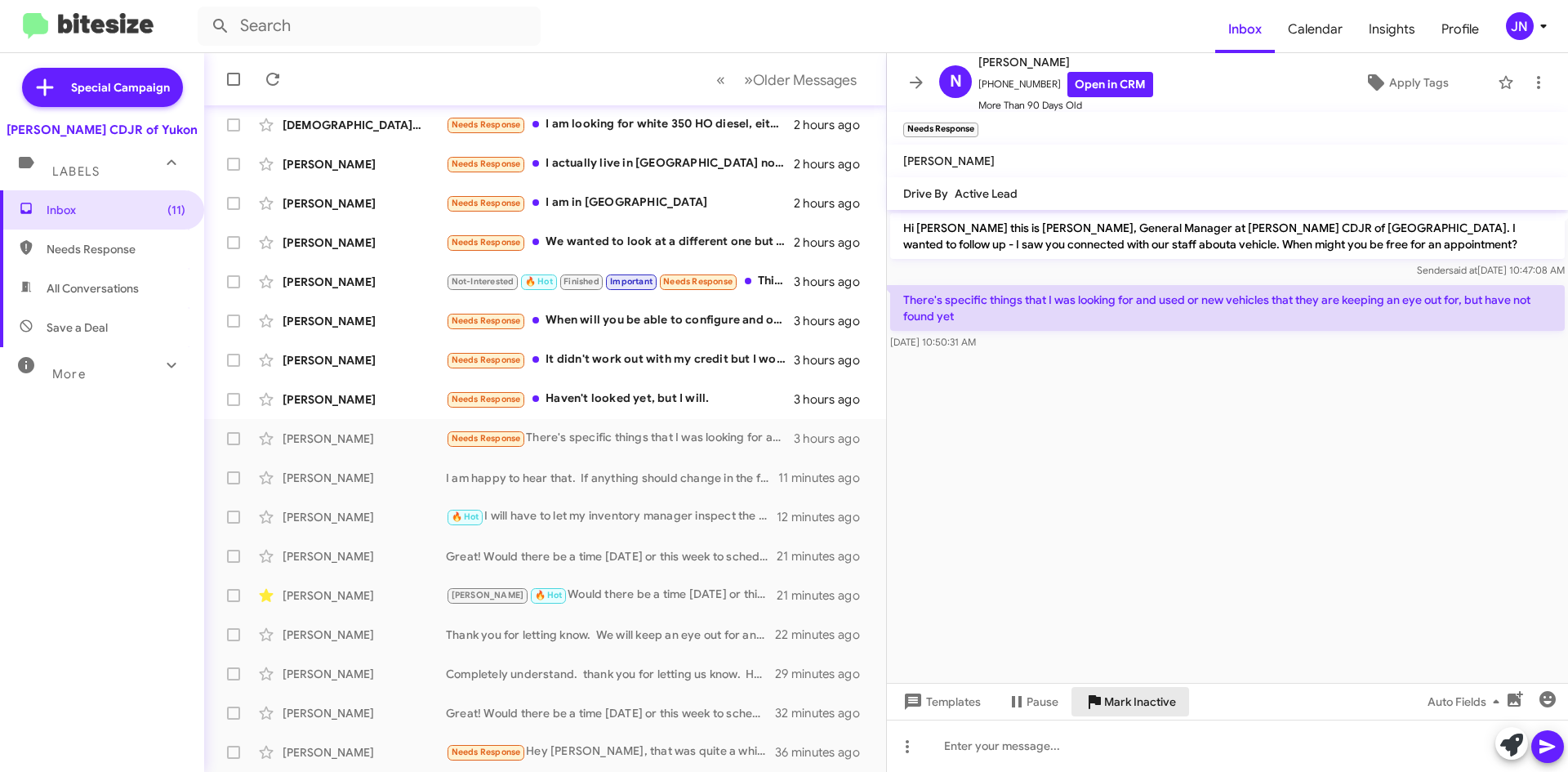
click at [1136, 693] on span "Mark Inactive" at bounding box center [1140, 702] width 72 height 29
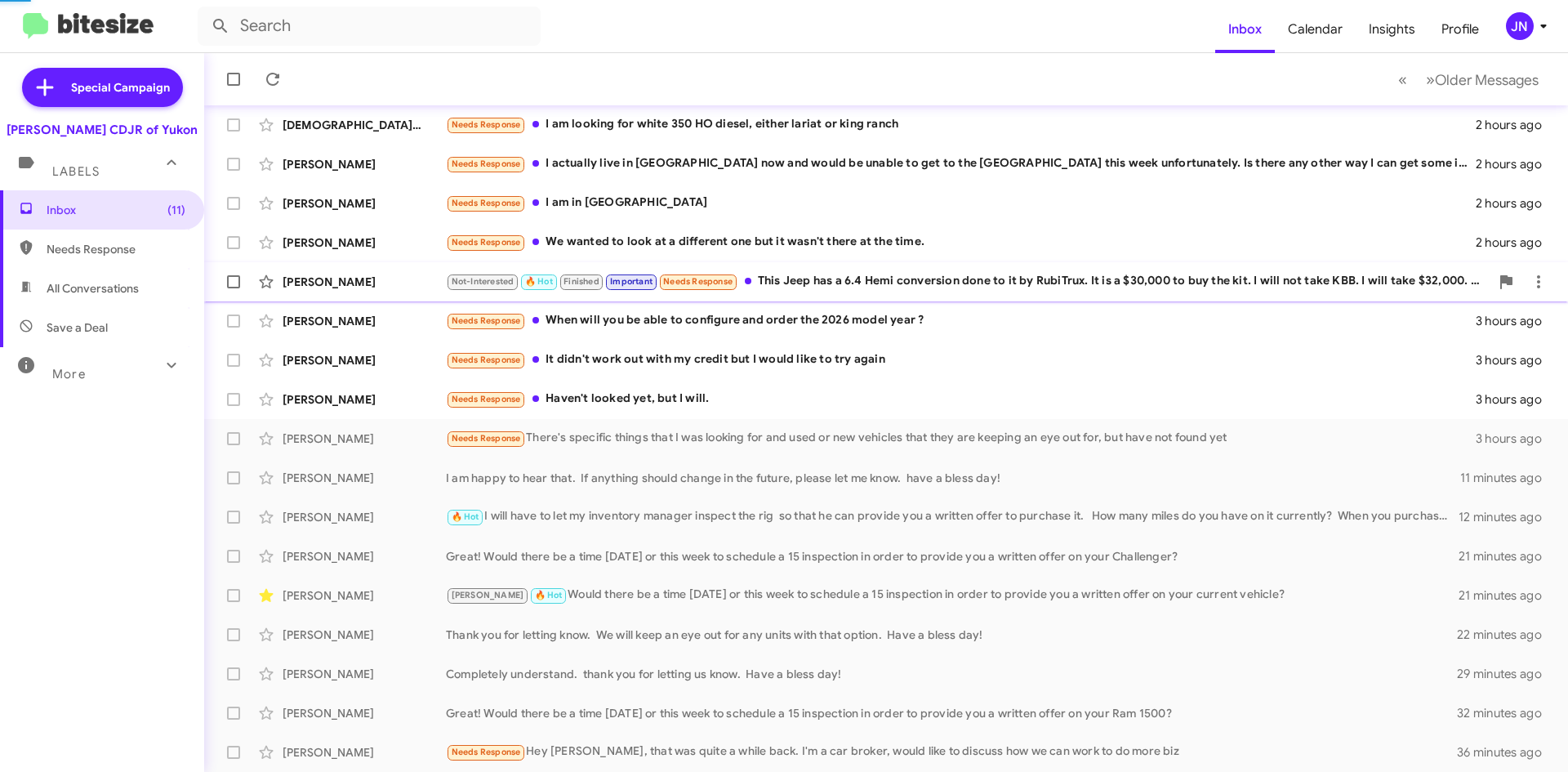
scroll to position [137, 0]
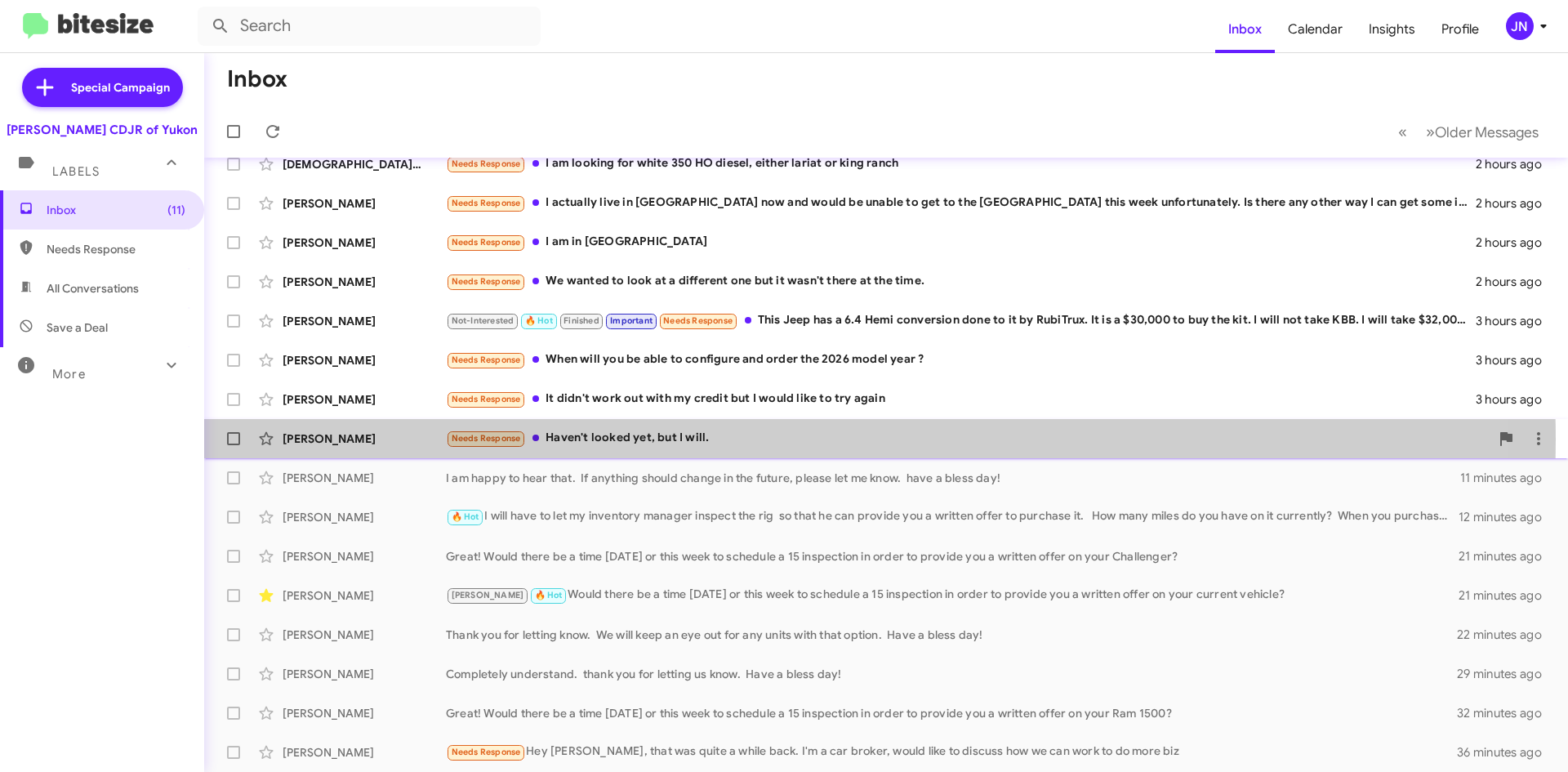
click at [701, 440] on div "Needs Response Haven't looked yet, but I will." at bounding box center [967, 438] width 1043 height 19
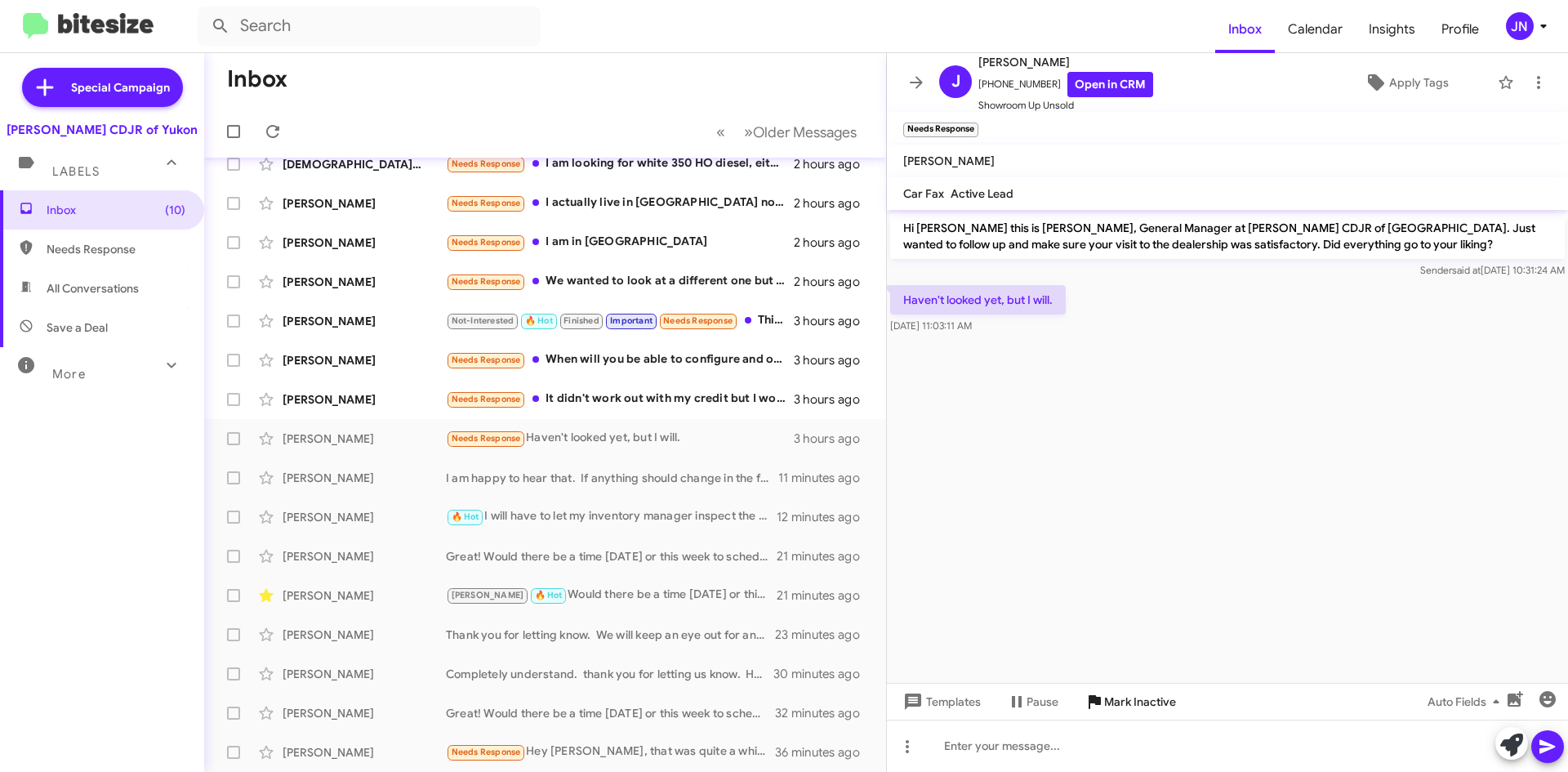
click at [1128, 704] on span "Mark Inactive" at bounding box center [1140, 702] width 72 height 29
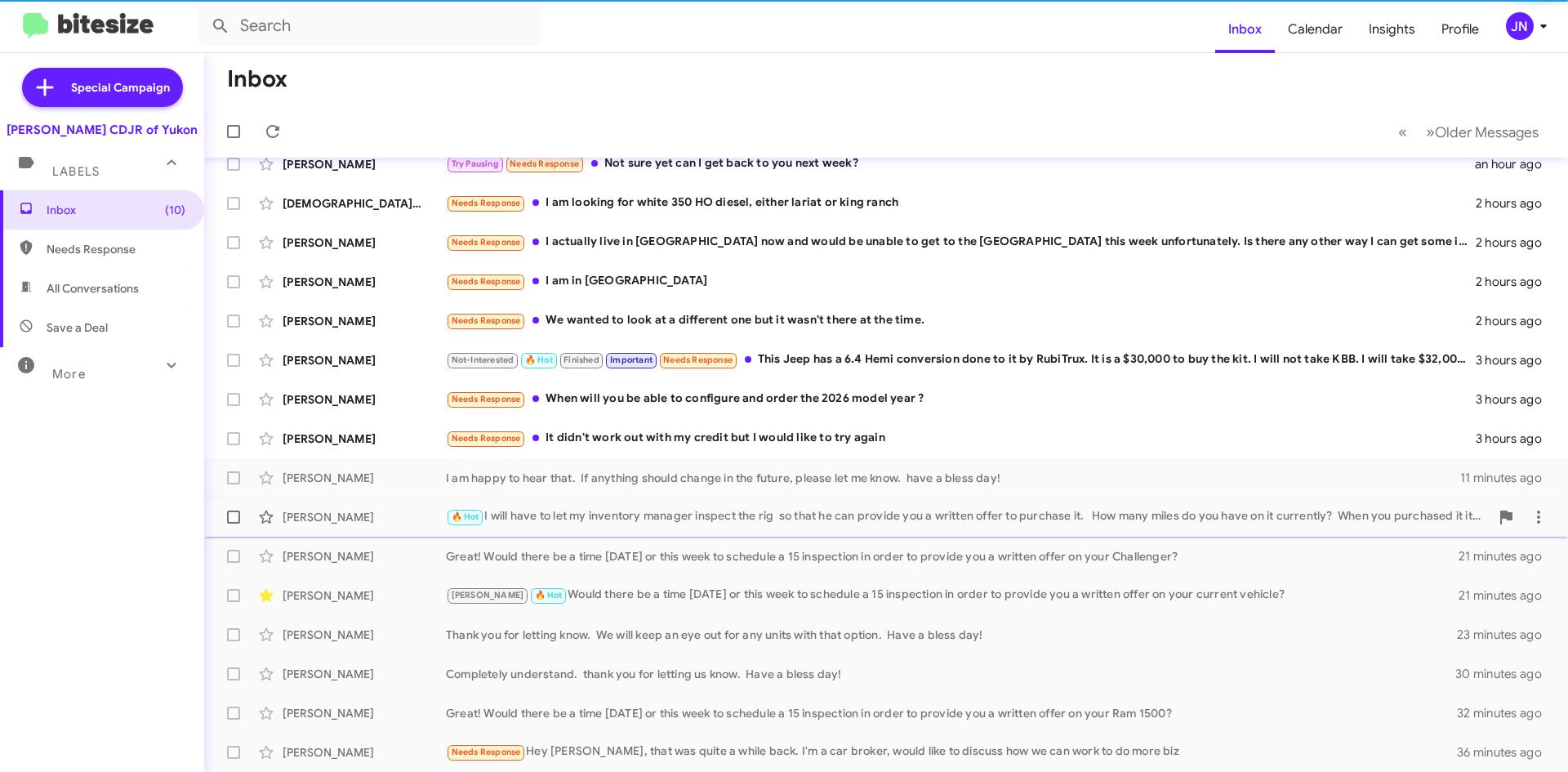
scroll to position [98, 0]
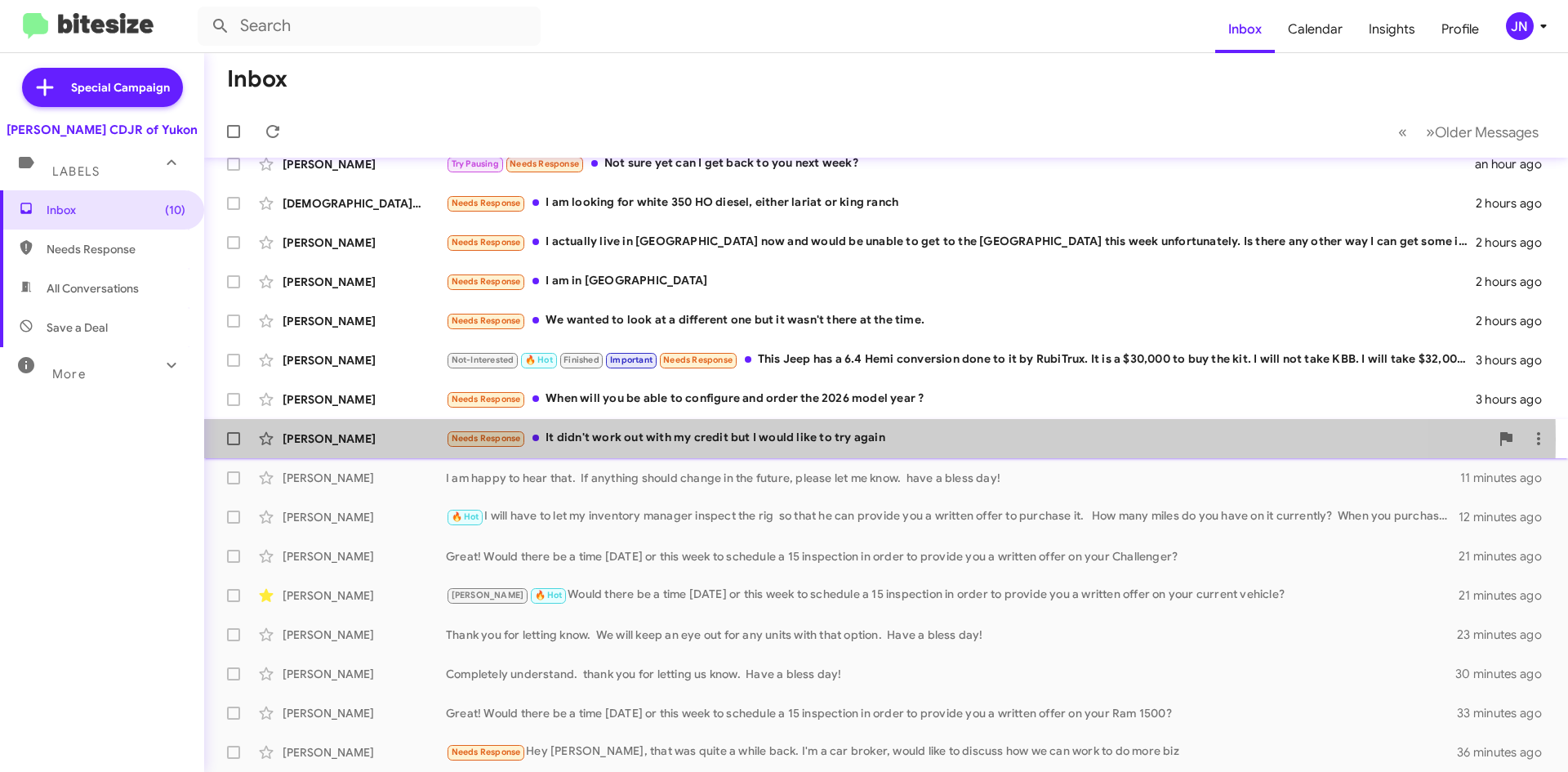
click at [661, 440] on div "Needs Response It didn't work out with my credit but I would like to try again" at bounding box center [967, 438] width 1043 height 19
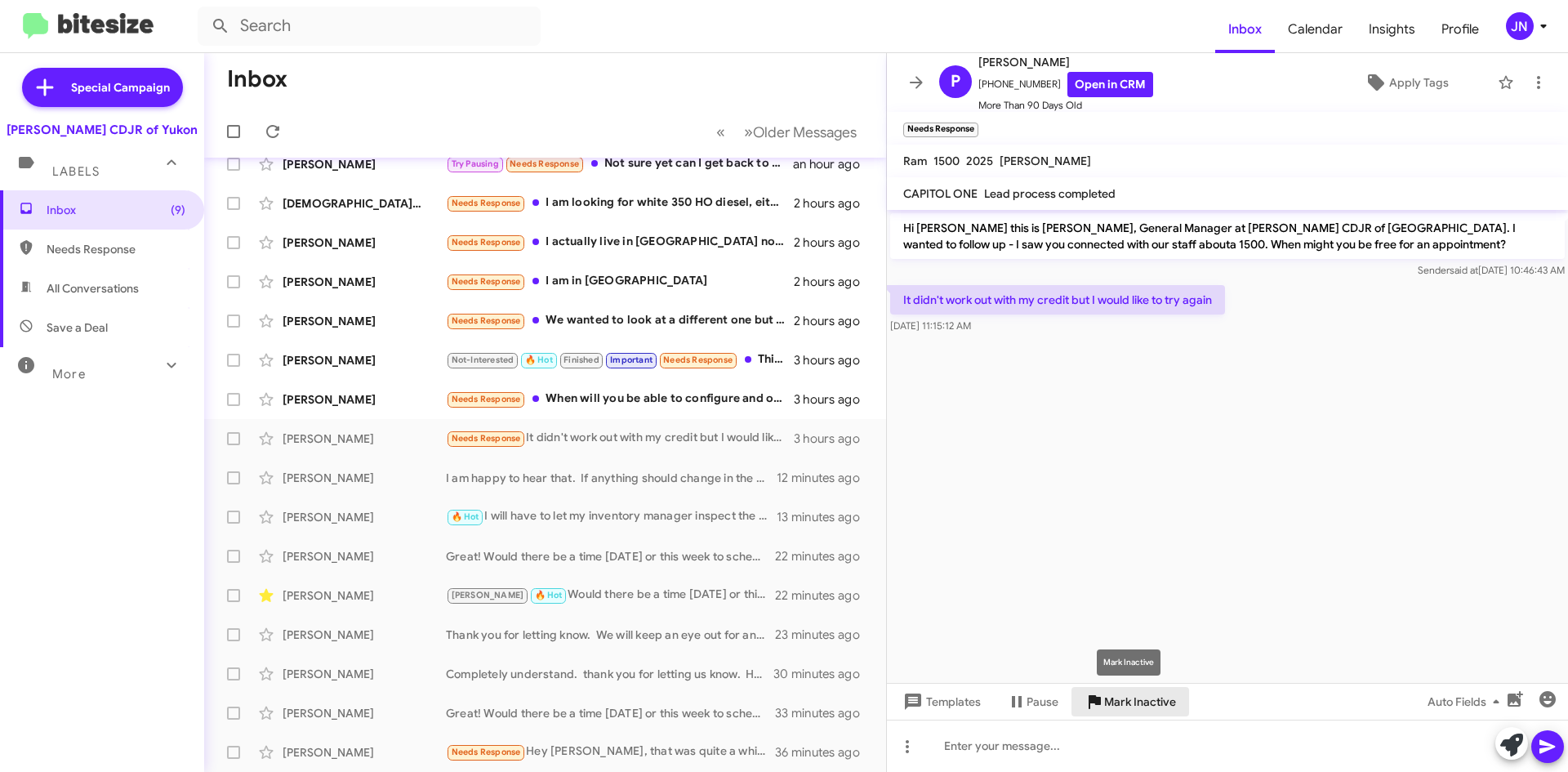
click at [1150, 700] on span "Mark Inactive" at bounding box center [1140, 702] width 72 height 29
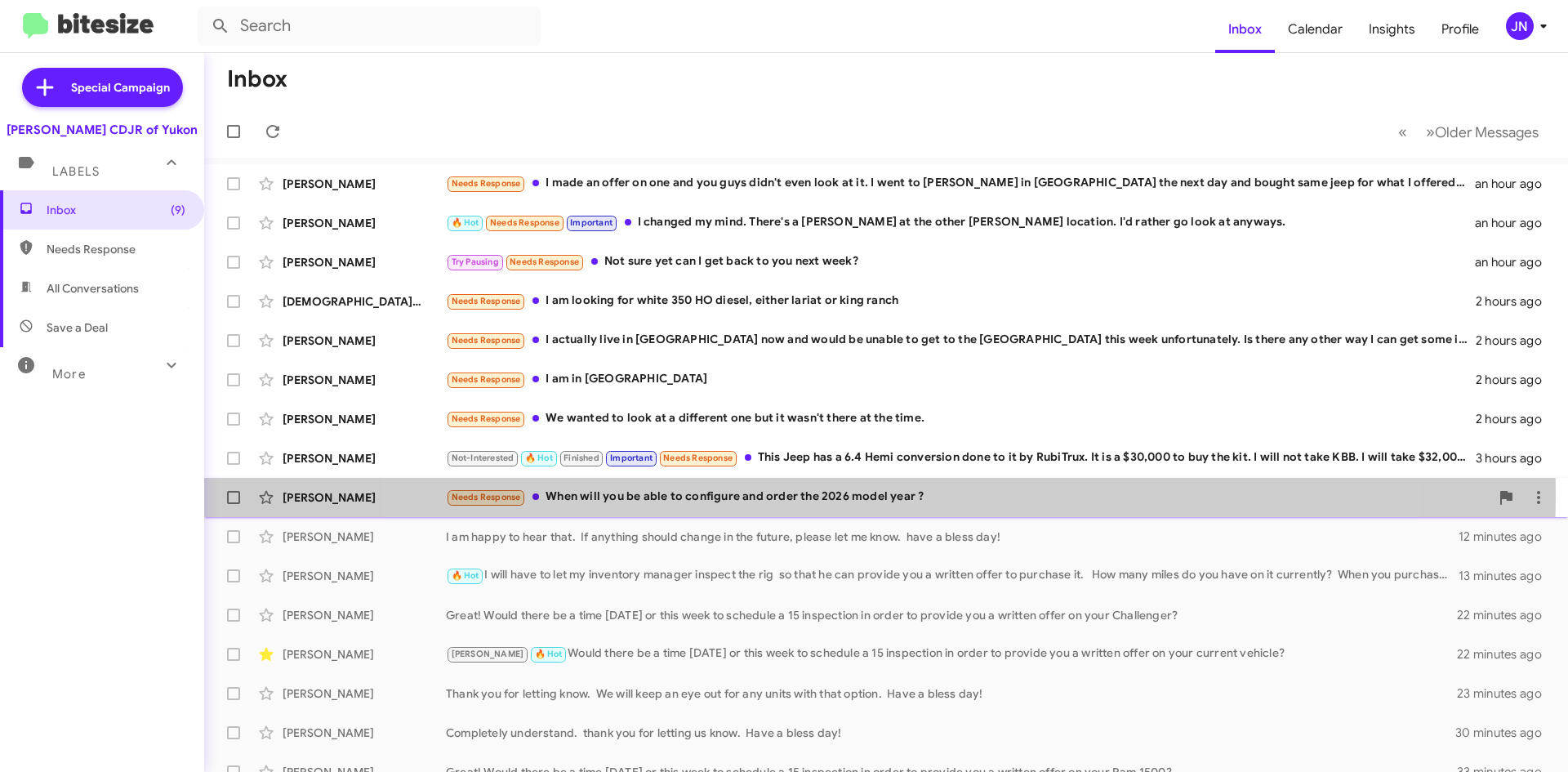
click at [865, 494] on div "Needs Response When will you be able to configure and order the 2026 model year…" at bounding box center [967, 497] width 1043 height 19
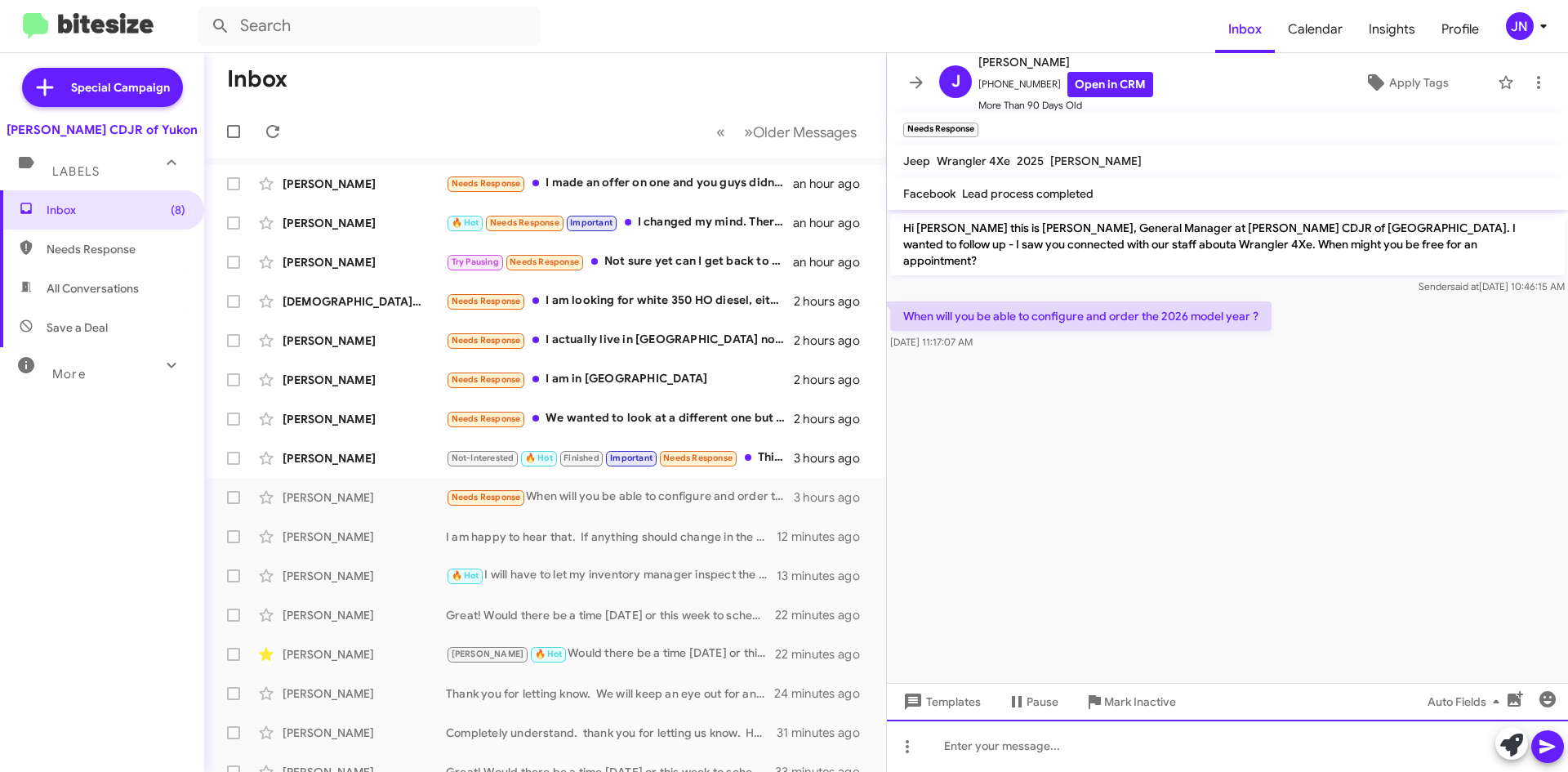
click at [1041, 748] on div at bounding box center [1227, 745] width 681 height 52
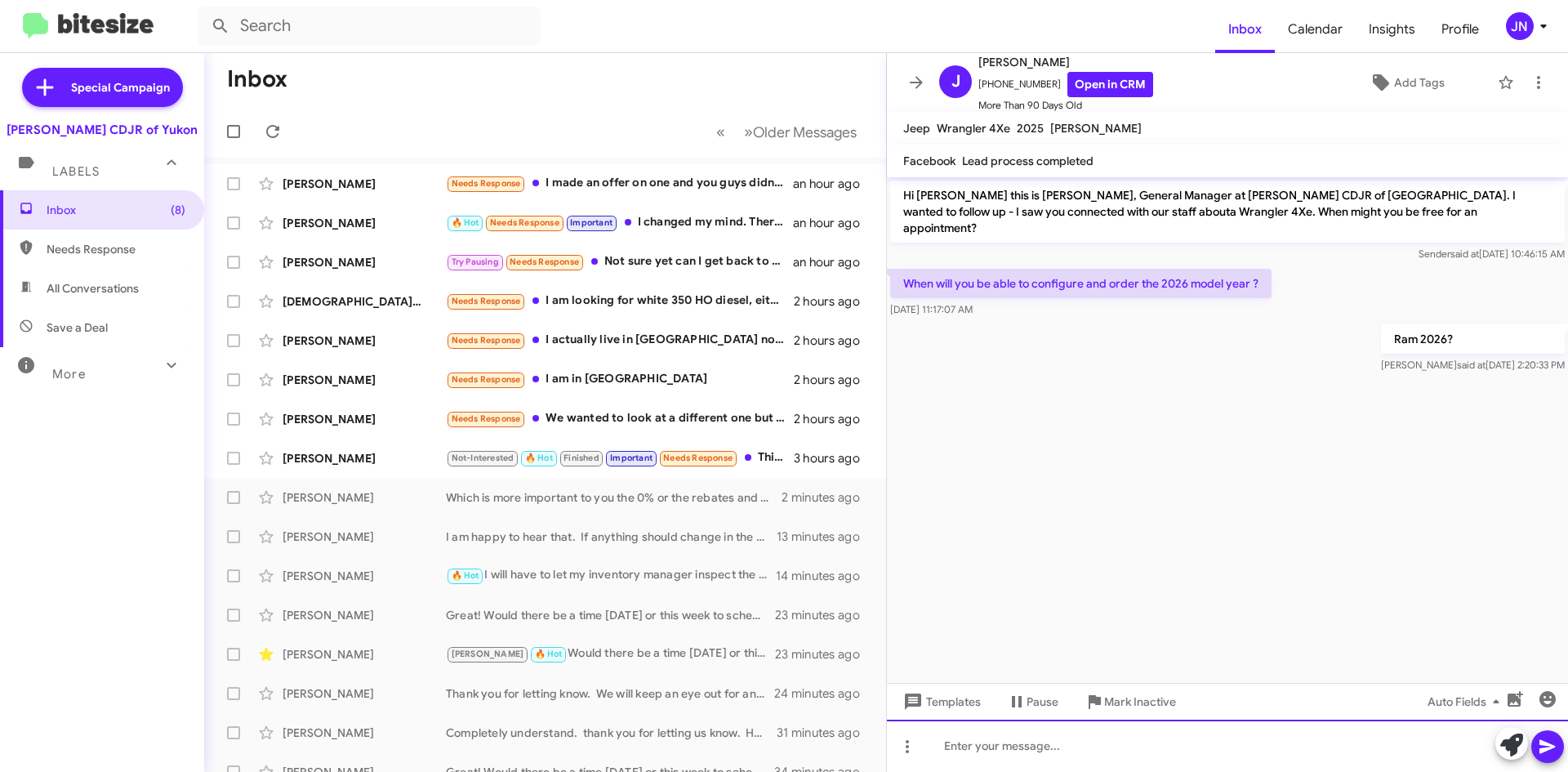
click at [1018, 753] on div at bounding box center [1227, 745] width 681 height 52
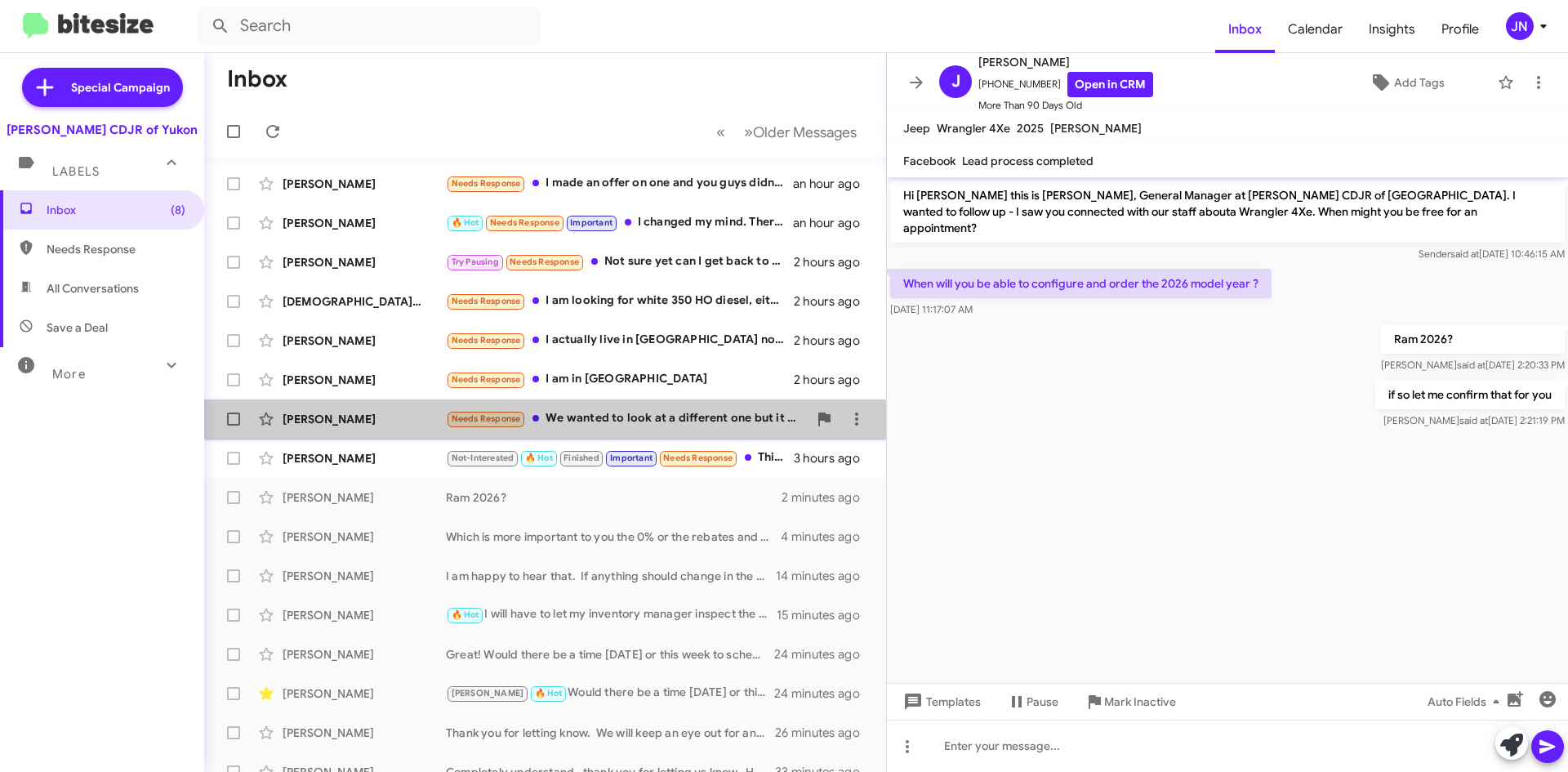
click at [676, 420] on div "Needs Response We wanted to look at a different one but it wasn't there at the …" at bounding box center [627, 418] width 362 height 19
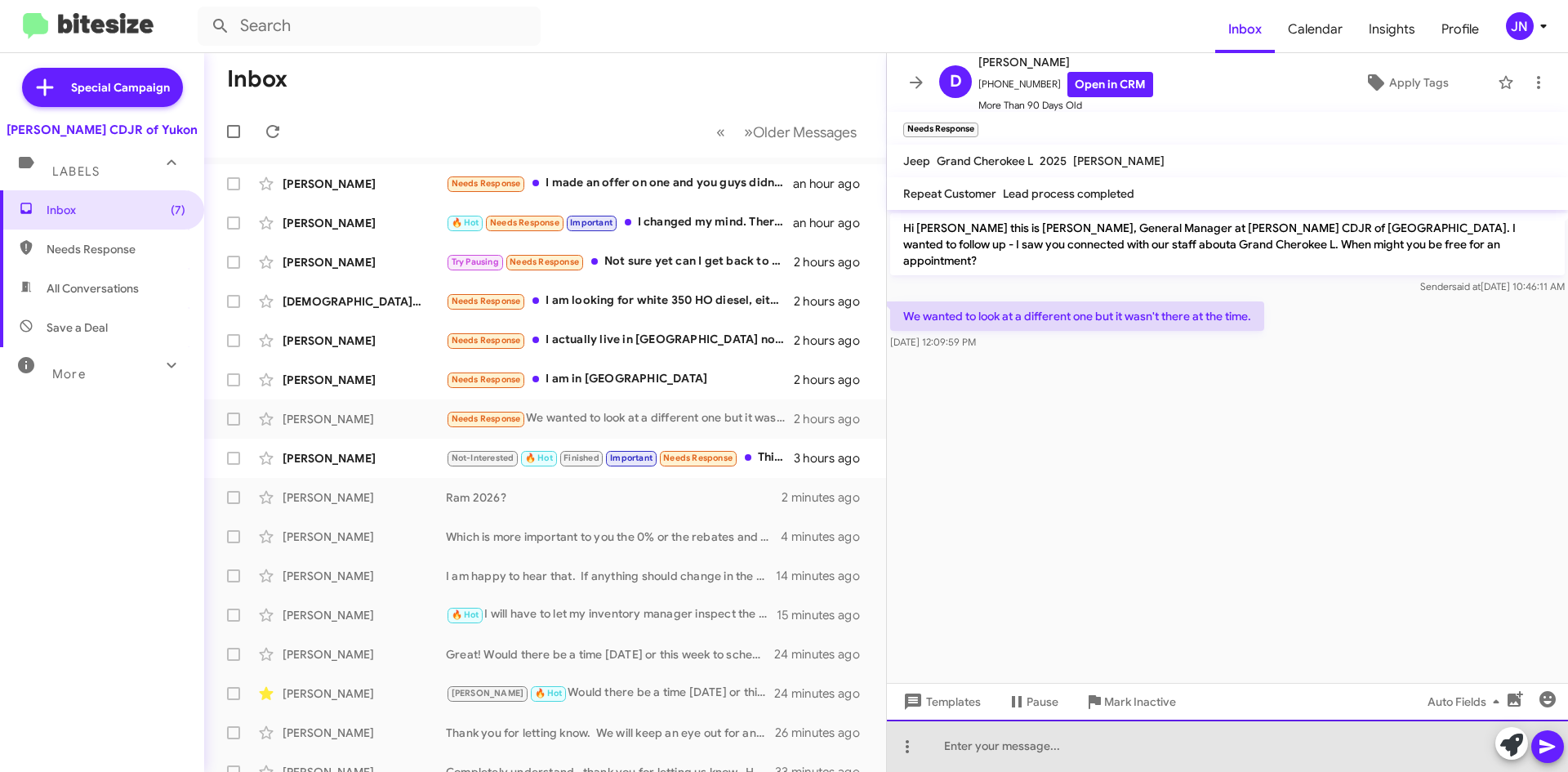
click at [1090, 752] on div at bounding box center [1227, 745] width 681 height 52
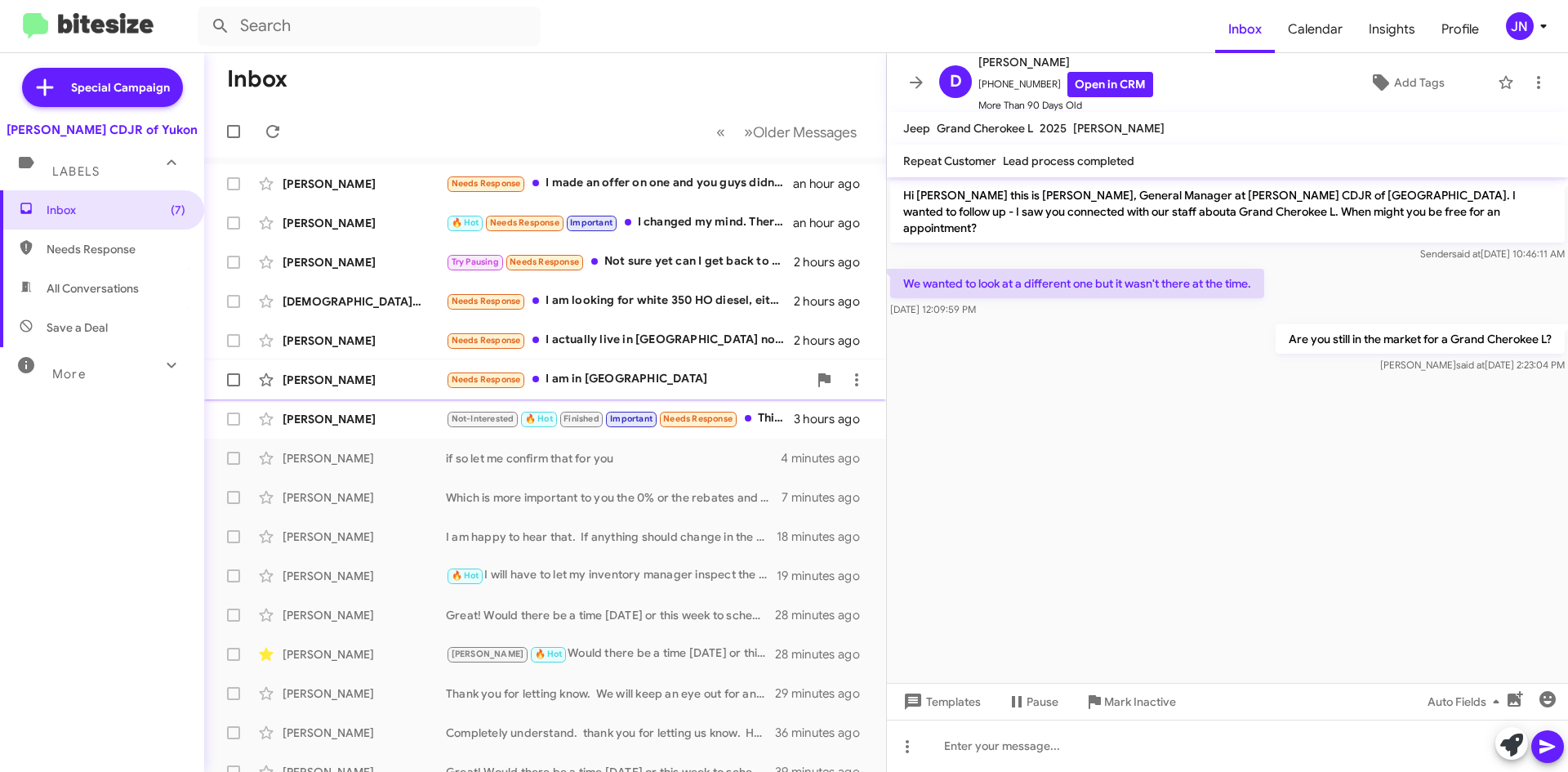
click at [648, 380] on div "Needs Response I am in Lexington" at bounding box center [627, 380] width 362 height 19
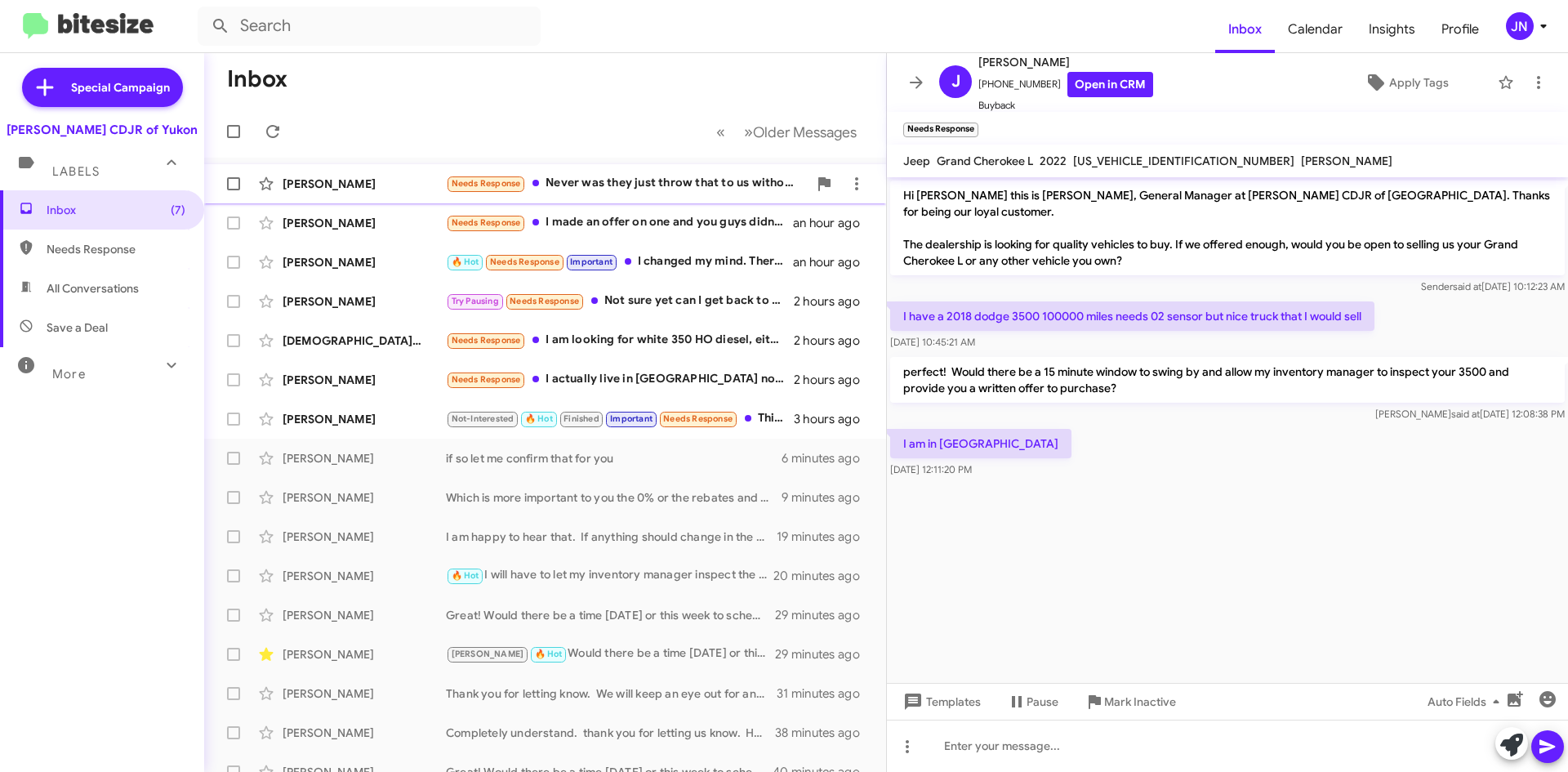
click at [660, 189] on div "Needs Response Never was they just throw that to us without asking what we were…" at bounding box center [627, 183] width 362 height 19
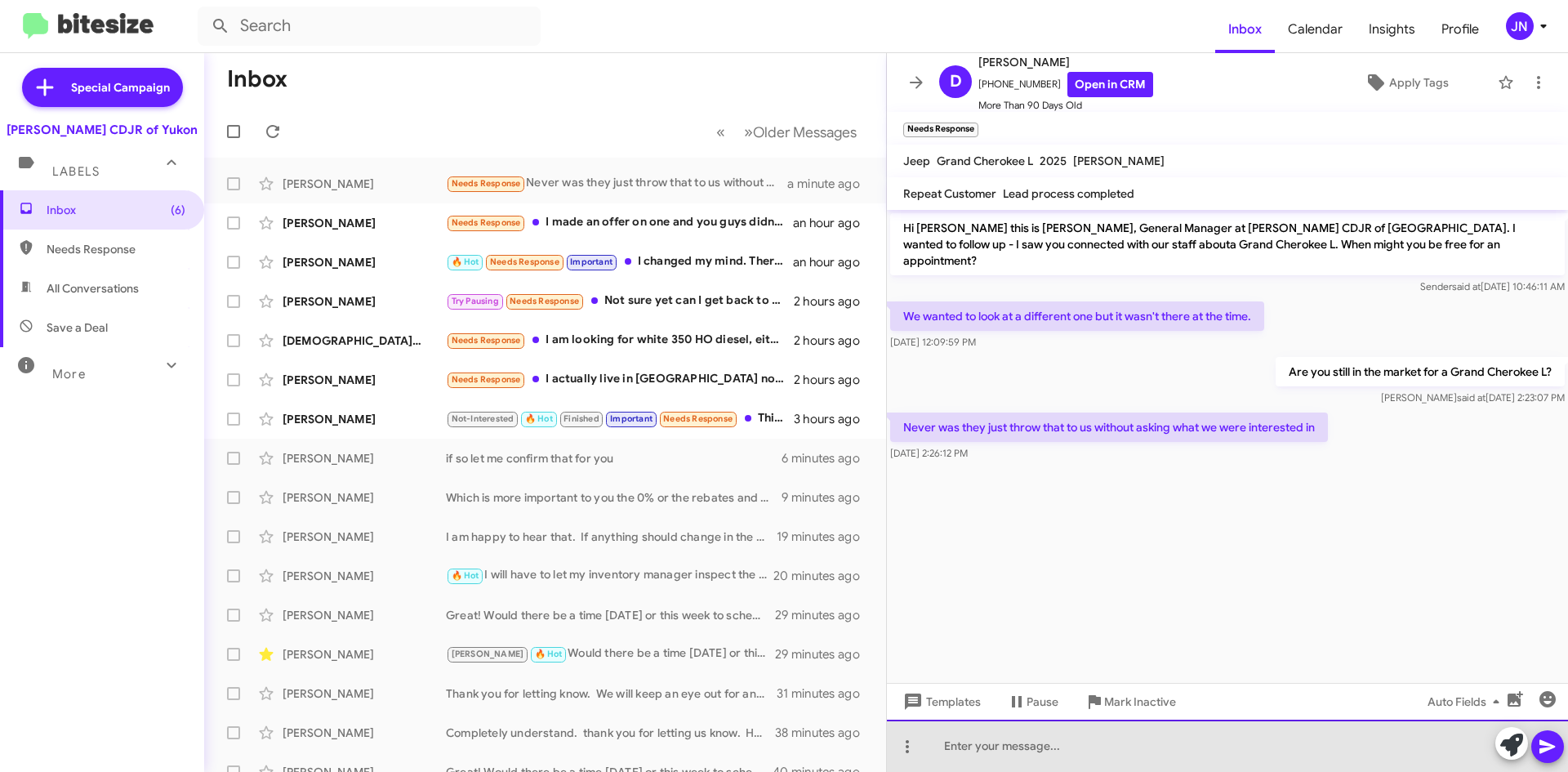
click at [994, 745] on div at bounding box center [1227, 745] width 681 height 52
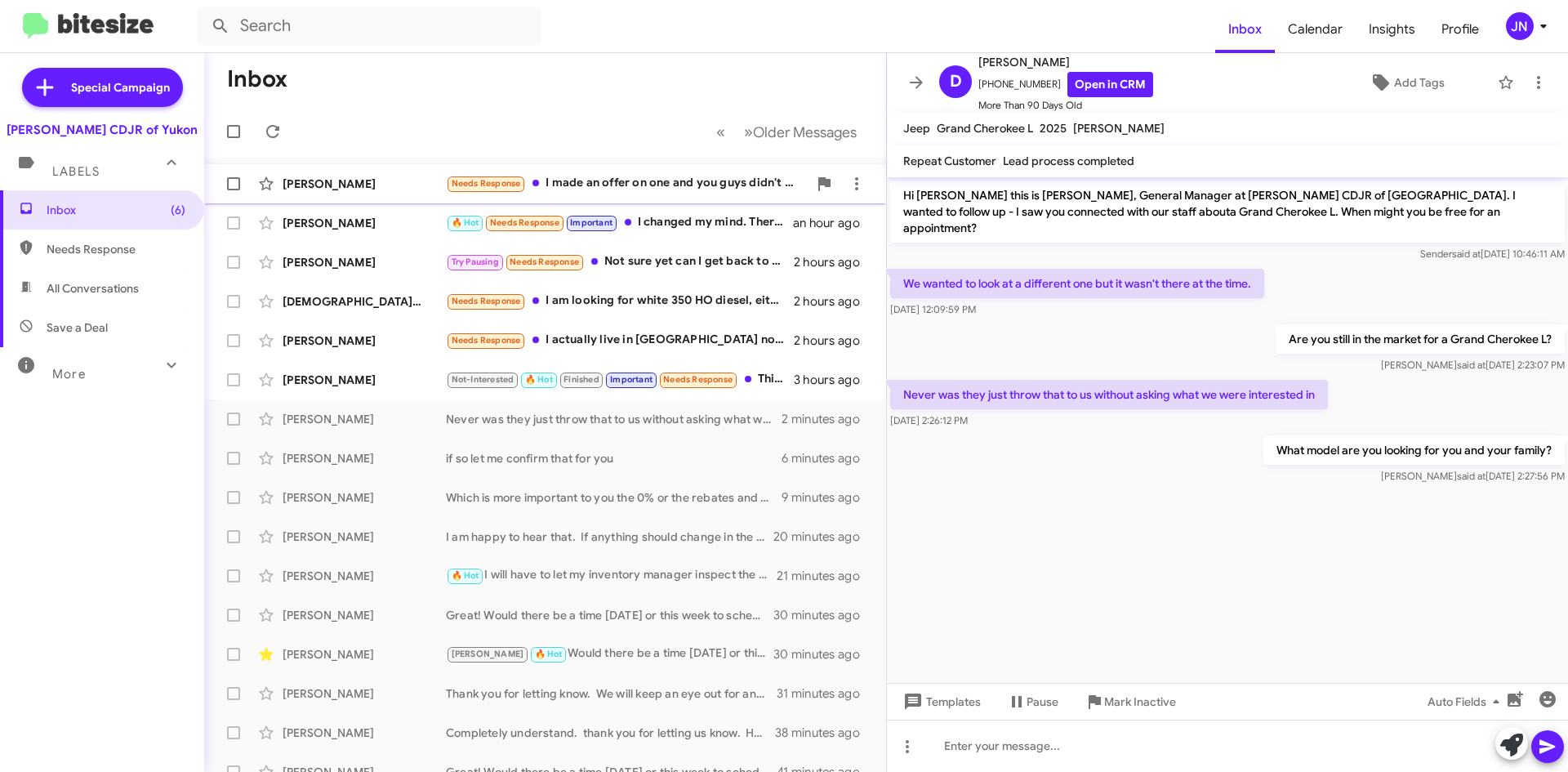
click at [665, 185] on div "Needs Response I made an offer on one and you guys didn't even look at it. I we…" at bounding box center [627, 183] width 362 height 19
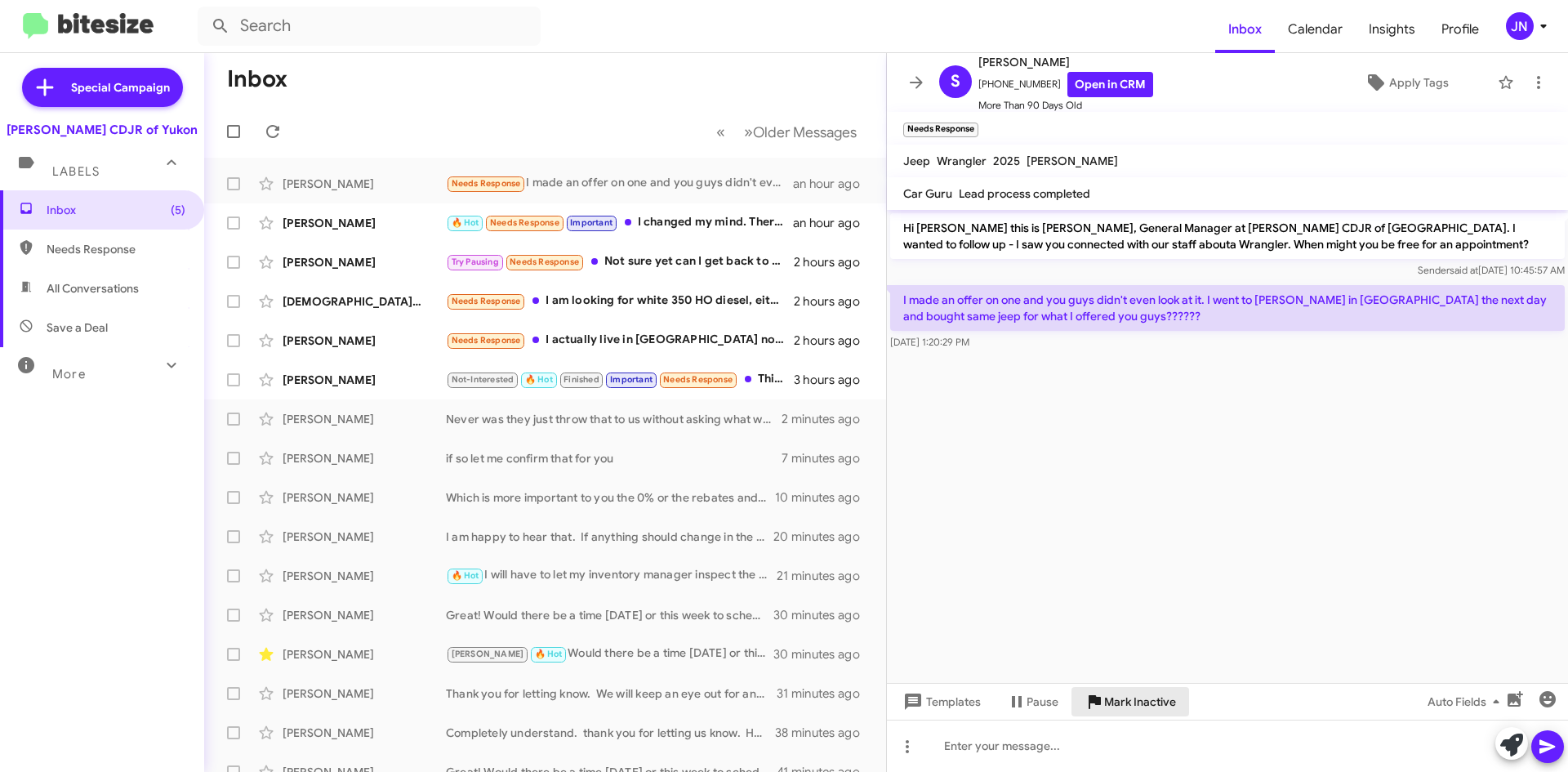
click at [1143, 702] on span "Mark Inactive" at bounding box center [1140, 702] width 72 height 29
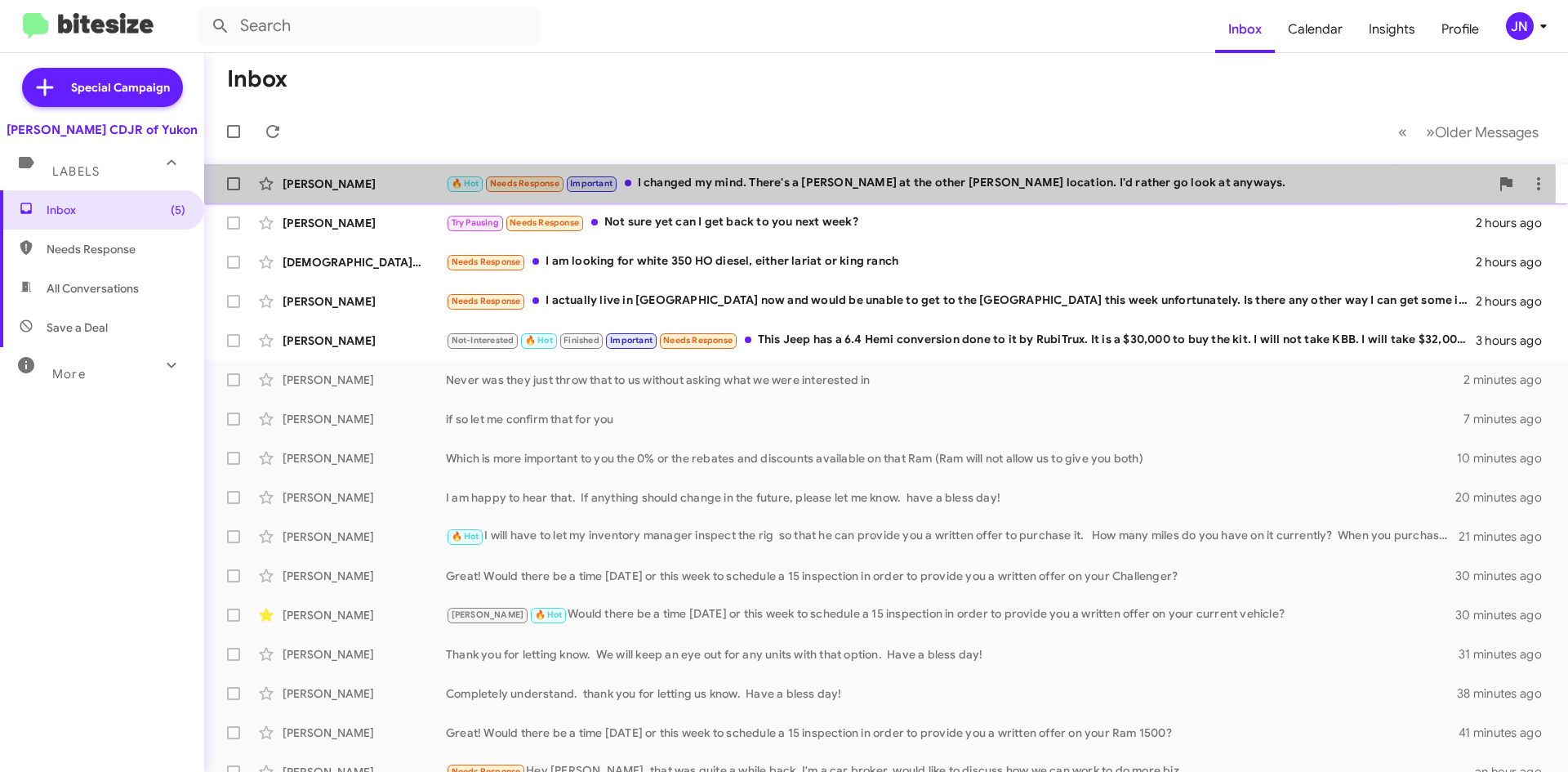
click at [750, 183] on div "🔥 Hot Needs Response Important I changed my mind. There's a Tesla at the other …" at bounding box center [967, 183] width 1043 height 19
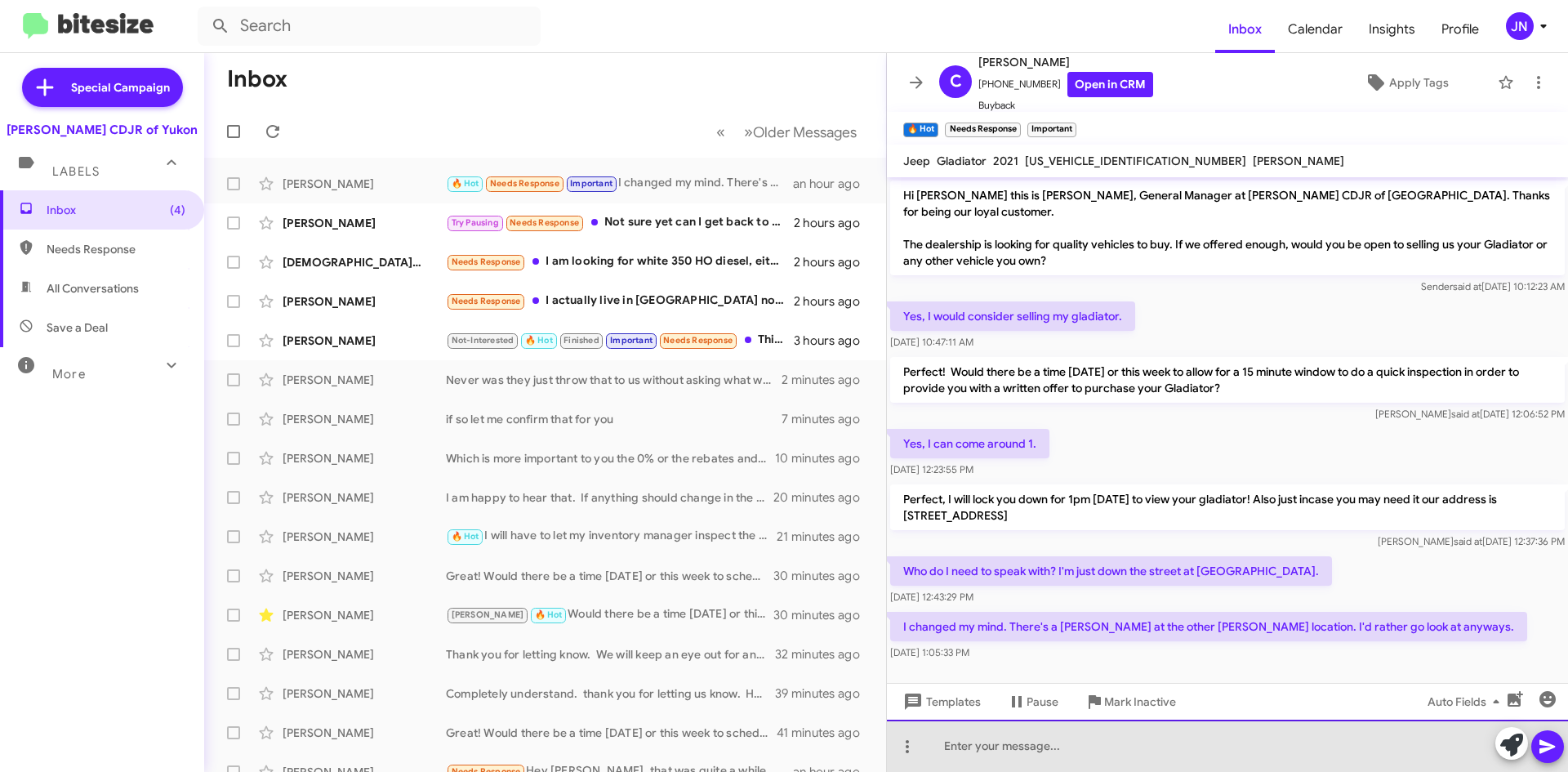
click at [1042, 748] on div at bounding box center [1227, 745] width 681 height 52
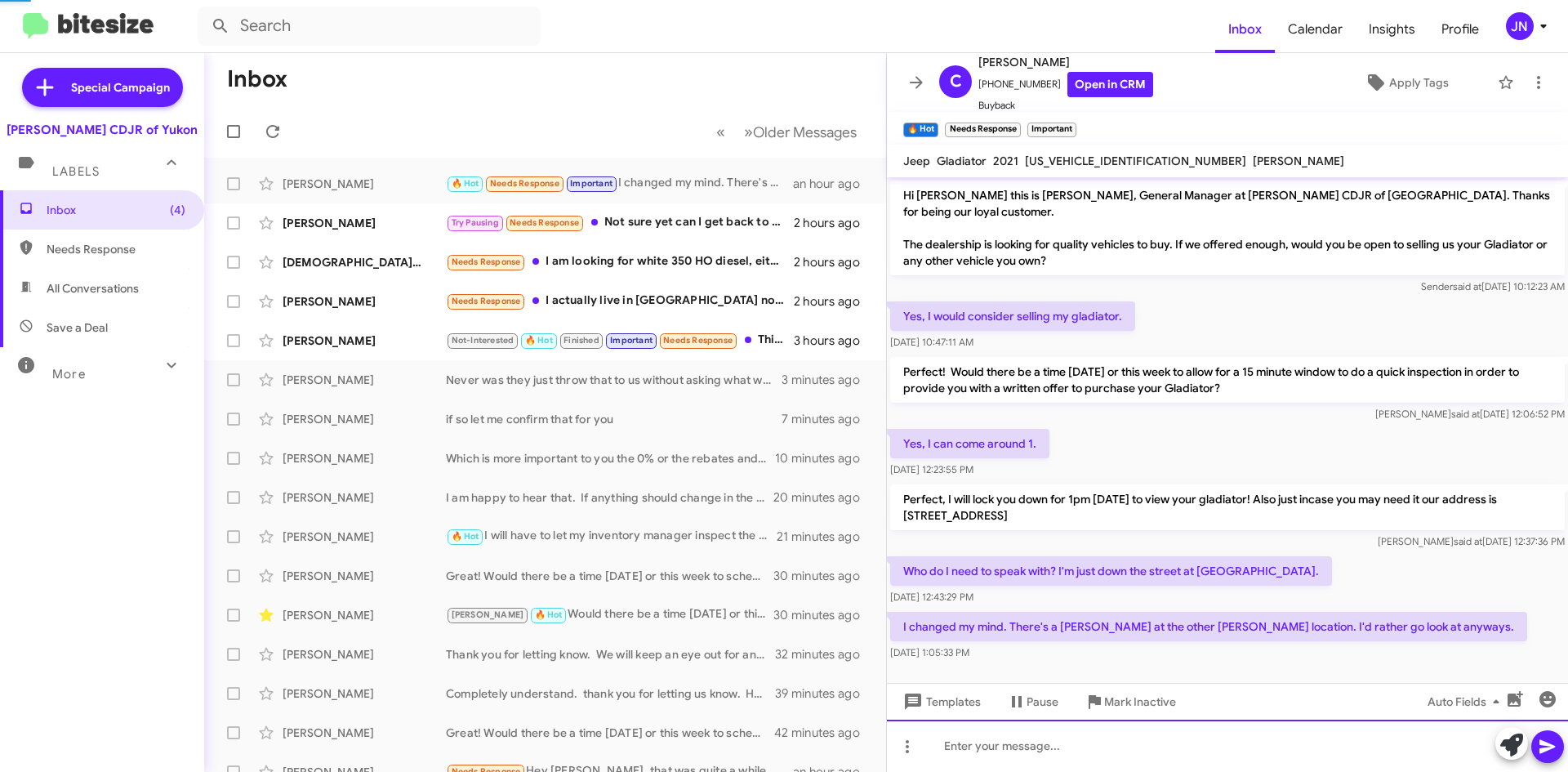
scroll to position [53, 0]
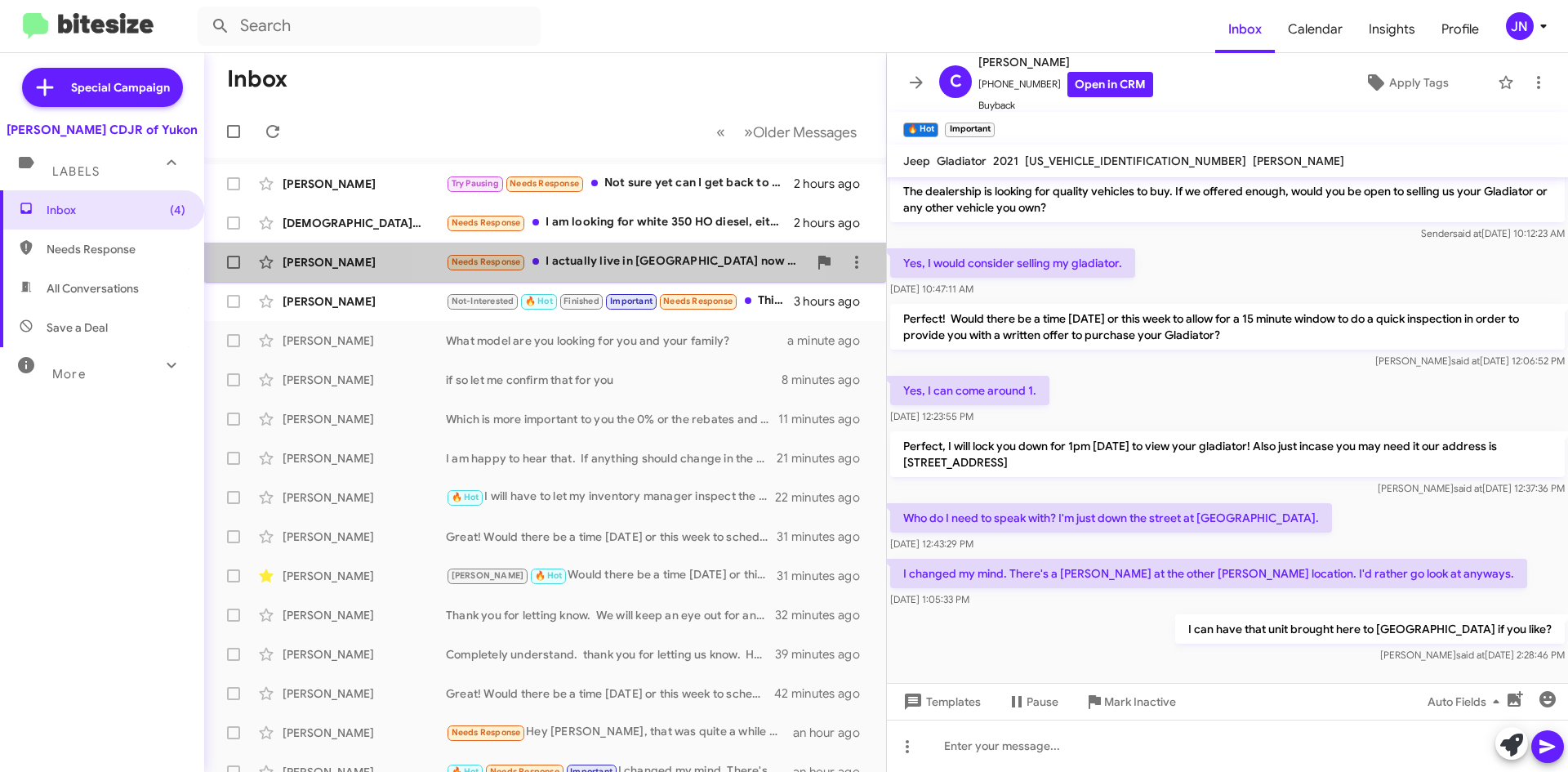
click at [615, 262] on div "Needs Response I actually live in Tulsa now and would be unable to get to the Y…" at bounding box center [627, 262] width 362 height 19
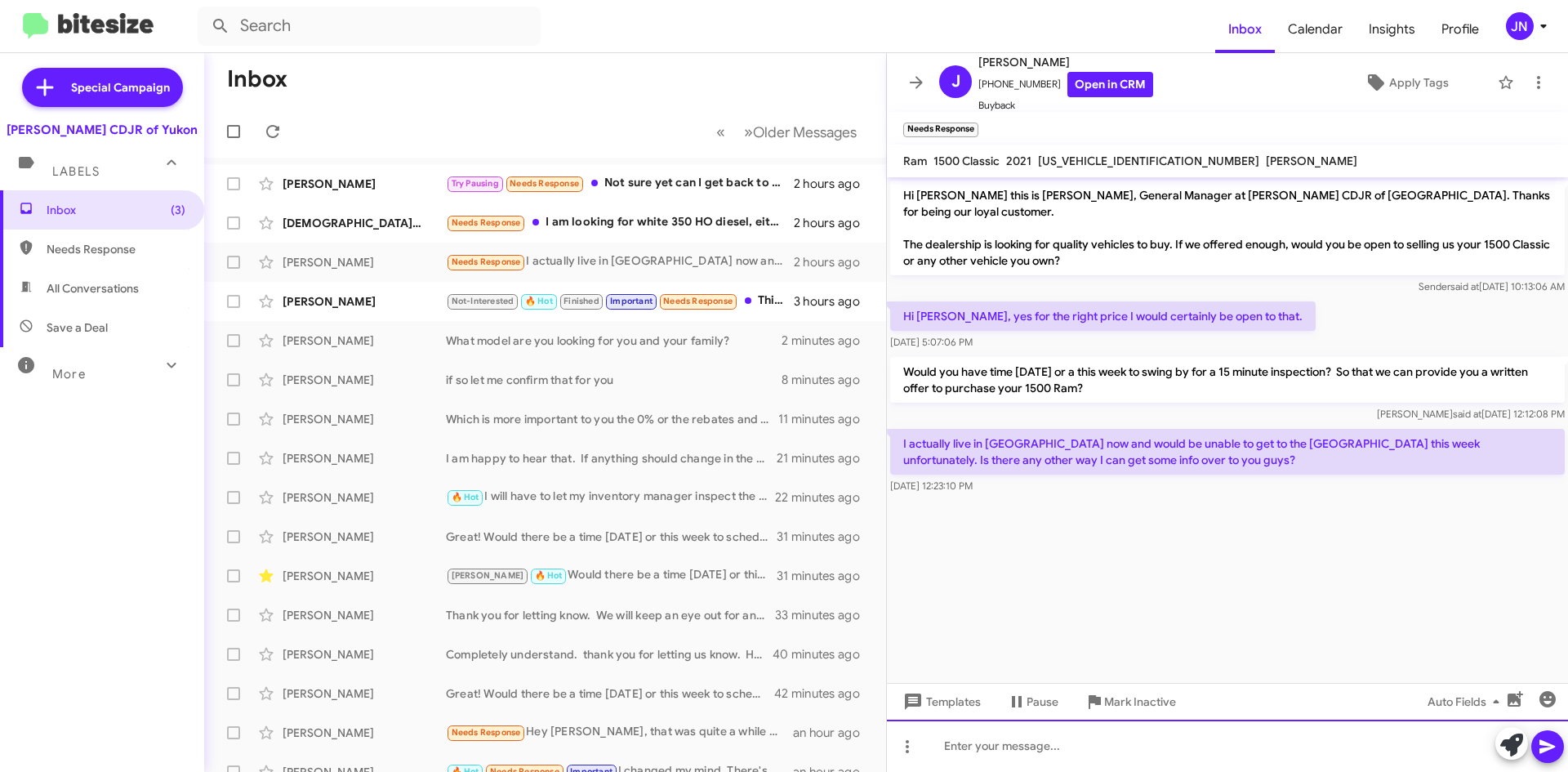
click at [1100, 756] on div at bounding box center [1227, 745] width 681 height 52
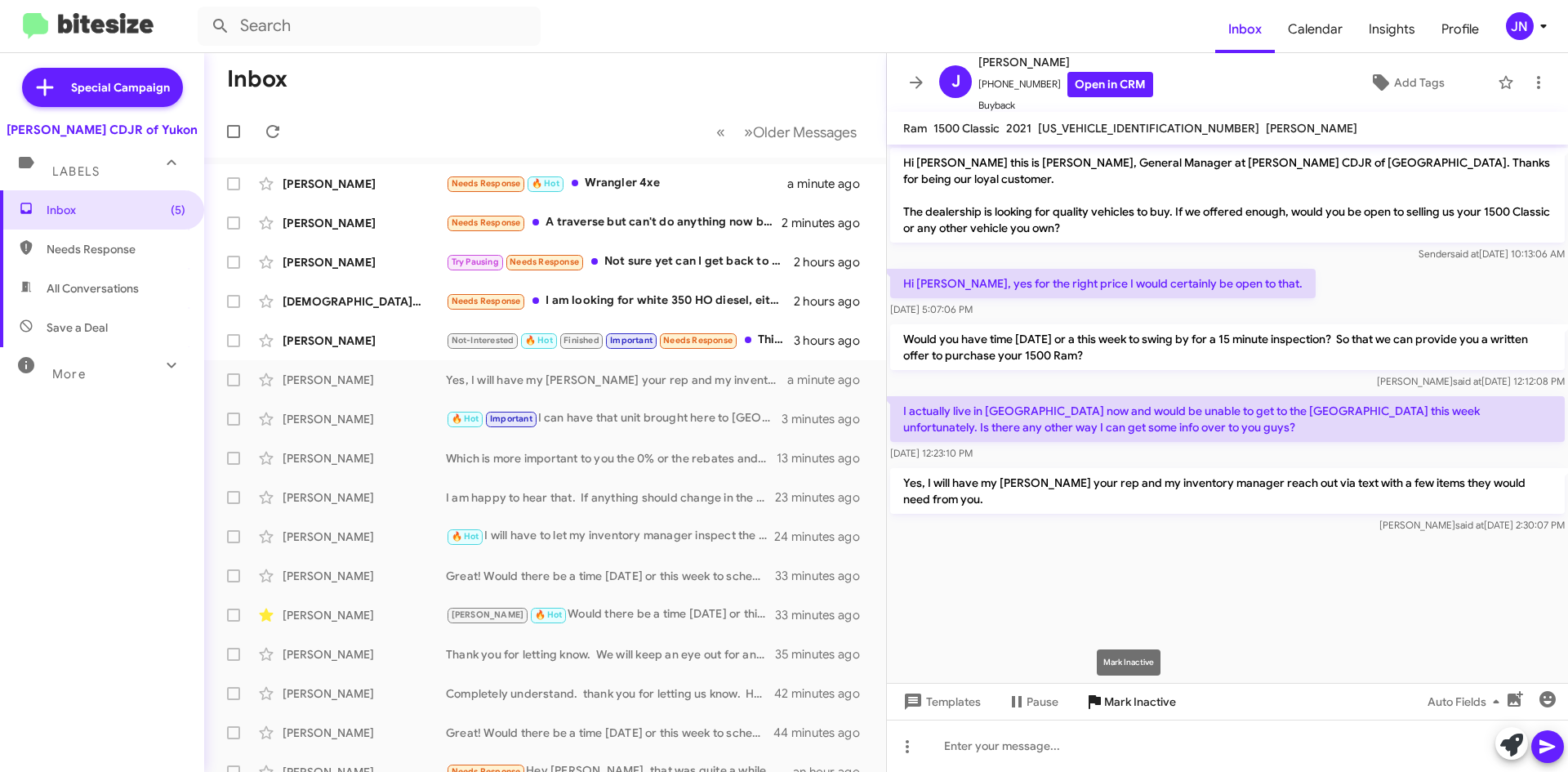
click at [1148, 700] on span "Mark Inactive" at bounding box center [1140, 702] width 72 height 29
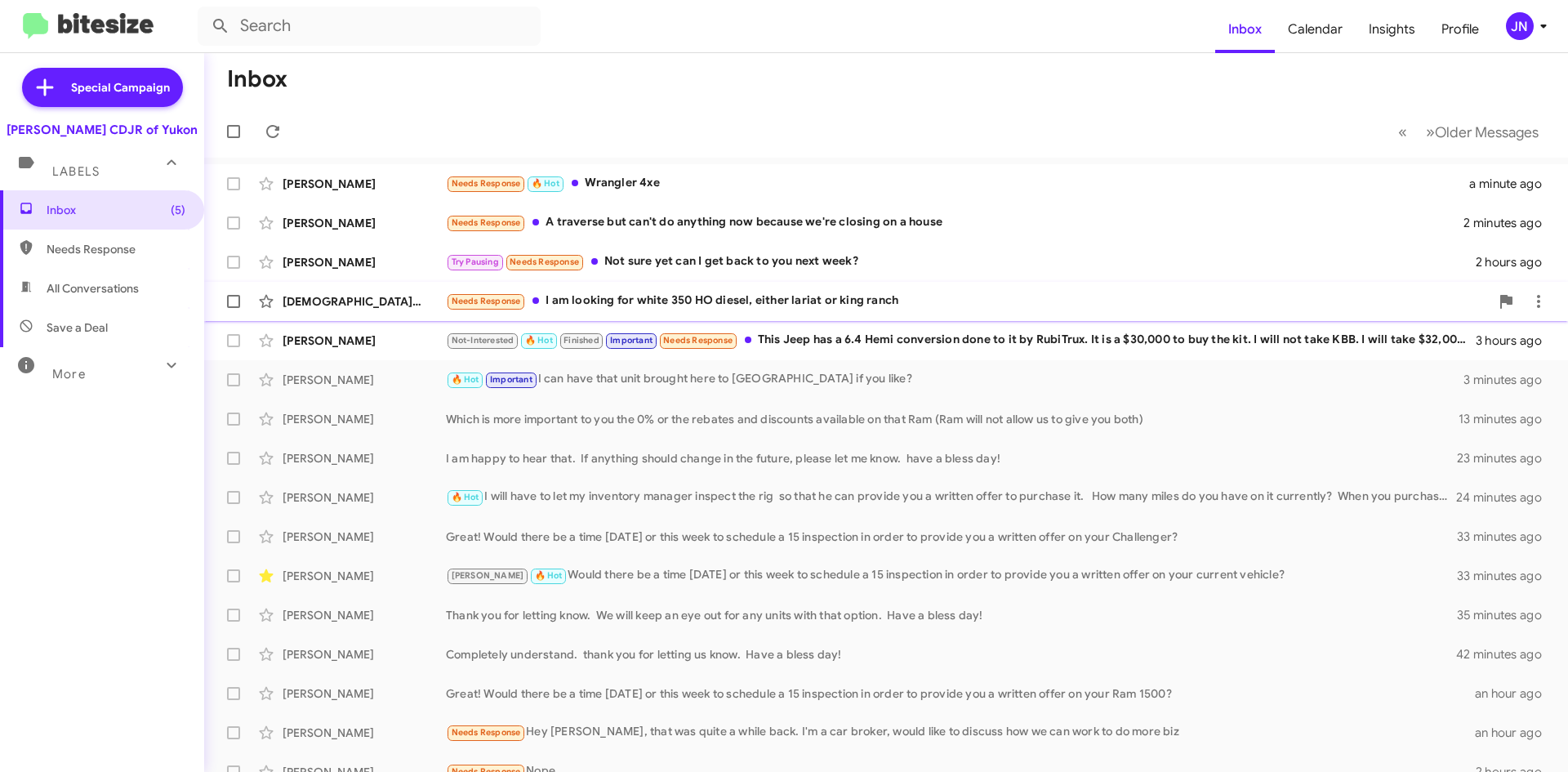
click at [687, 300] on div "Needs Response I am looking for white 350 HO diesel, either lariat or king ranch" at bounding box center [967, 301] width 1043 height 19
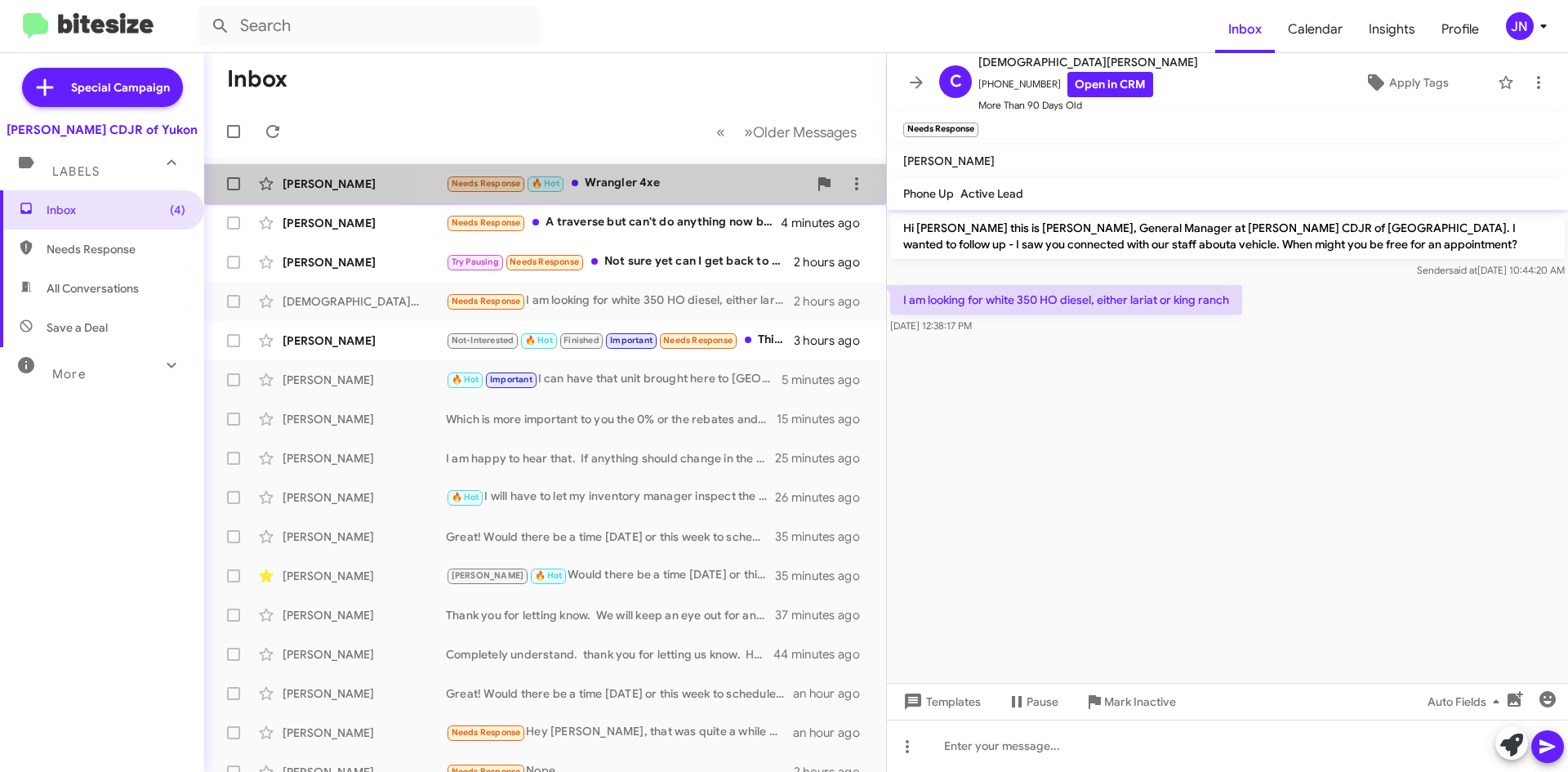
click at [654, 184] on div "Needs Response 🔥 Hot Wrangler 4xe" at bounding box center [627, 183] width 362 height 19
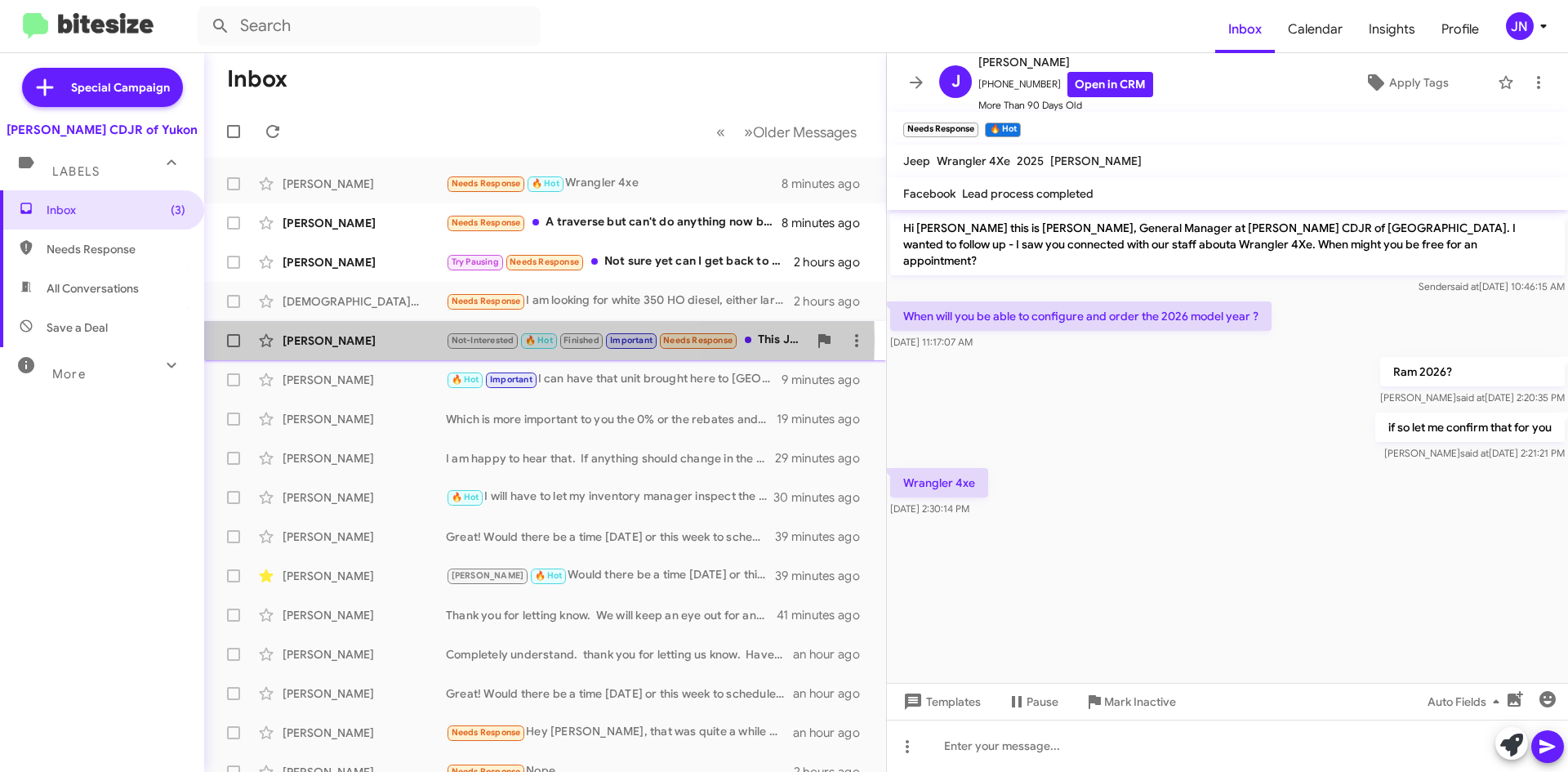
click at [372, 340] on div "[PERSON_NAME]" at bounding box center [364, 341] width 164 height 16
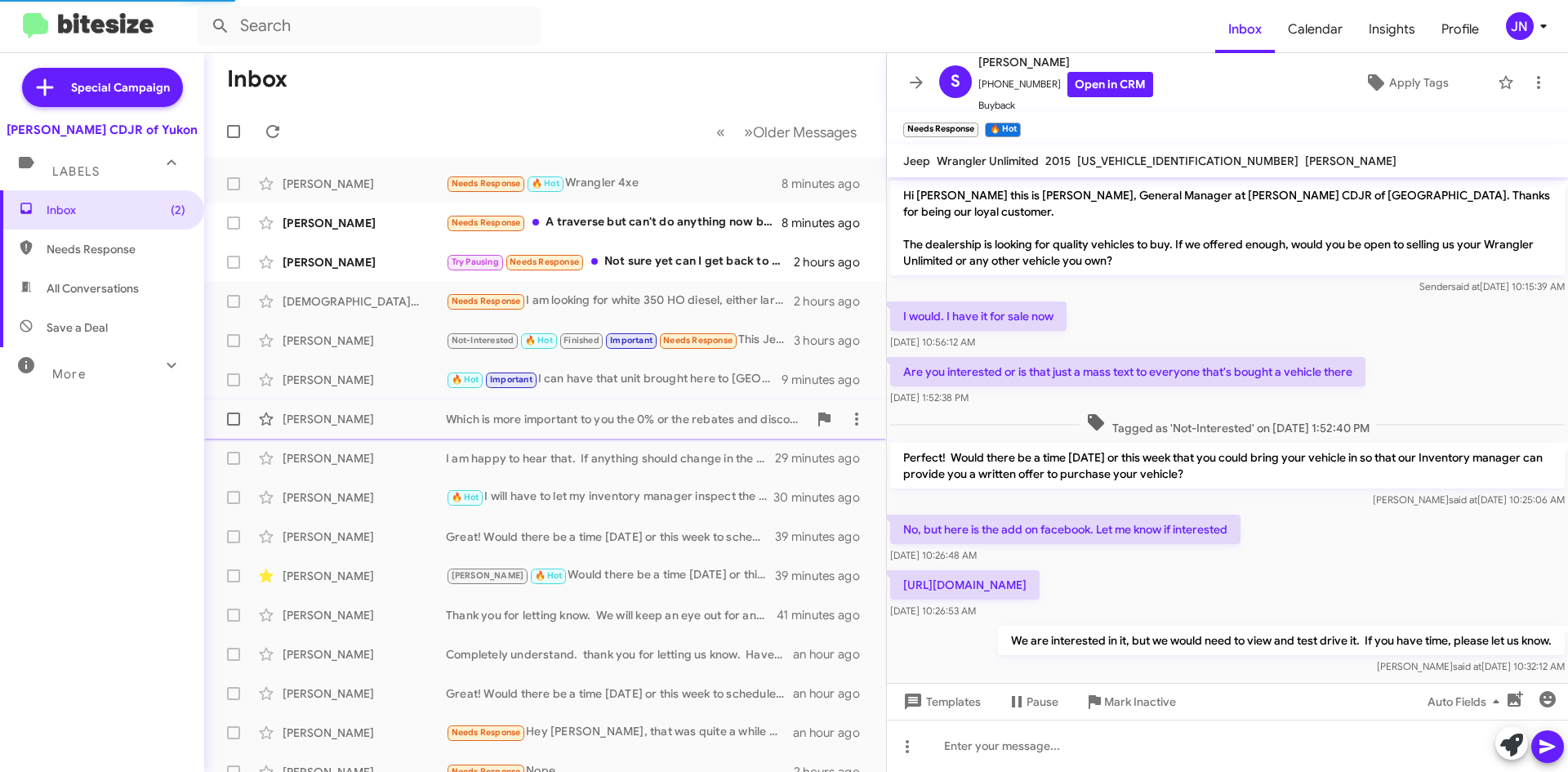
scroll to position [292, 0]
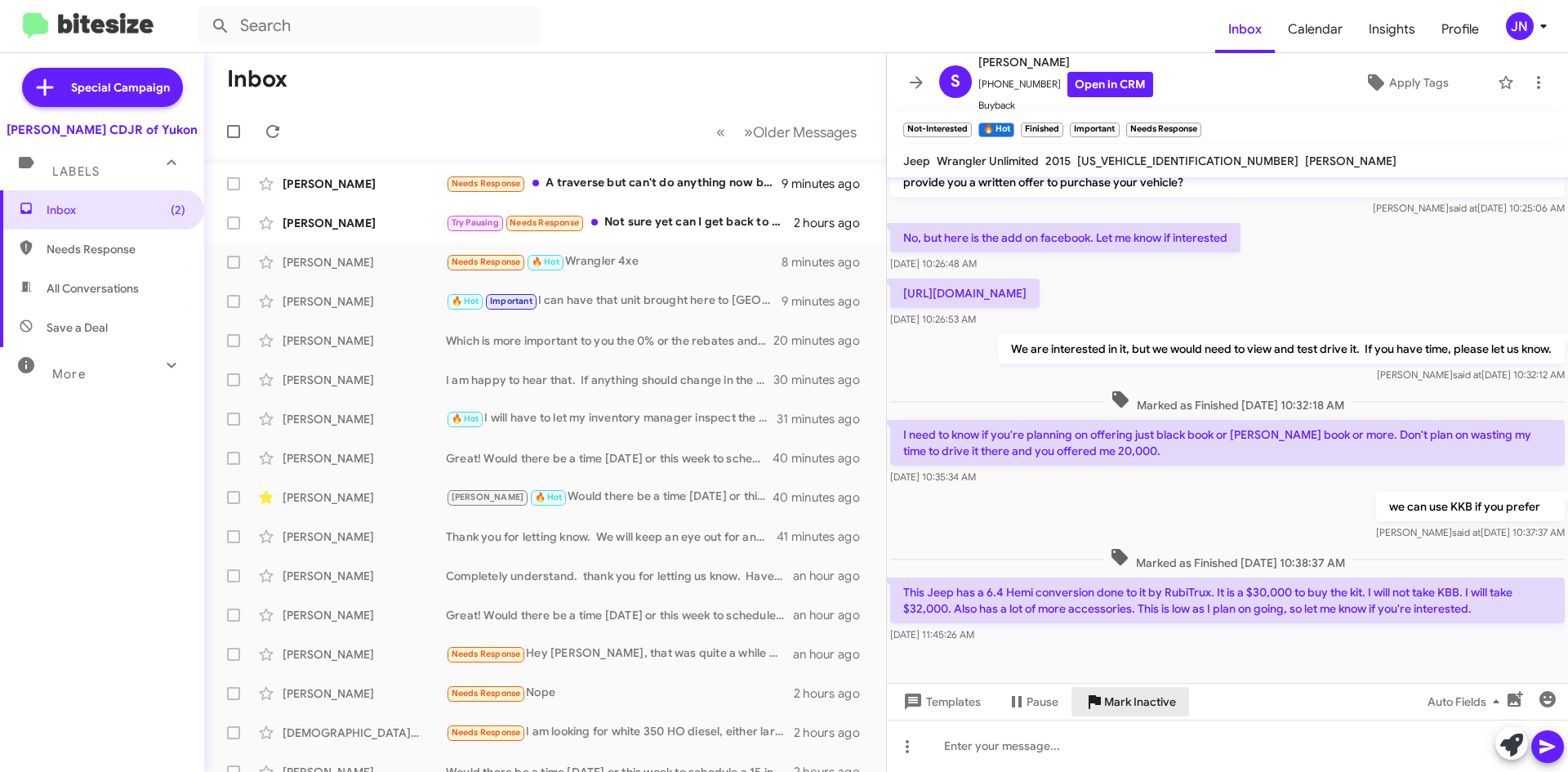
click at [1134, 711] on span "Mark Inactive" at bounding box center [1140, 702] width 72 height 29
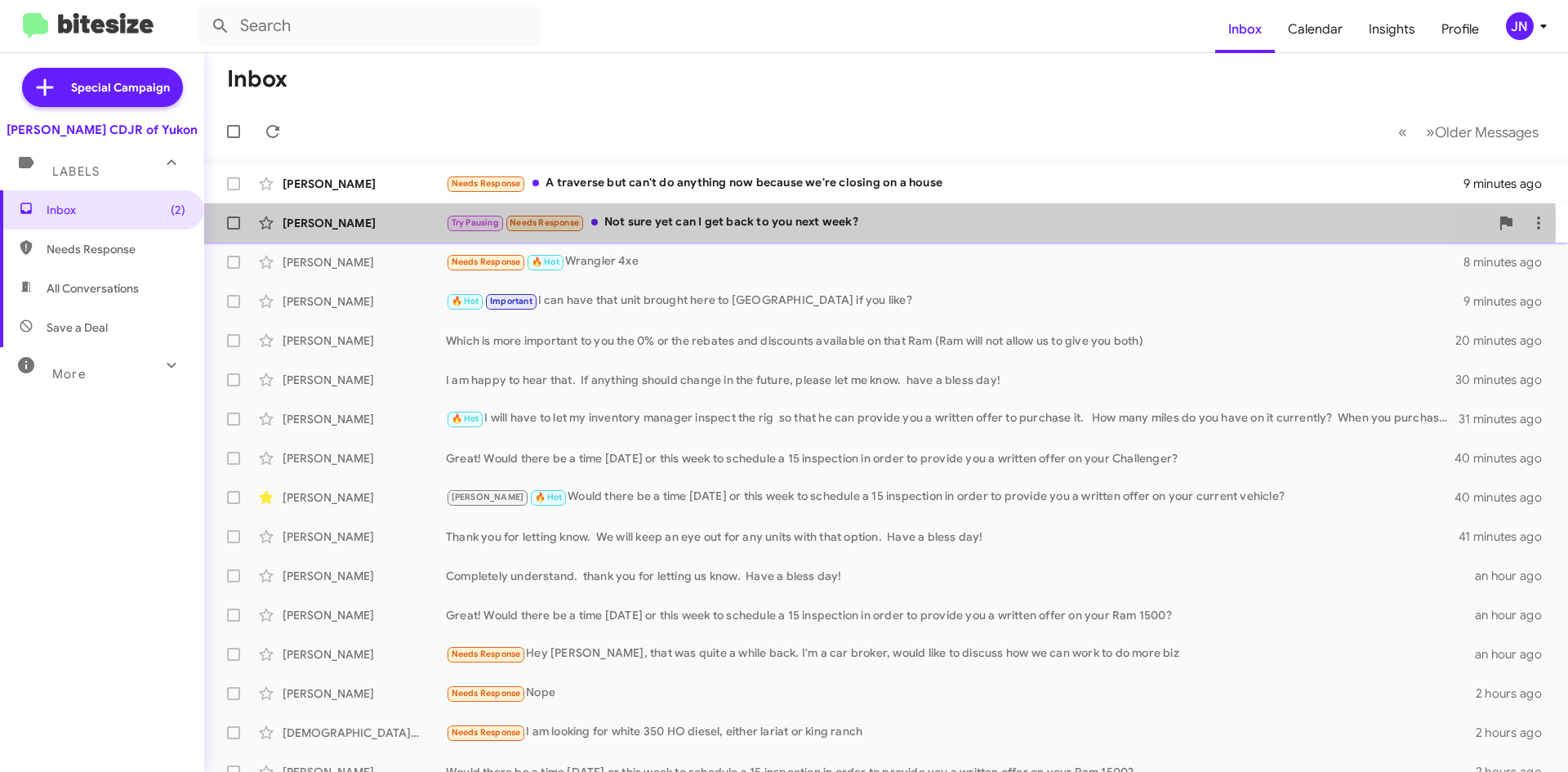
click at [776, 226] on div "Try Pausing Needs Response Not sure yet can I get back to you next week?" at bounding box center [967, 222] width 1043 height 19
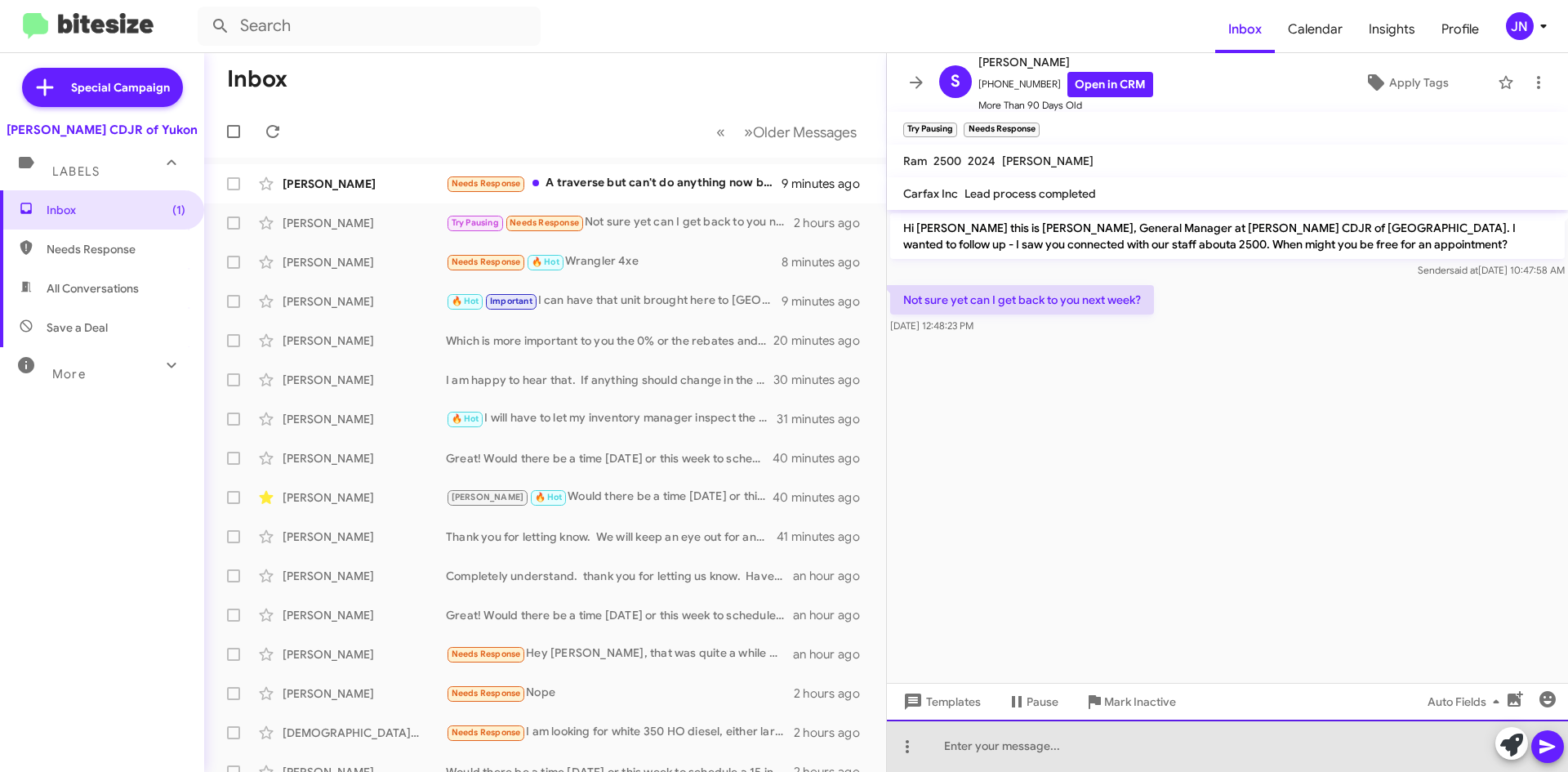
click at [1039, 745] on div at bounding box center [1227, 745] width 681 height 52
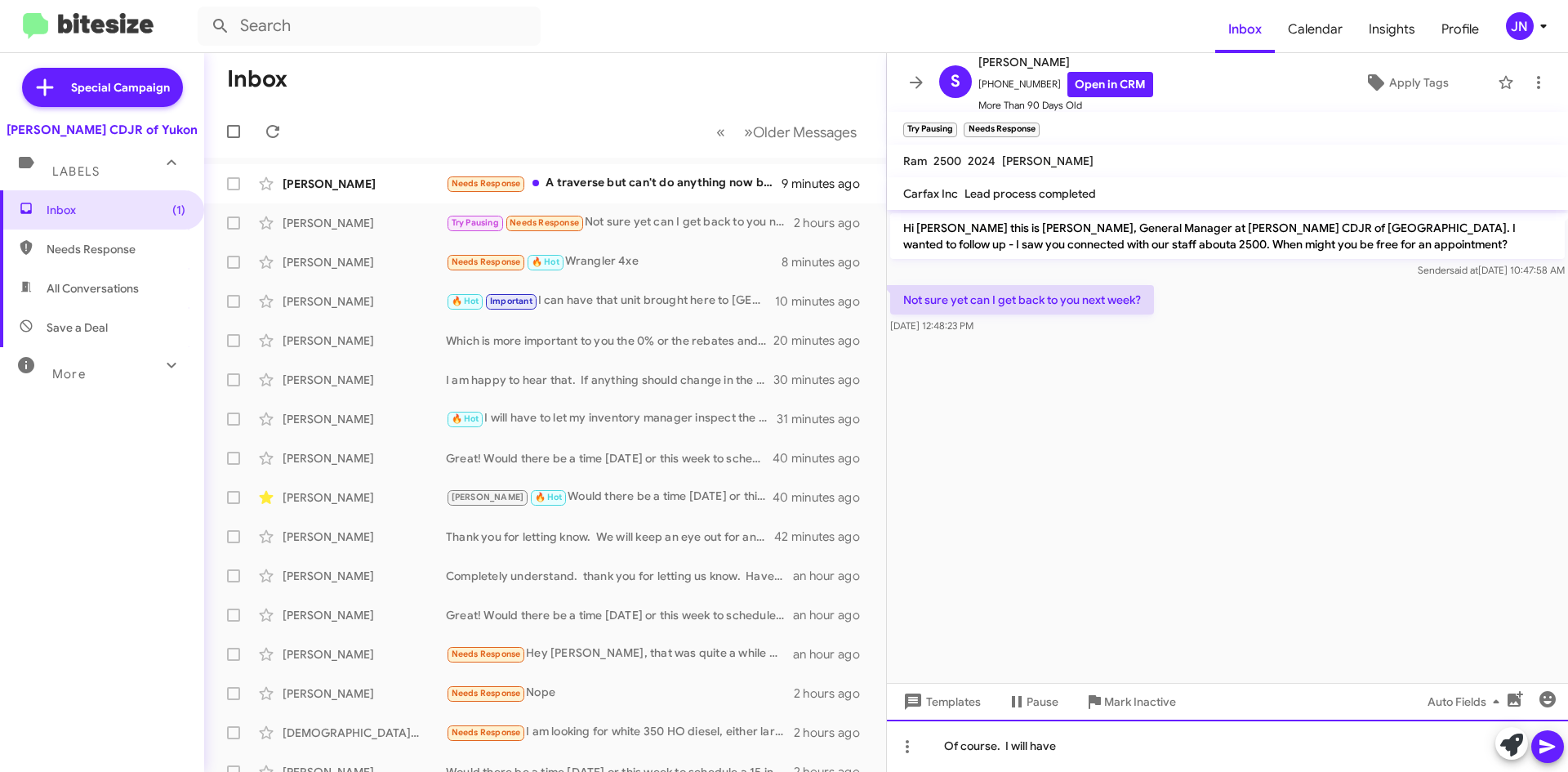
click at [1079, 748] on div "Of course. I will have" at bounding box center [1227, 745] width 681 height 52
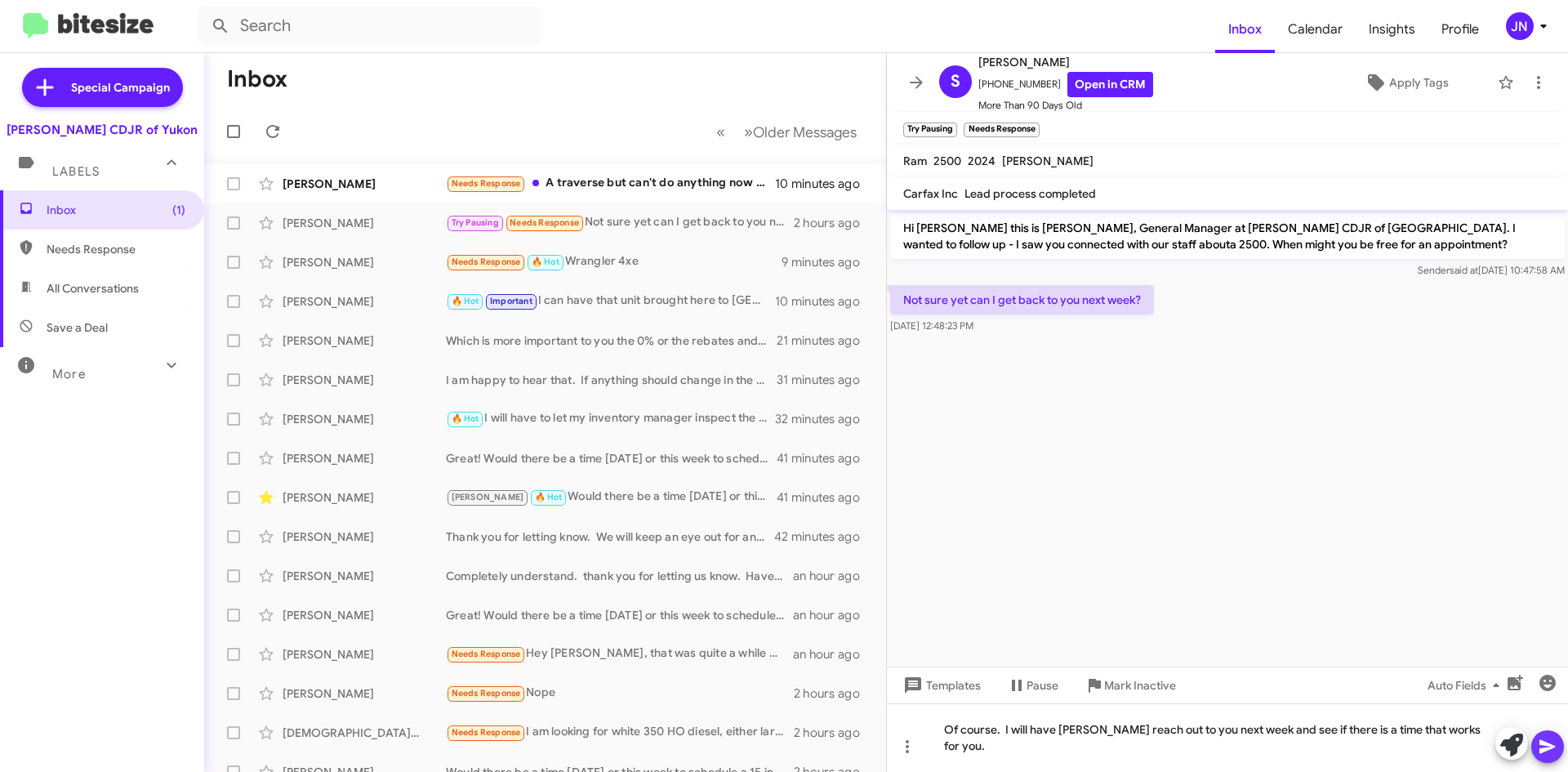
click at [1552, 751] on icon at bounding box center [1547, 746] width 19 height 19
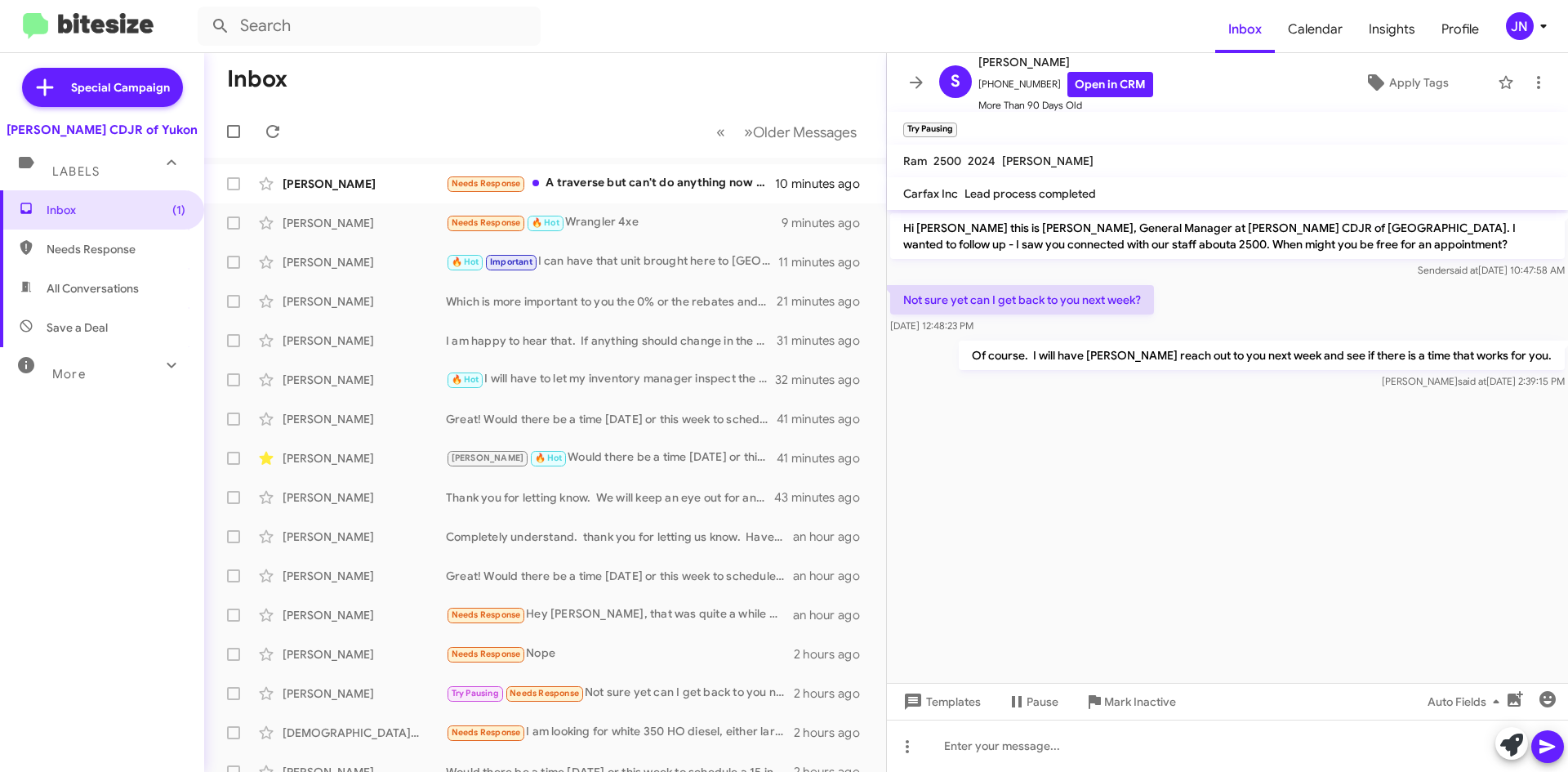
click at [1292, 538] on cdk-virtual-scroll-viewport "Hi Sheila this is Joe Snelling, General Manager at Joe Cooper CDJR of Yukon. I …" at bounding box center [1227, 446] width 681 height 473
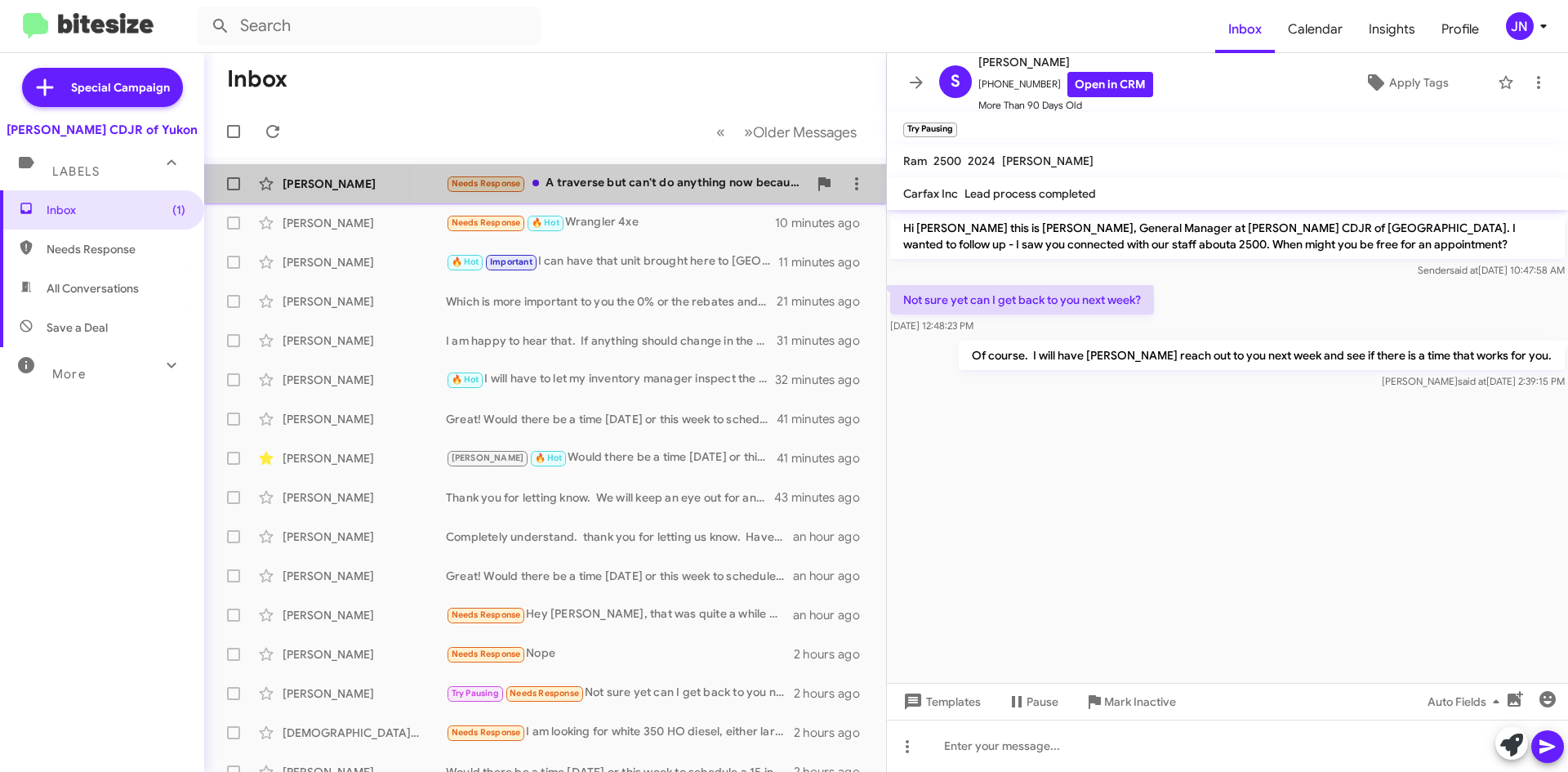
click at [689, 190] on div "Needs Response A traverse but can't do anything now because we're closing on a …" at bounding box center [627, 183] width 362 height 19
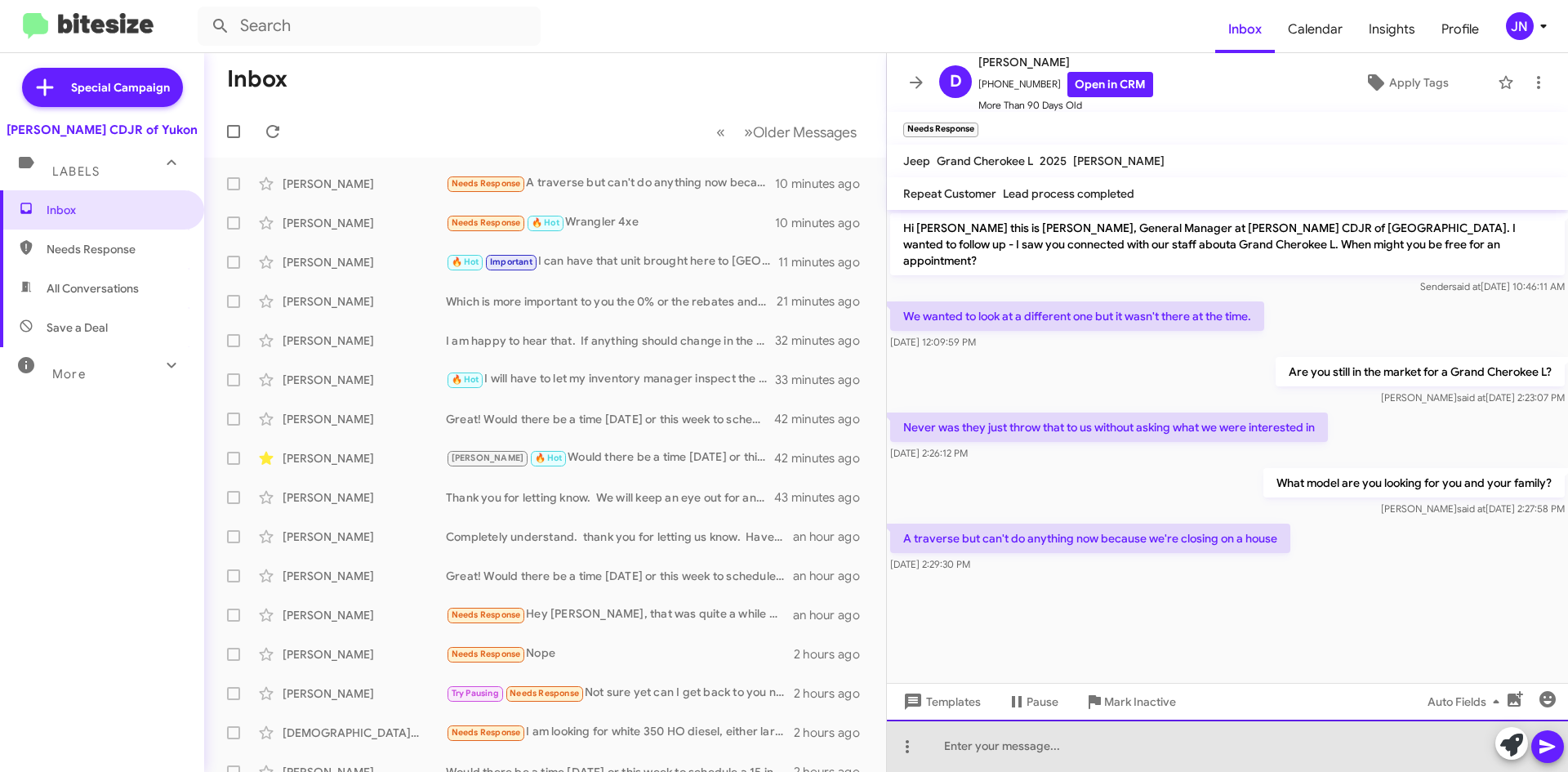
click at [1078, 751] on div at bounding box center [1227, 745] width 681 height 52
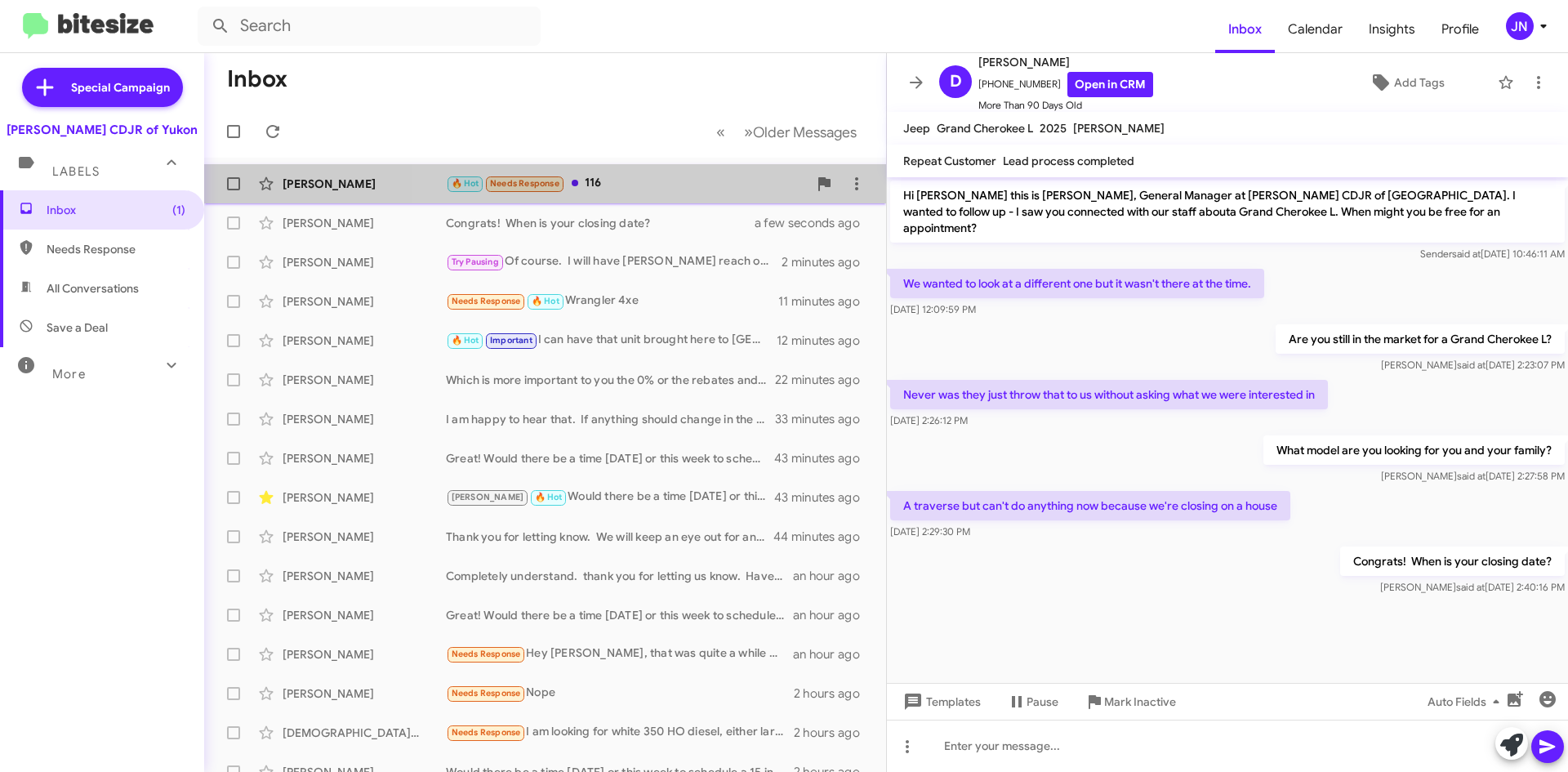
click at [647, 178] on div "🔥 Hot Needs Response 116" at bounding box center [627, 183] width 362 height 19
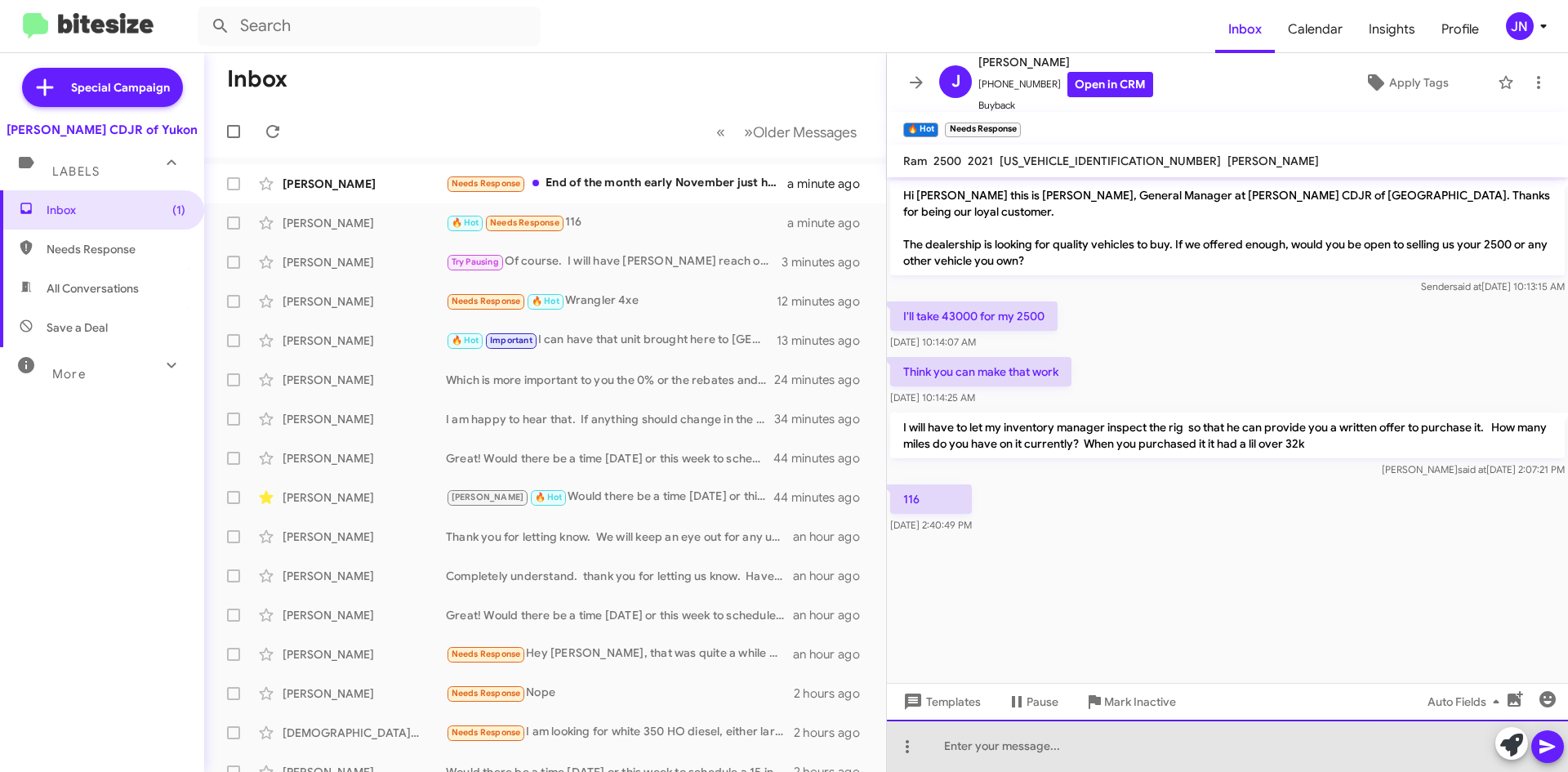
click at [1055, 756] on div at bounding box center [1227, 745] width 681 height 52
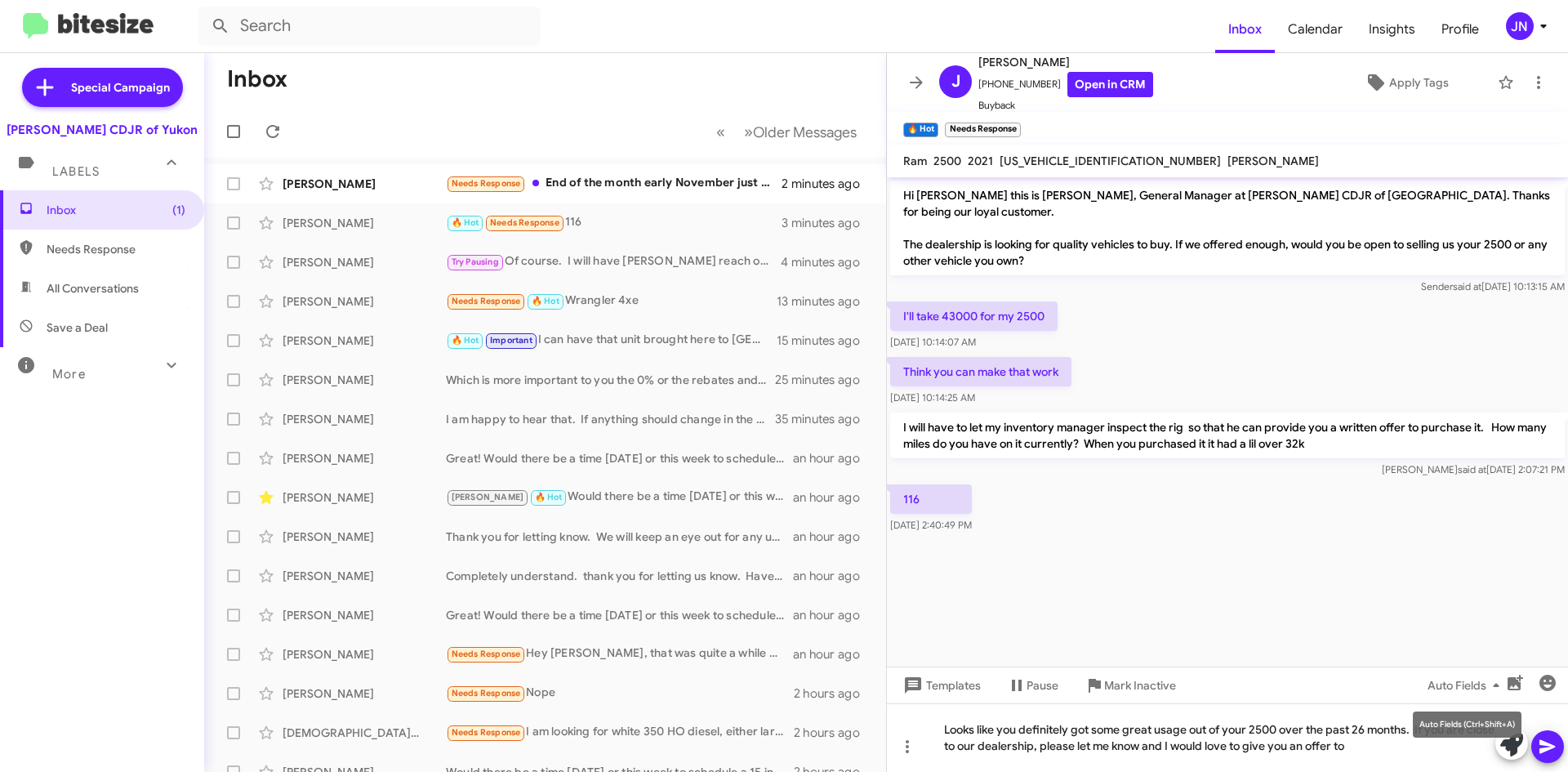
click at [1402, 744] on mat-tooltip-component "Auto Fields (Ctrl+Shift+A)" at bounding box center [1467, 724] width 132 height 49
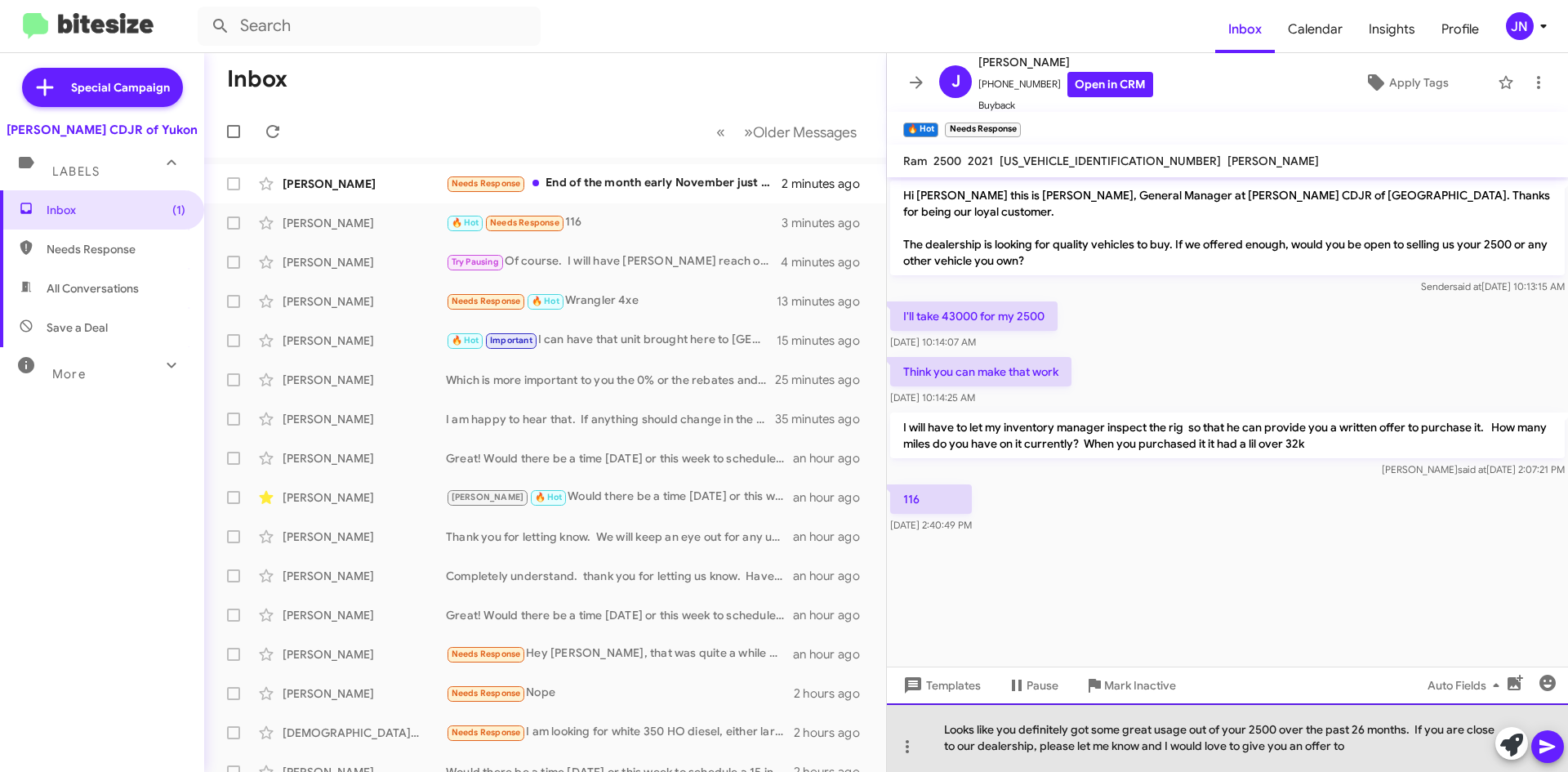
click at [1387, 745] on div "Looks like you definitely got some great usage out of your 2500 over the past 2…" at bounding box center [1227, 737] width 681 height 69
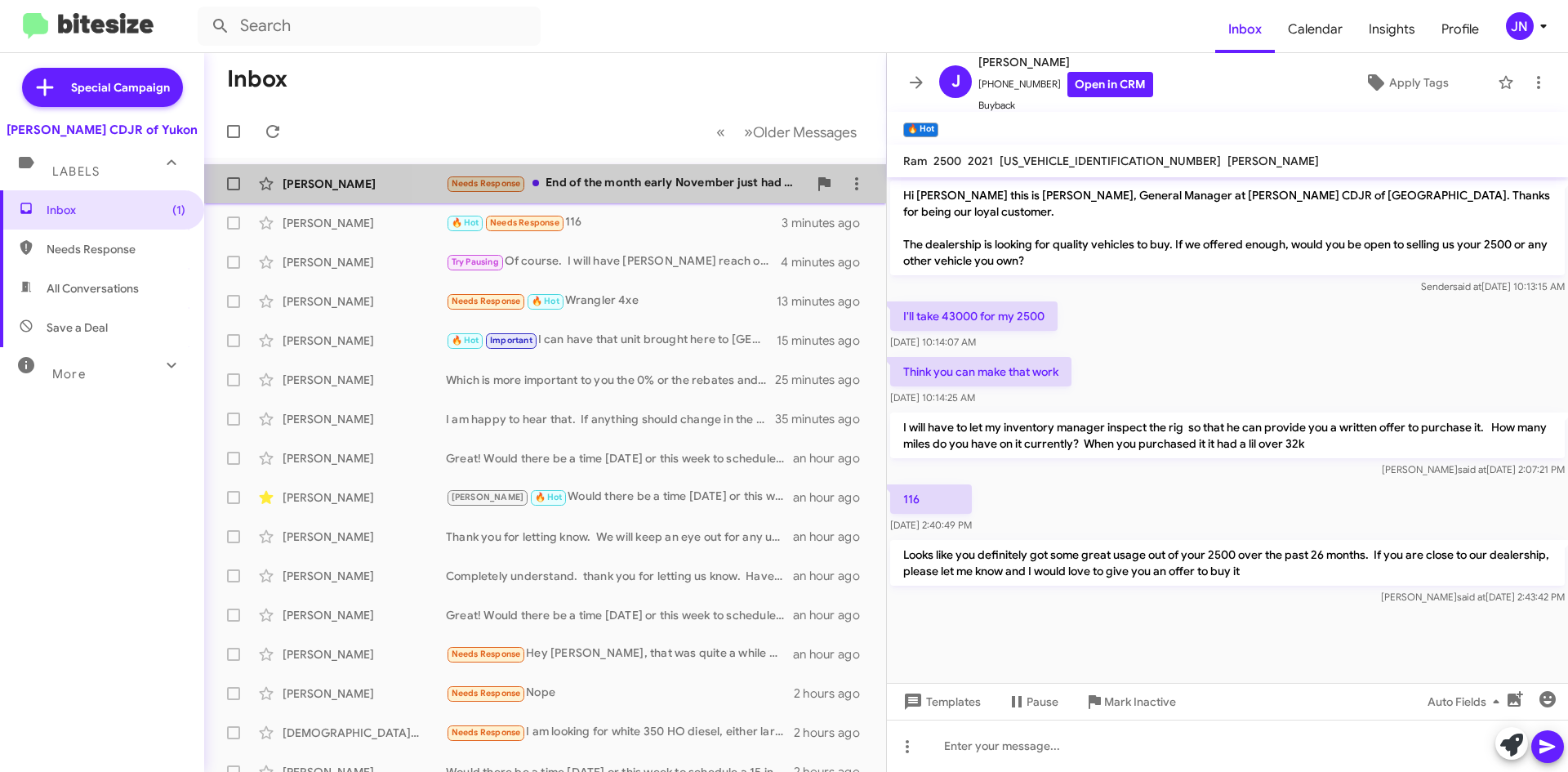
click at [661, 188] on div "Needs Response End of the month early November just had a baby yesterday" at bounding box center [627, 183] width 362 height 19
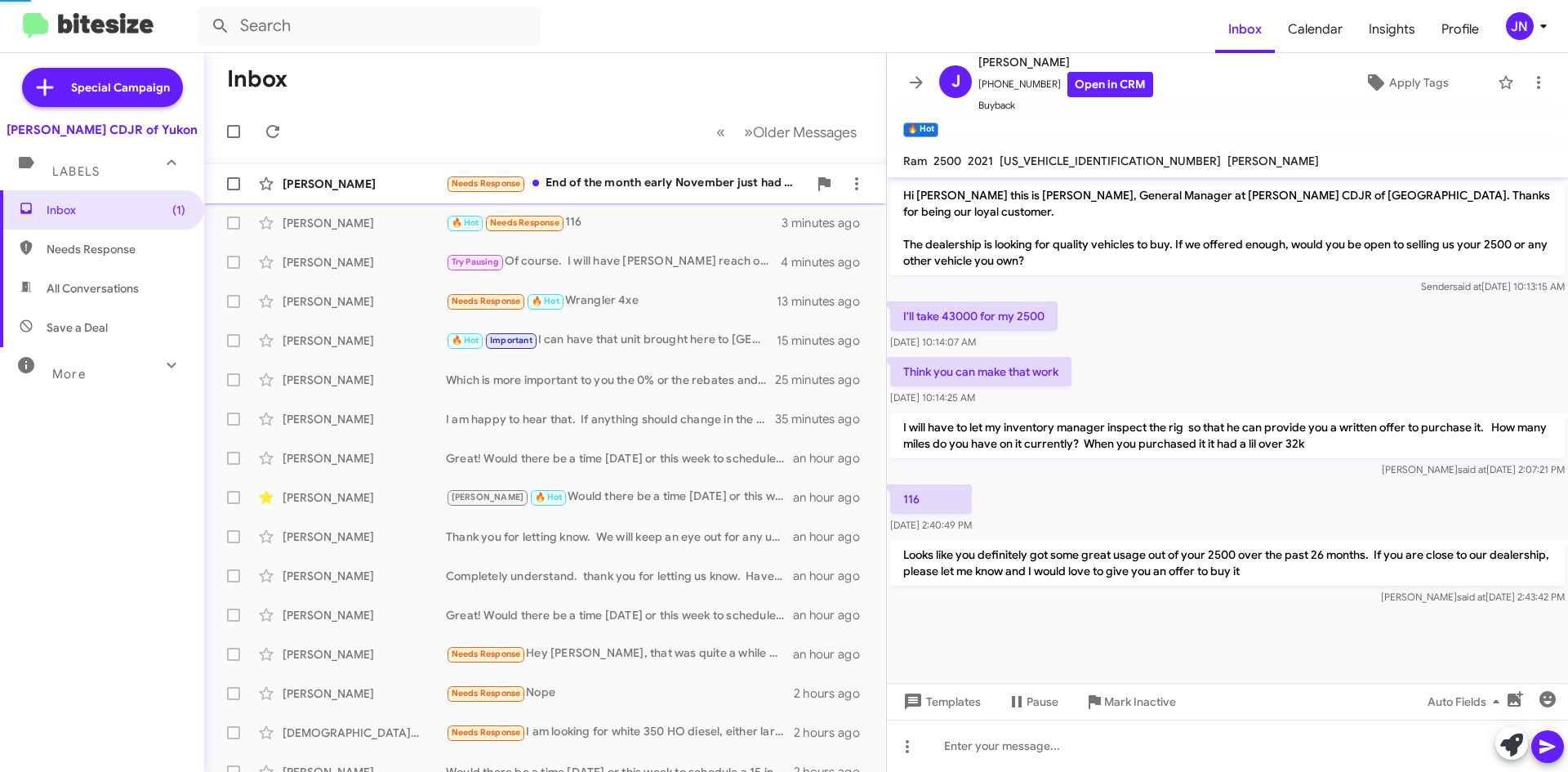
scroll to position [20, 0]
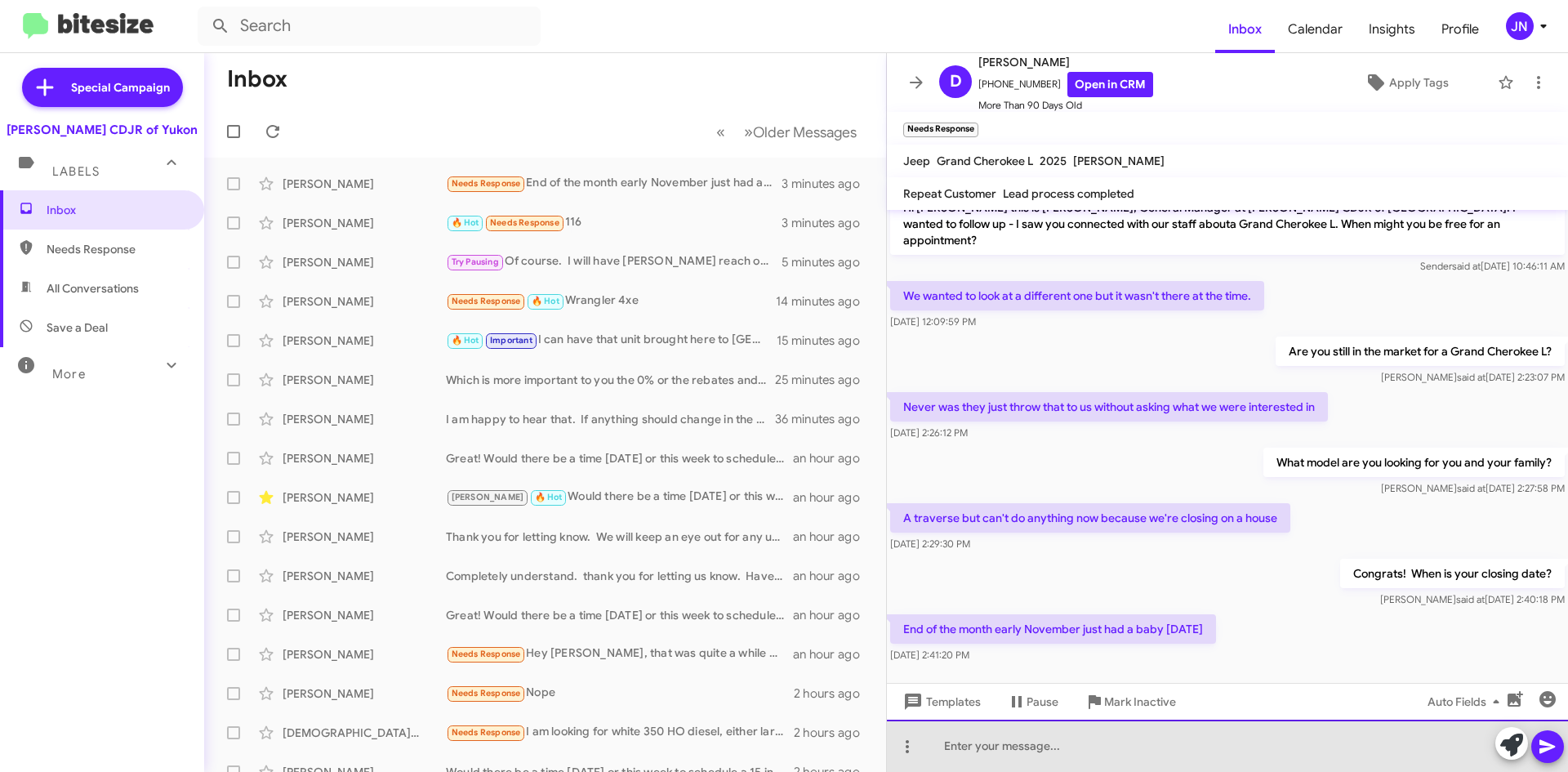
click at [1035, 745] on div at bounding box center [1227, 745] width 681 height 52
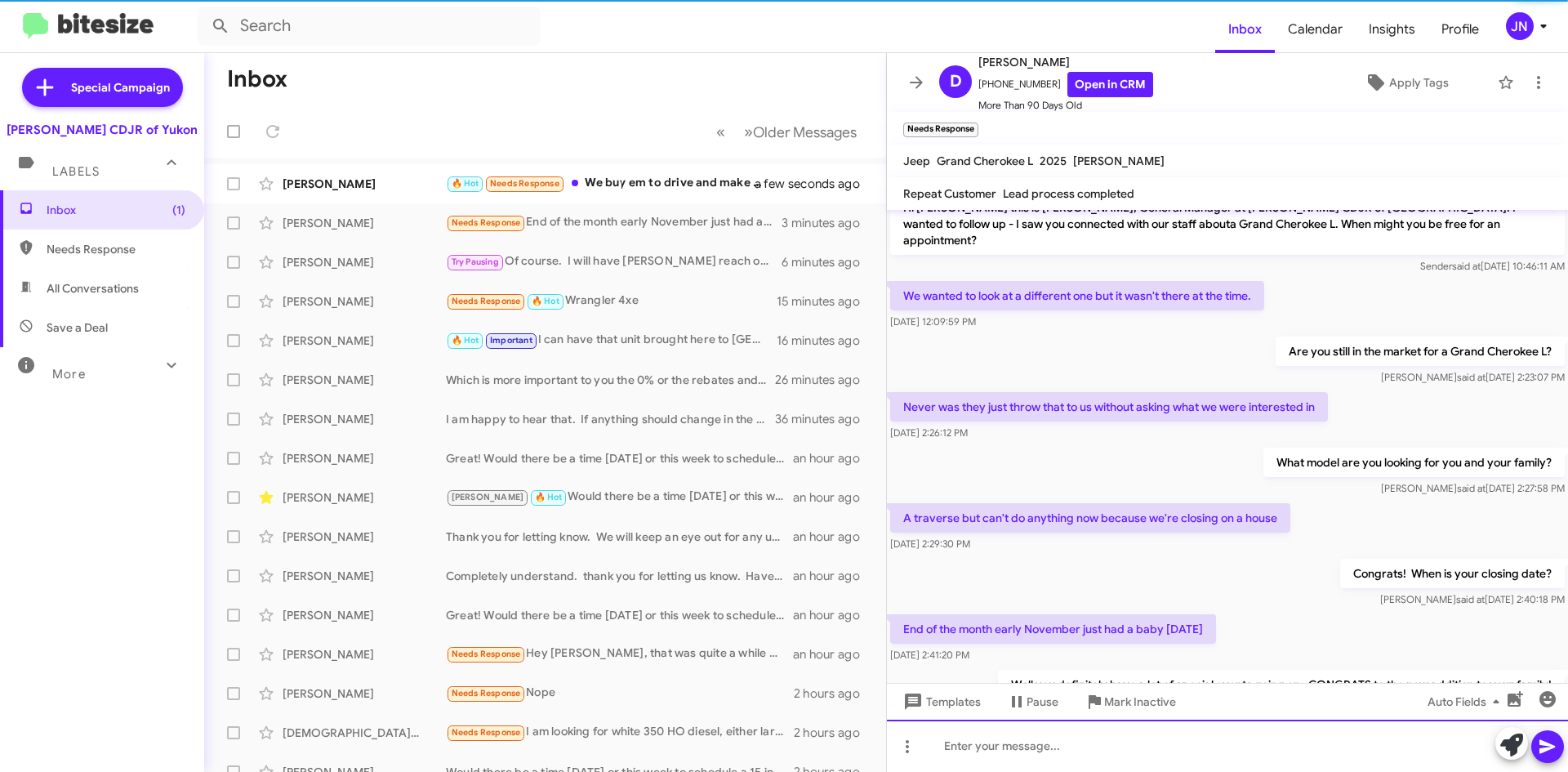
scroll to position [80, 0]
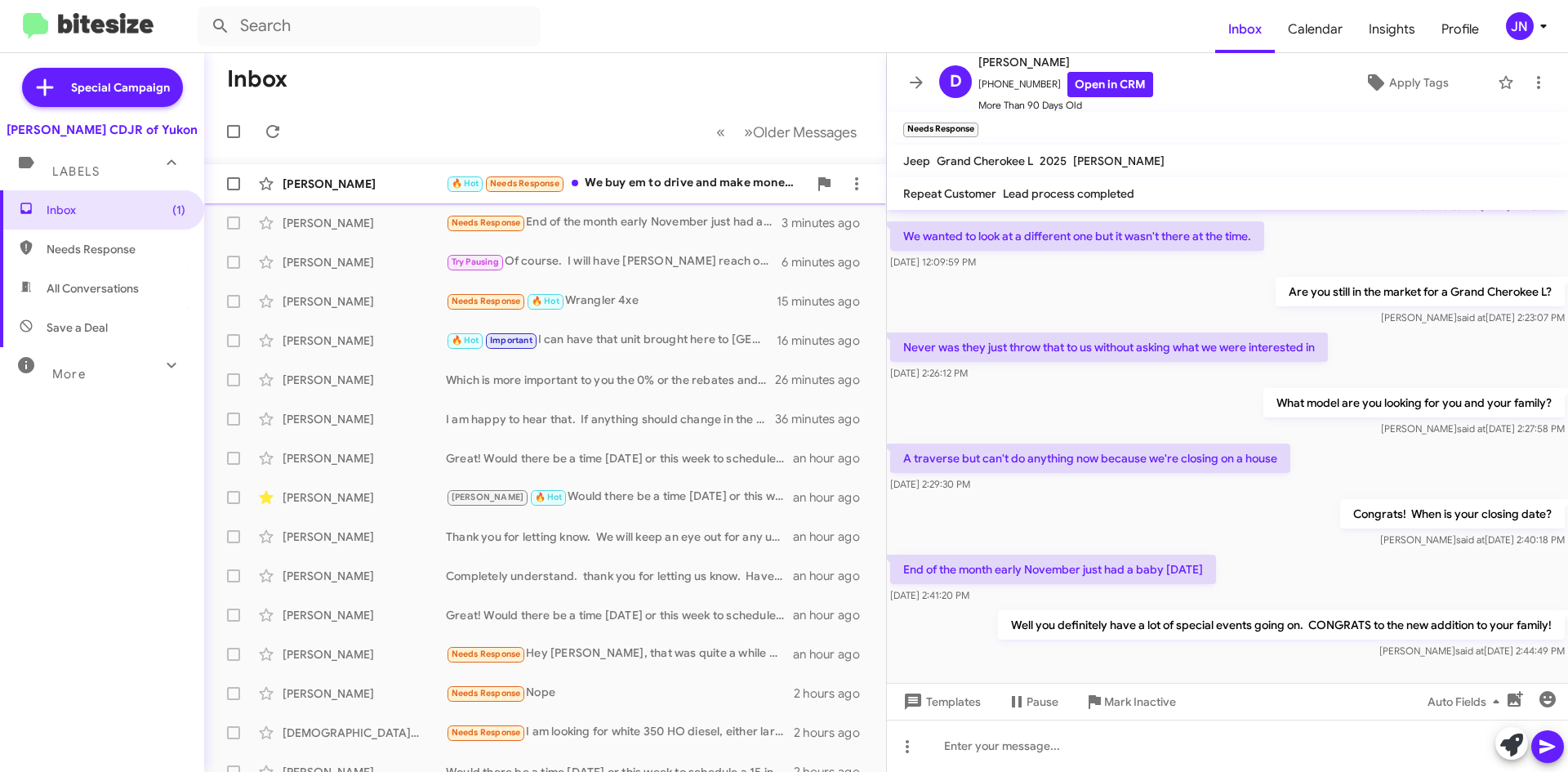
click at [635, 182] on div "🔥 Hot Needs Response We buy em to drive and make money with" at bounding box center [627, 183] width 362 height 19
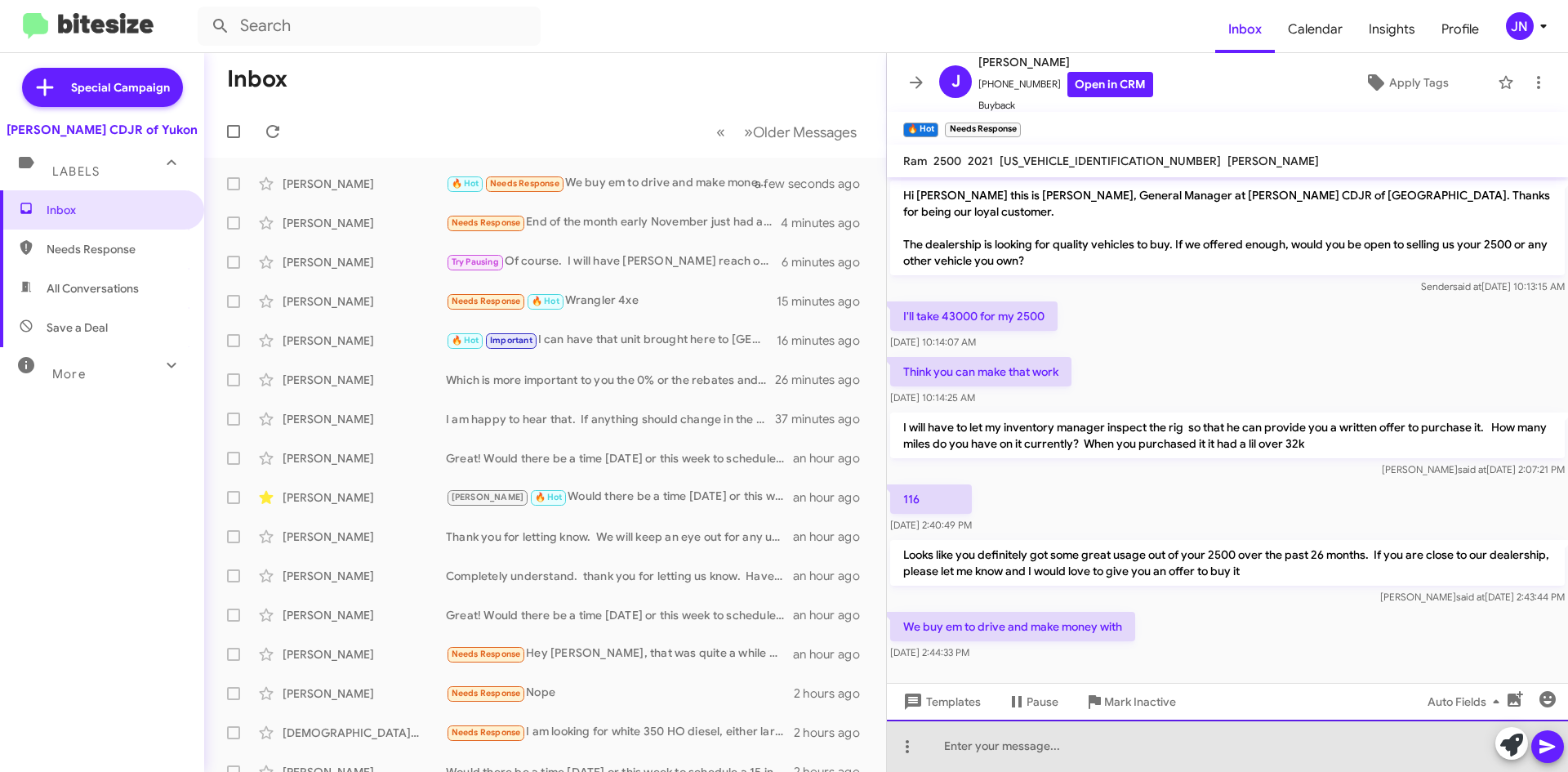
click at [1095, 745] on div at bounding box center [1227, 745] width 681 height 52
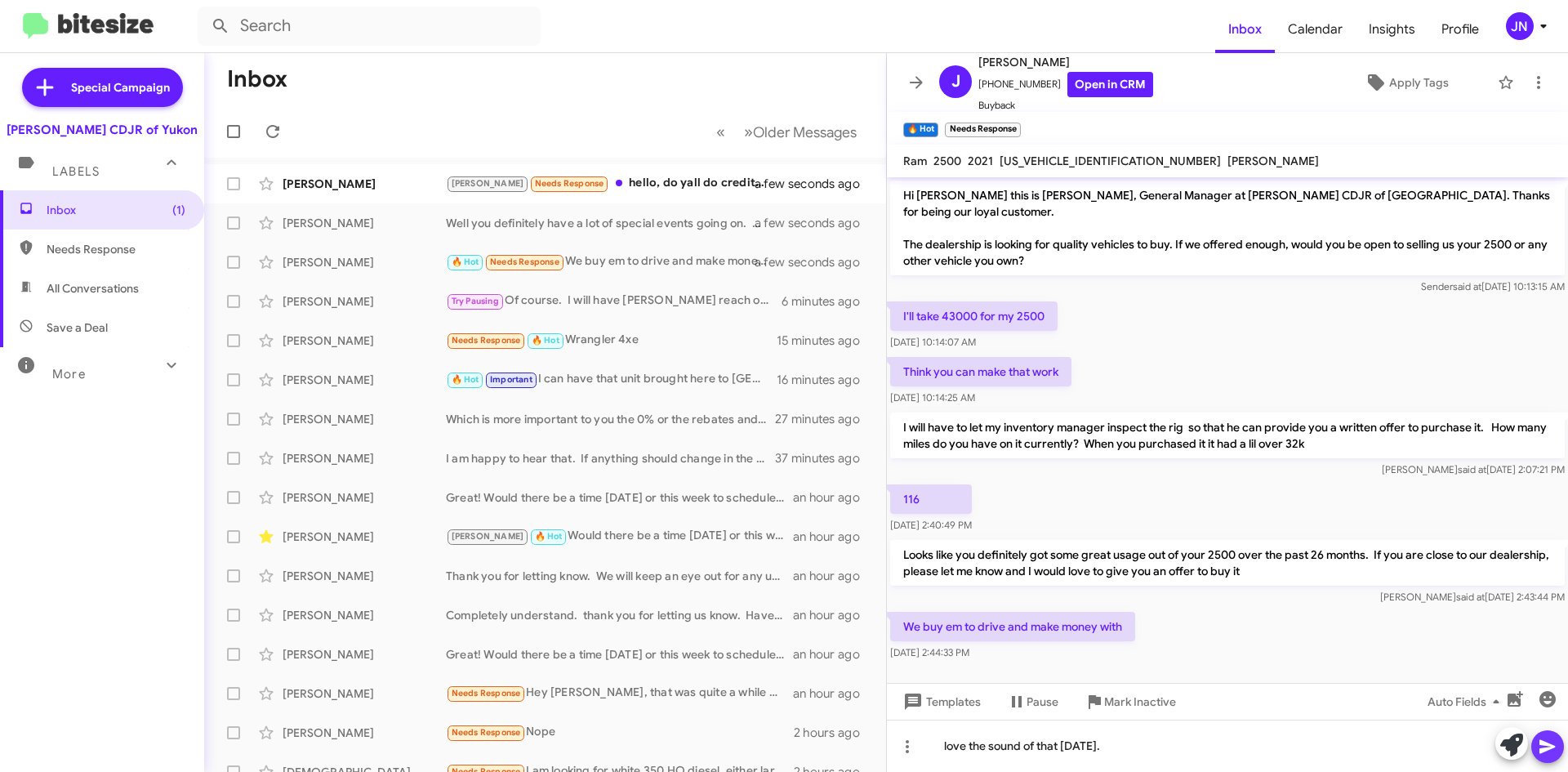
click at [1549, 745] on icon at bounding box center [1547, 746] width 16 height 14
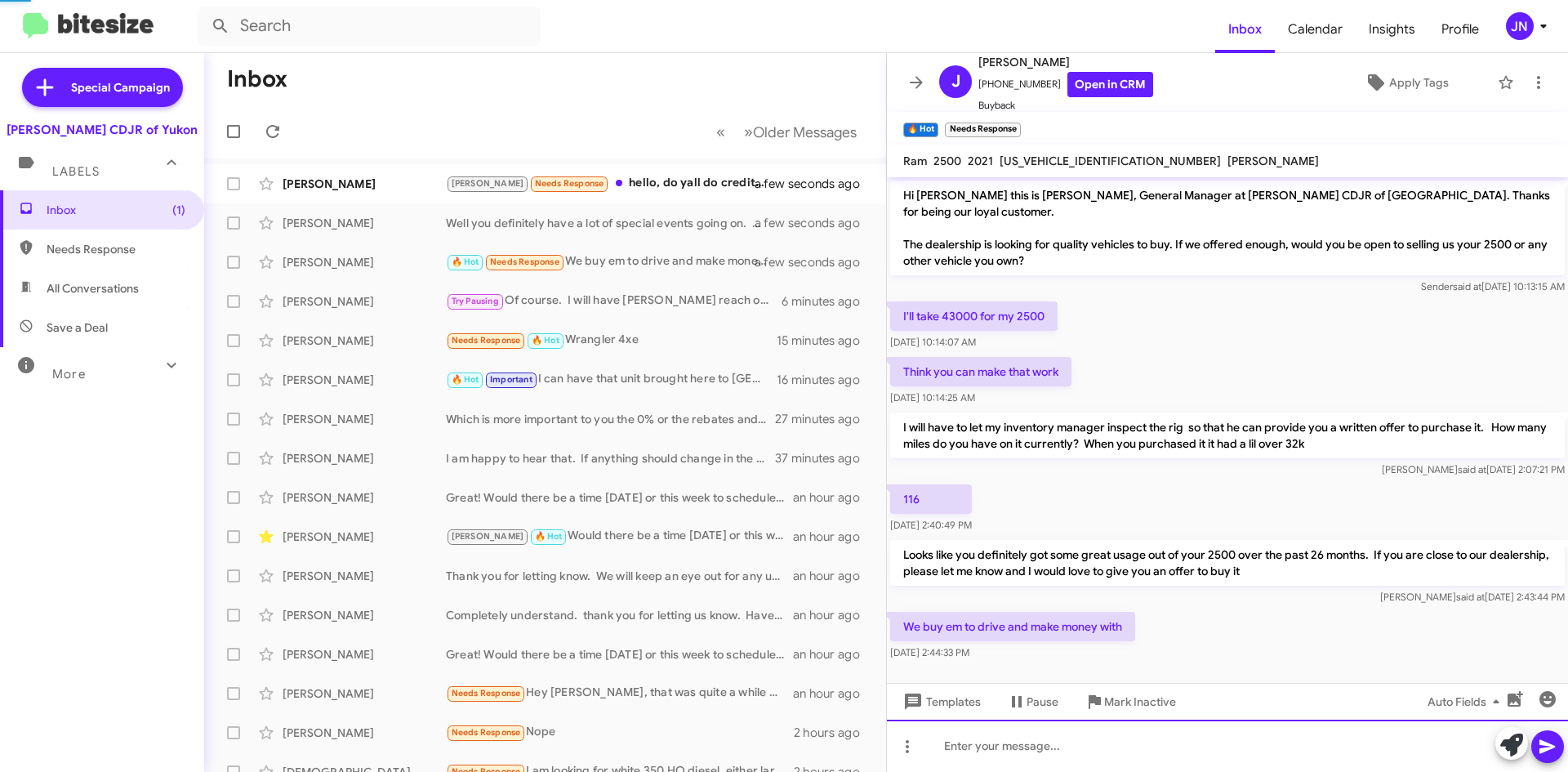
scroll to position [53, 0]
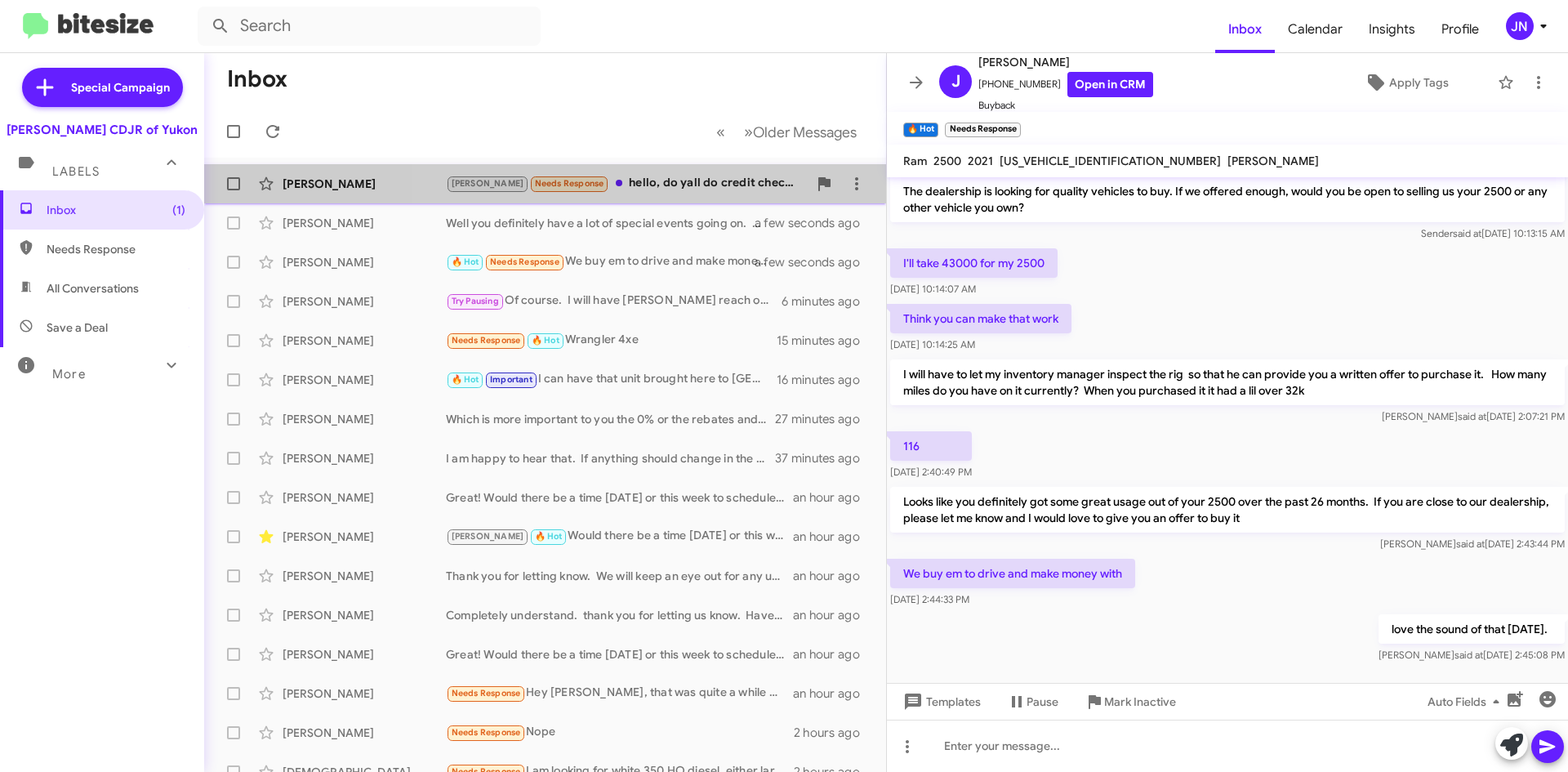
click at [687, 188] on div "Kristy Needs Response hello, do yall do credit checks?" at bounding box center [627, 183] width 362 height 19
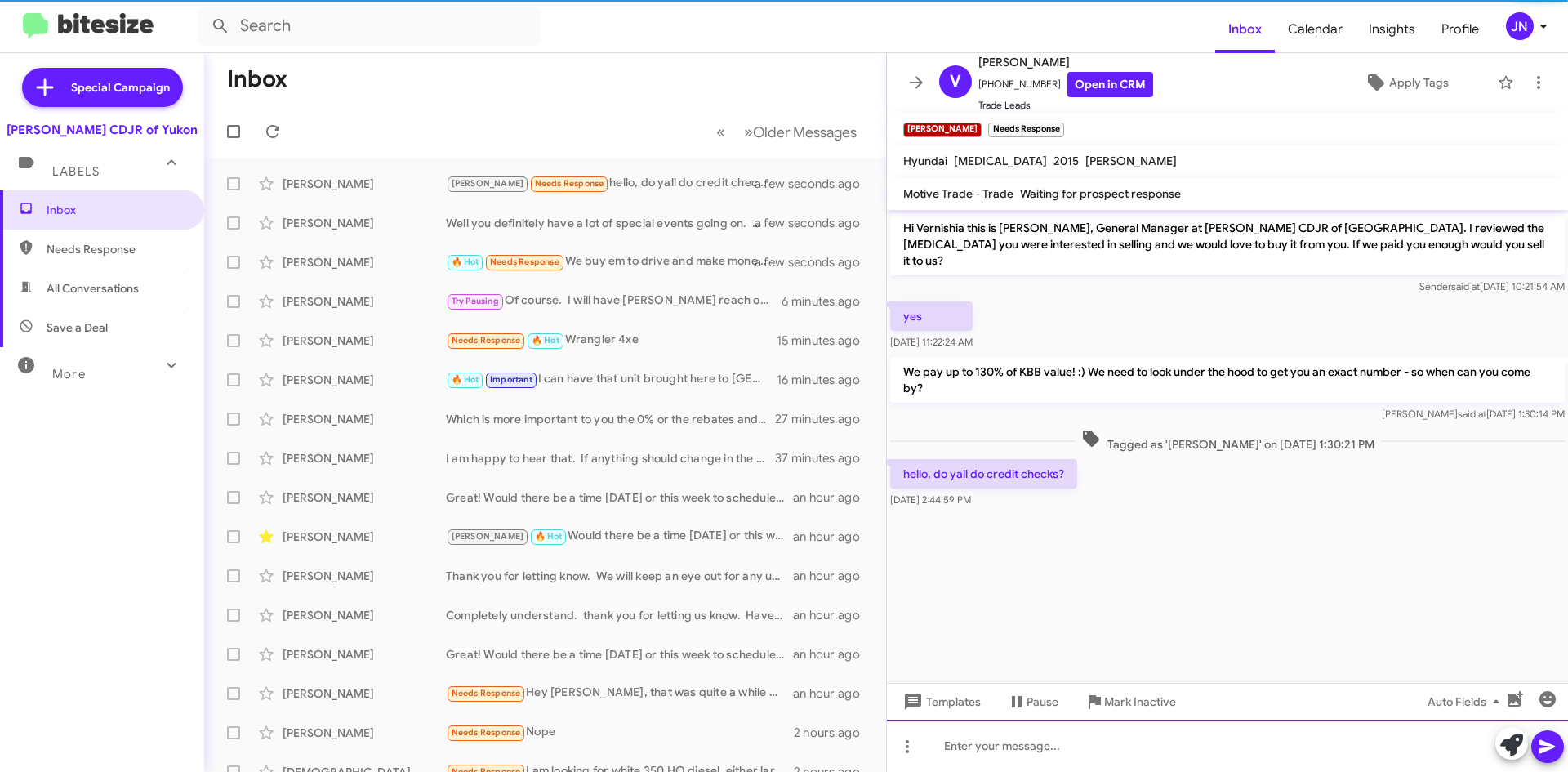
click at [1051, 743] on div at bounding box center [1227, 745] width 681 height 52
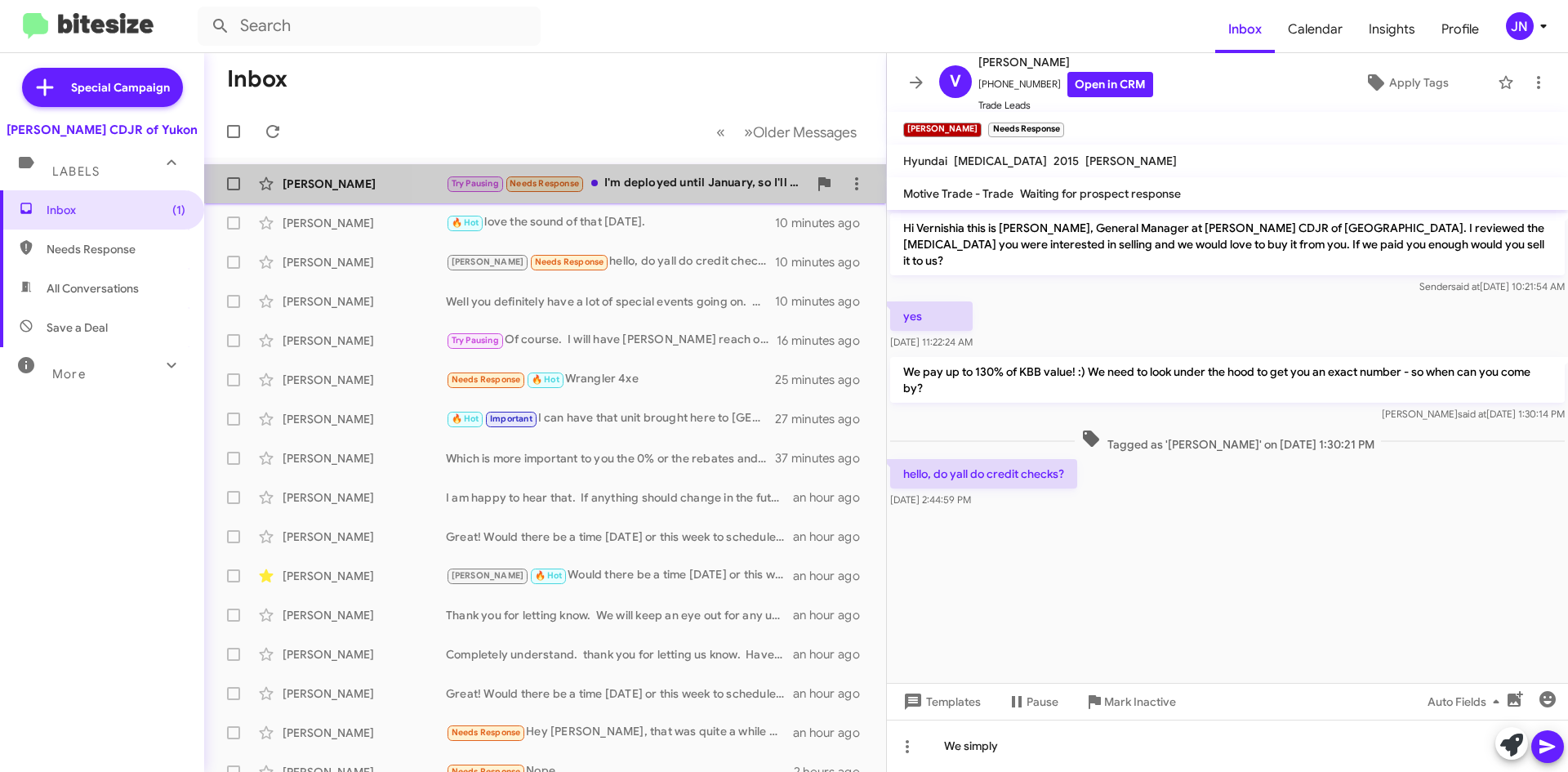
click at [700, 180] on div "Try Pausing Needs Response I'm deployed until January, so I'll get it in when I…" at bounding box center [627, 183] width 362 height 19
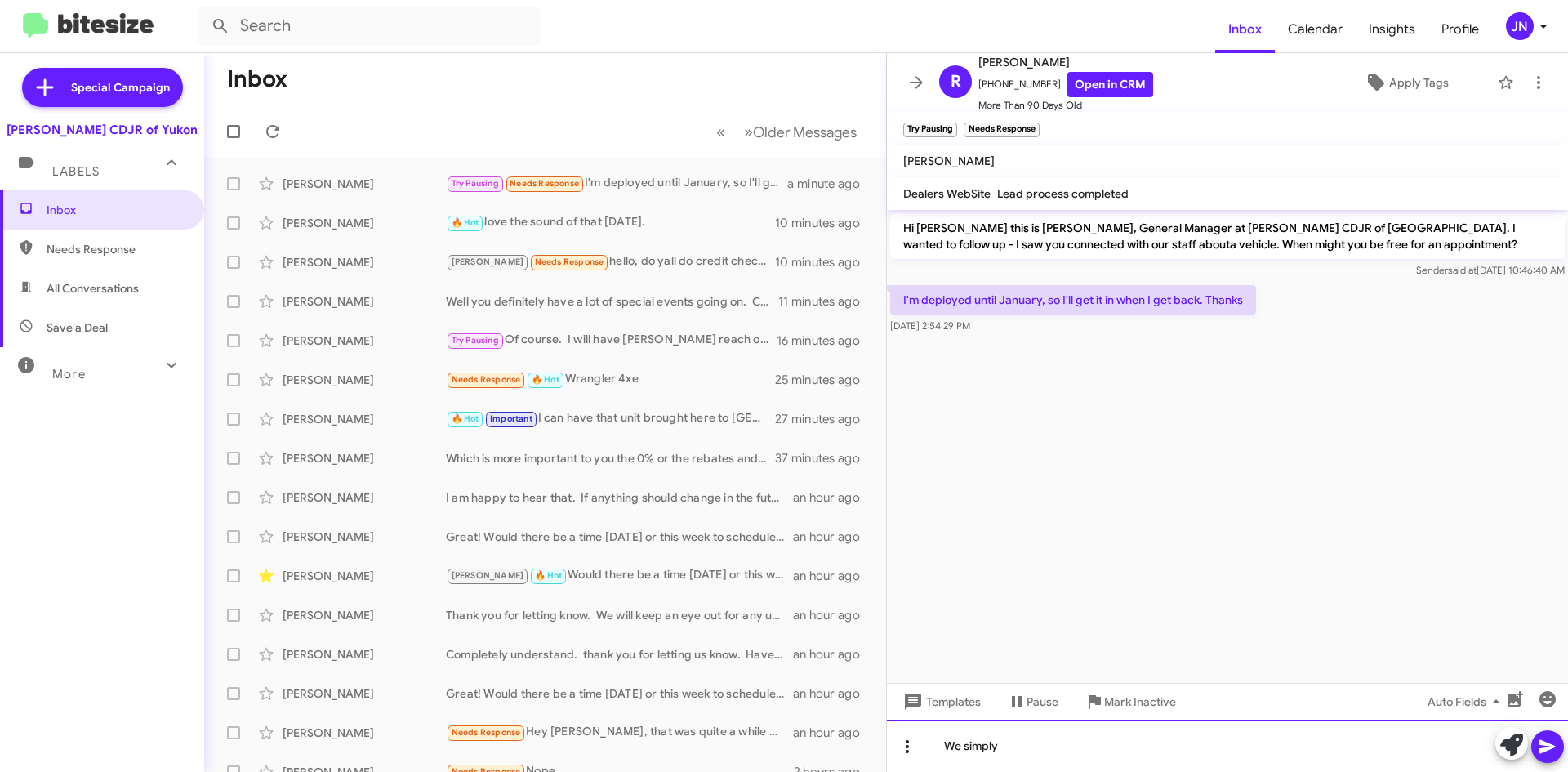
drag, startPoint x: 1029, startPoint y: 751, endPoint x: 912, endPoint y: 751, distance: 117.0
click at [912, 751] on div "We simply" at bounding box center [1227, 745] width 681 height 52
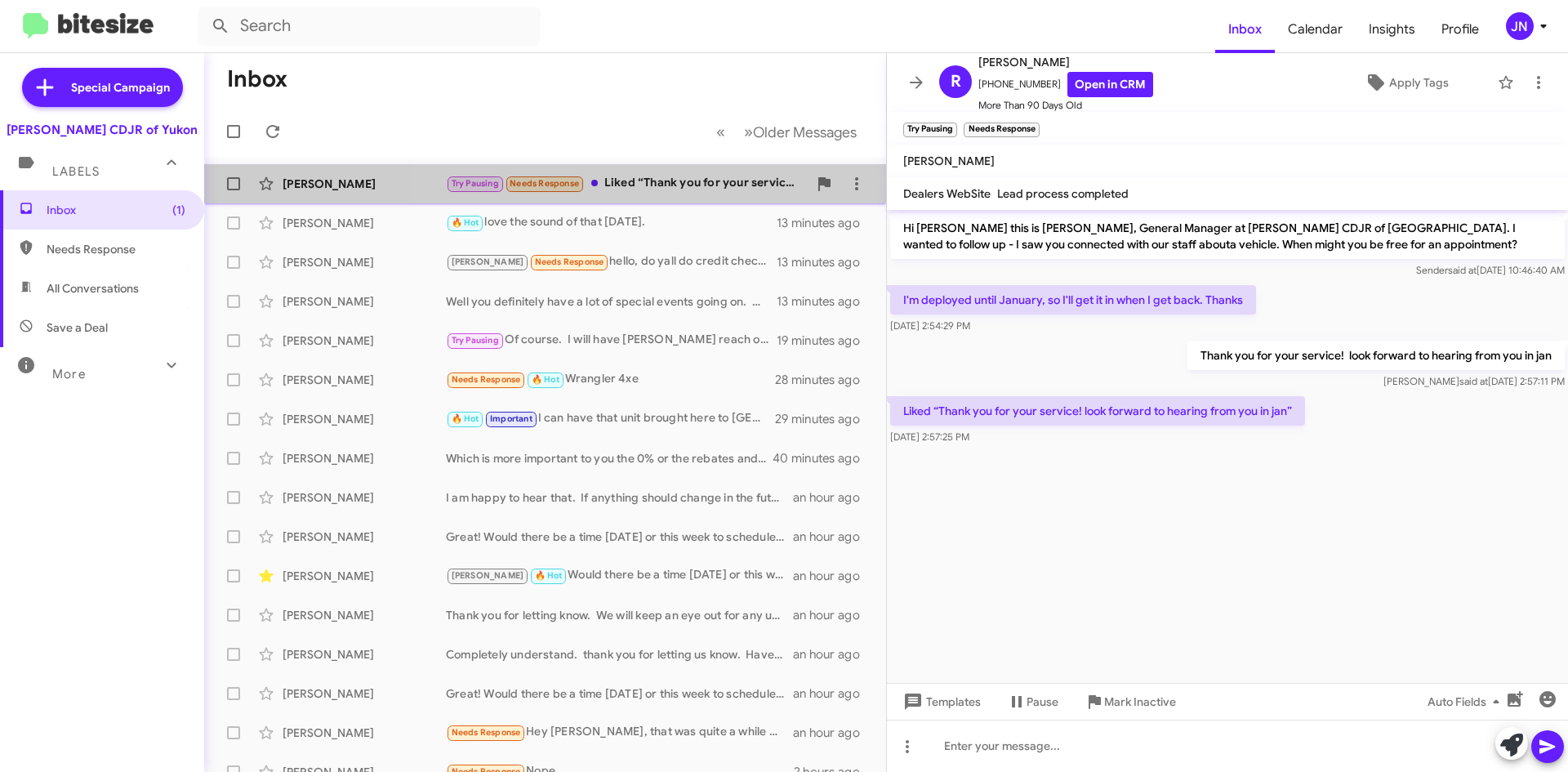
click at [680, 181] on div "Try Pausing Needs Response Liked “Thank you for your service! look forward to h…" at bounding box center [627, 183] width 362 height 19
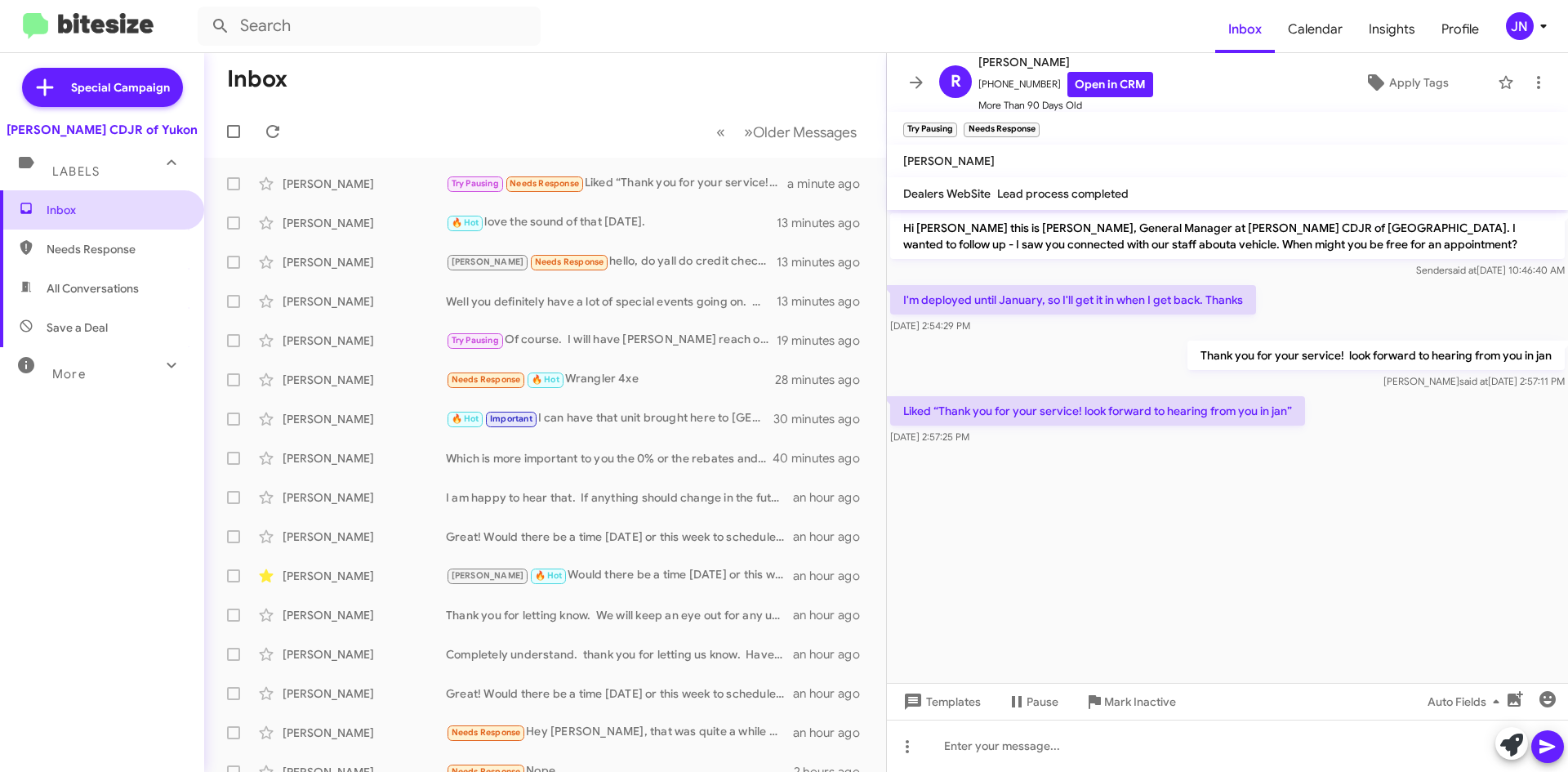
click at [79, 212] on span "Inbox" at bounding box center [116, 210] width 139 height 16
